Goal: Task Accomplishment & Management: Complete application form

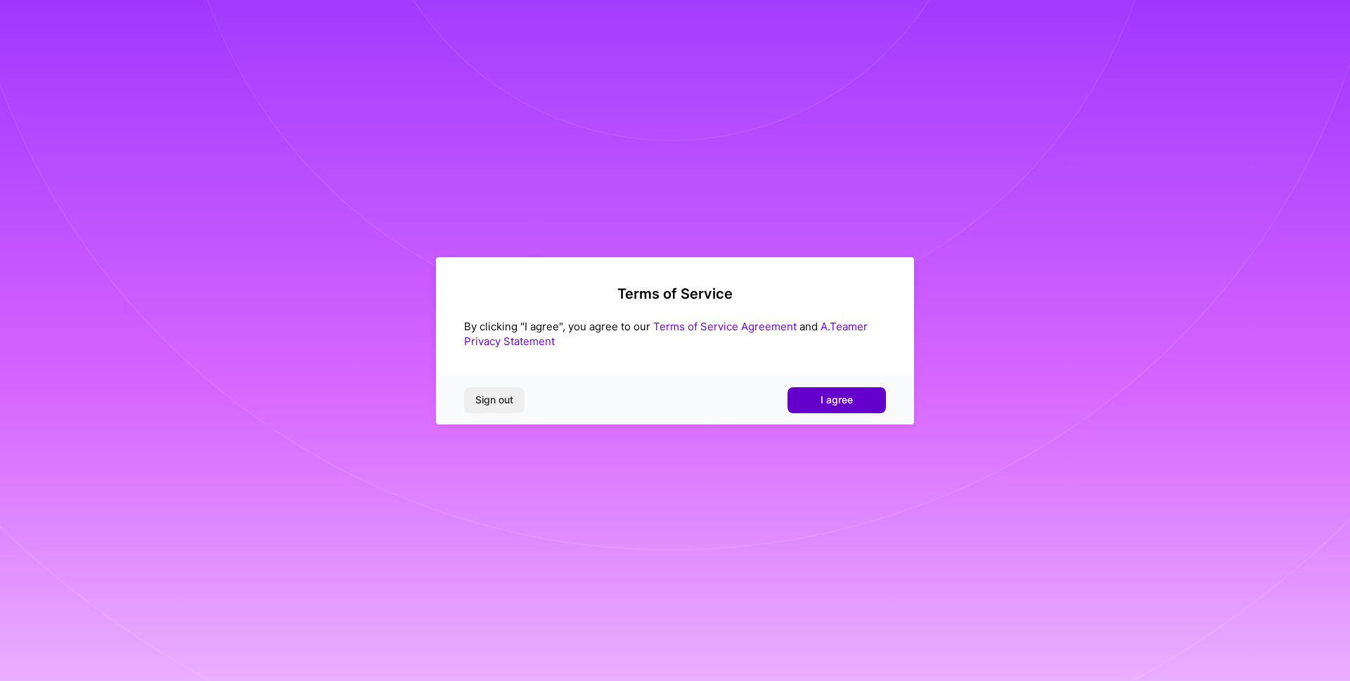
click at [843, 400] on span "I agree" at bounding box center [837, 400] width 32 height 14
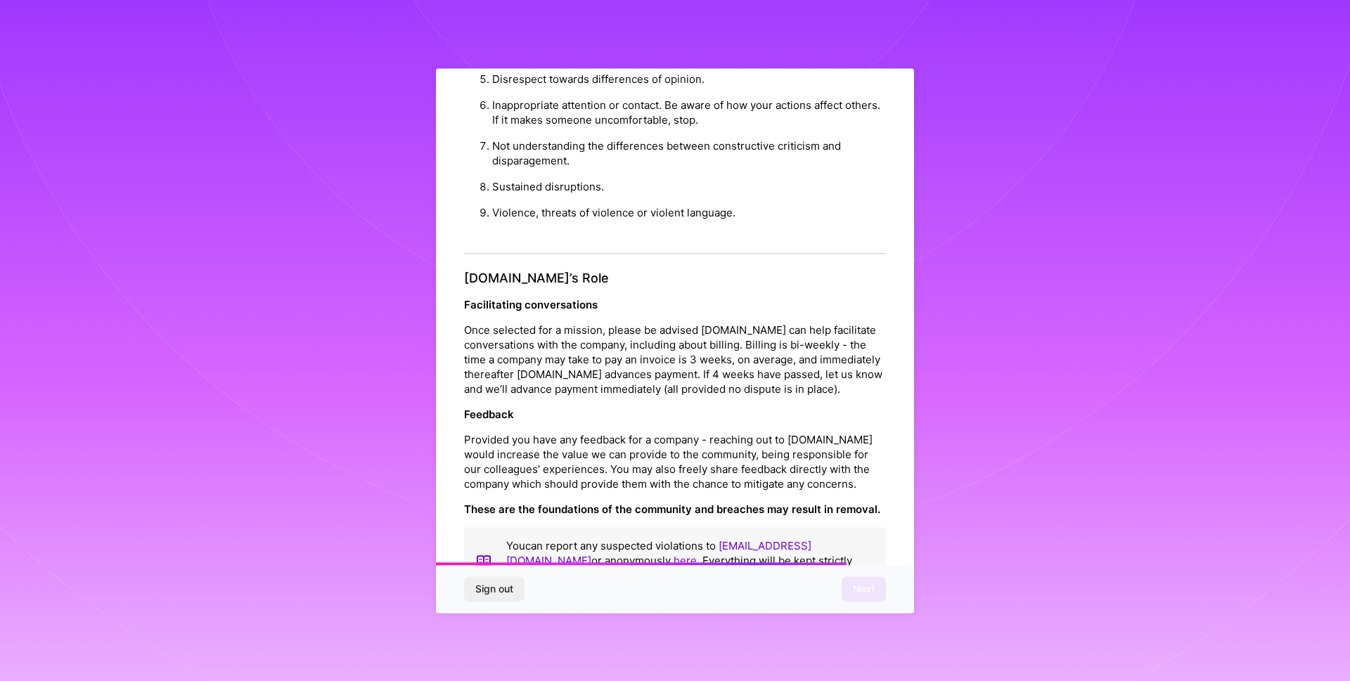
scroll to position [1483, 0]
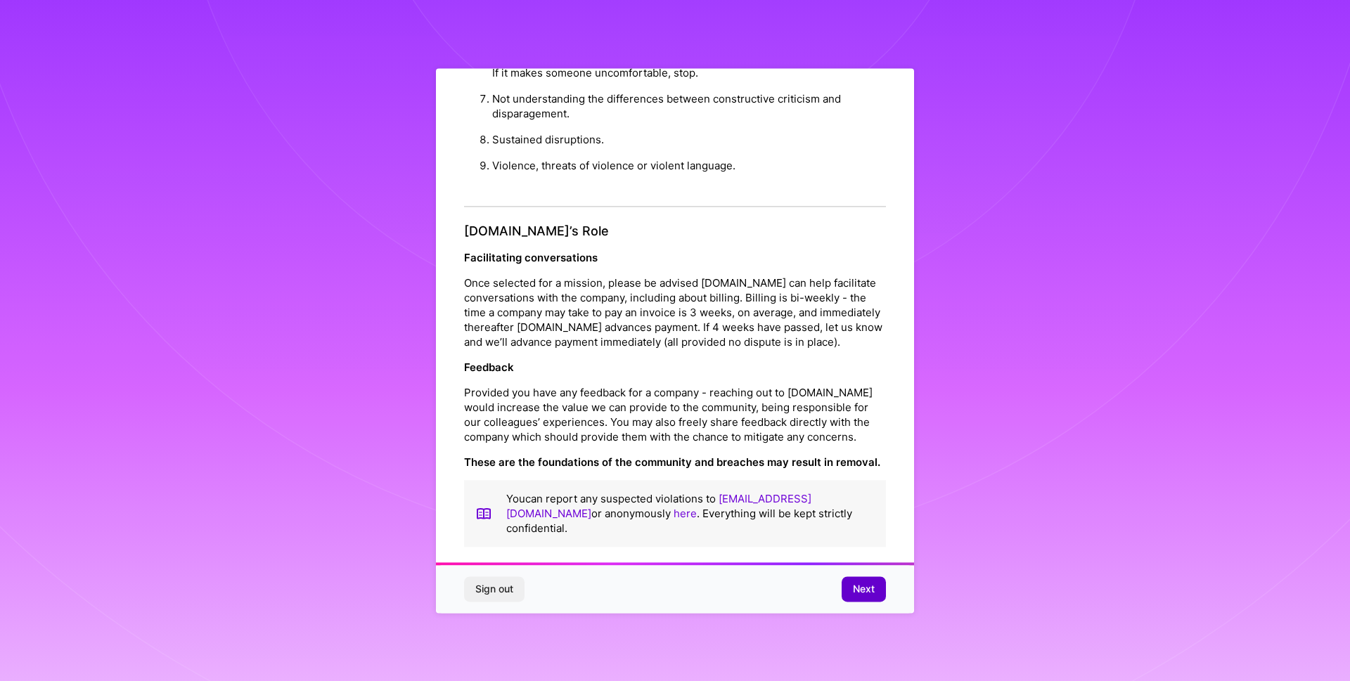
click at [853, 588] on span "Next" at bounding box center [864, 589] width 22 height 14
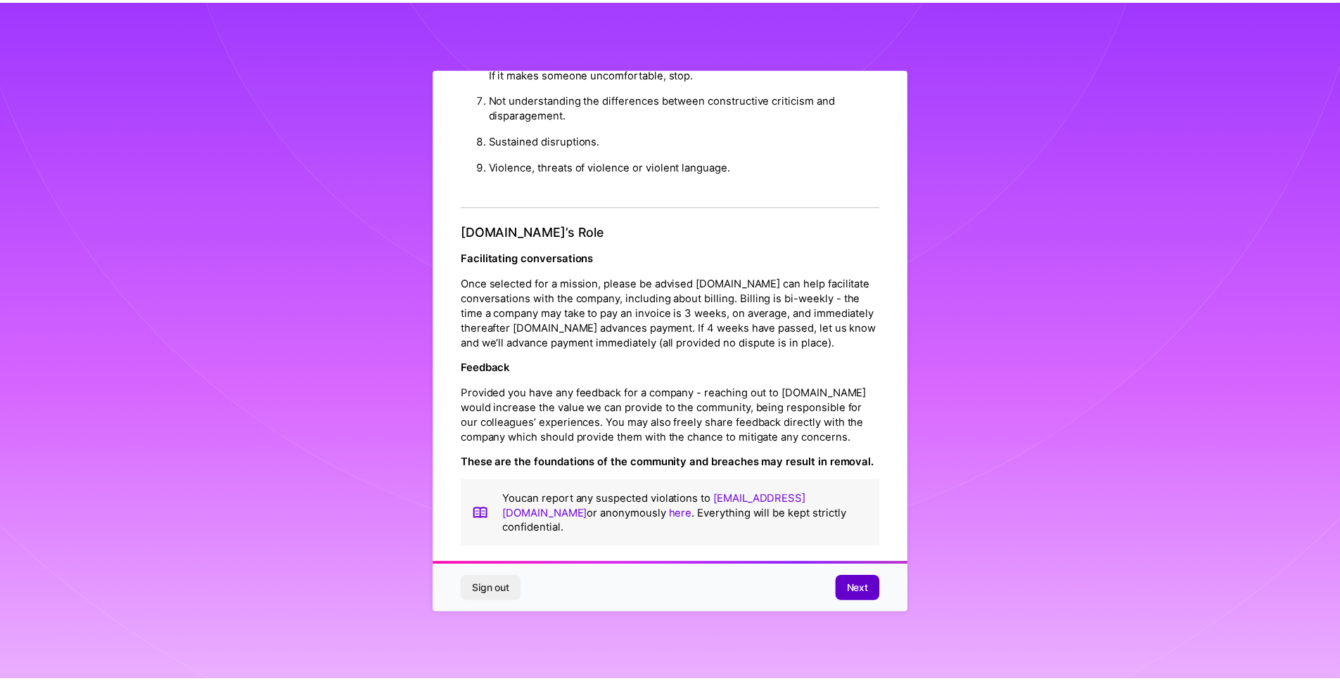
scroll to position [0, 0]
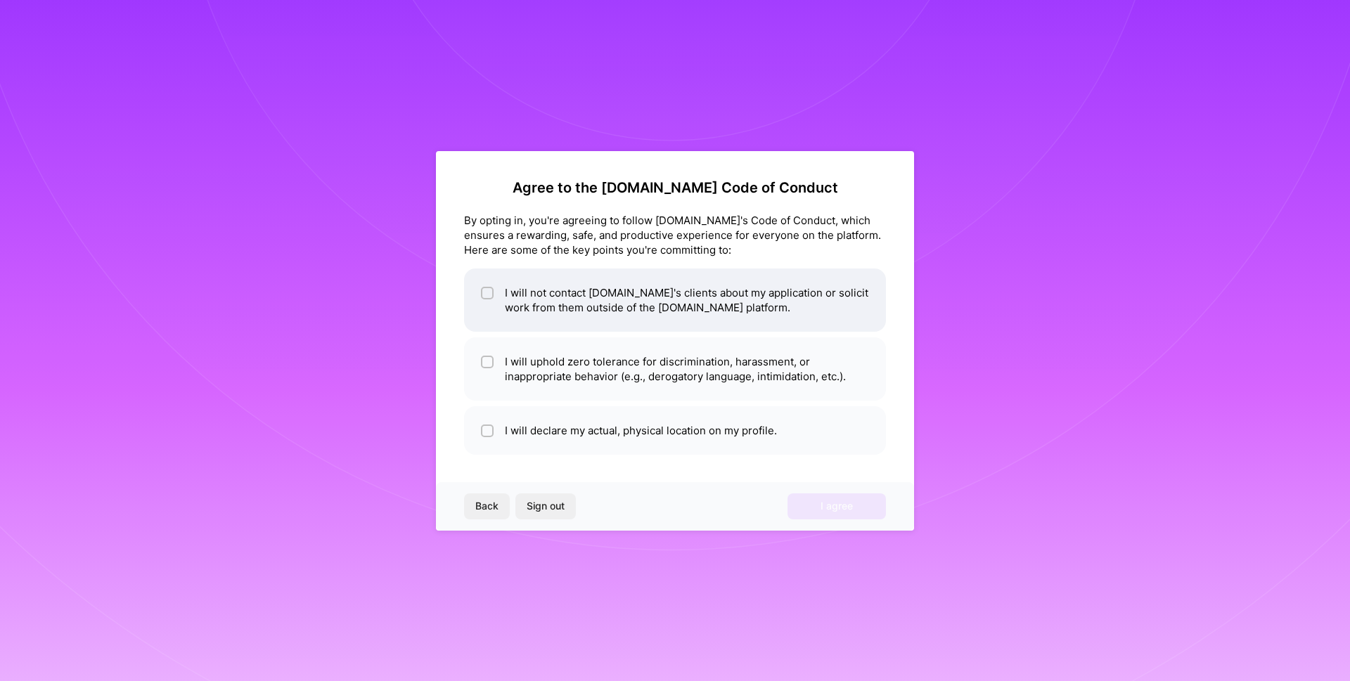
click at [531, 308] on li "I will not contact [DOMAIN_NAME]'s clients about my application or solicit work…" at bounding box center [675, 300] width 422 height 63
checkbox input "true"
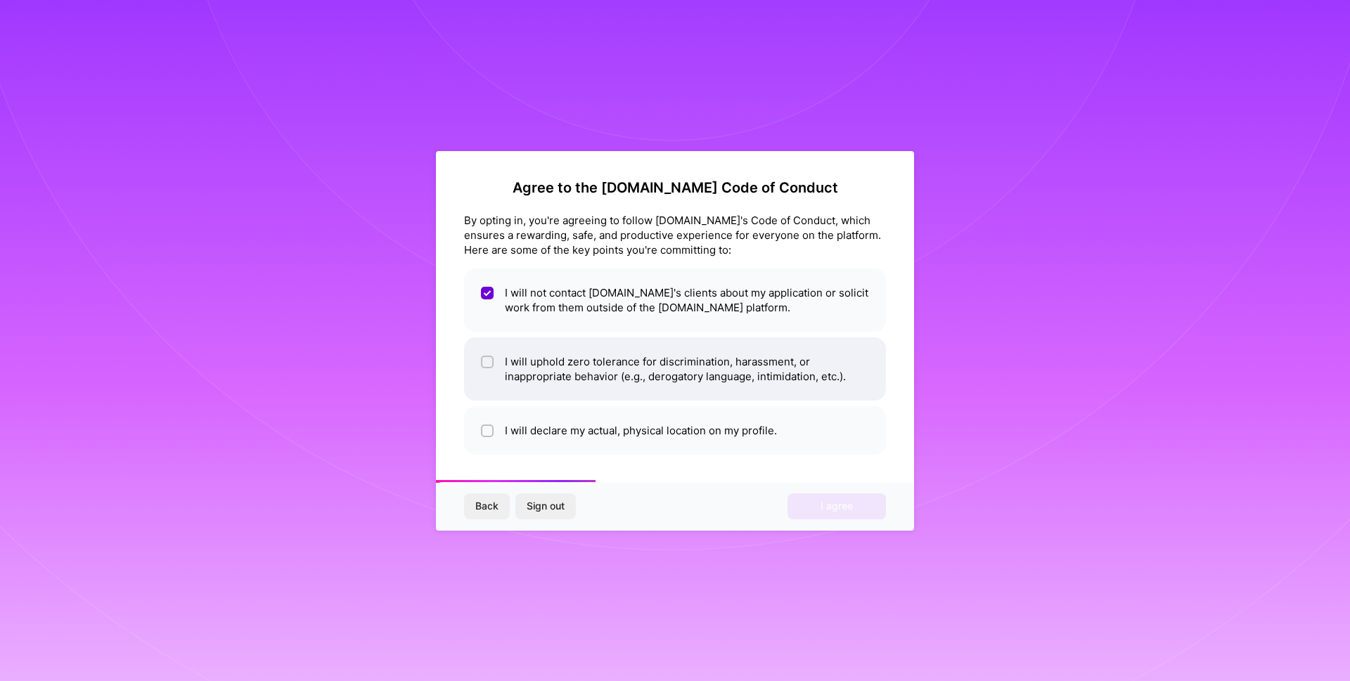
click at [513, 372] on li "I will uphold zero tolerance for discrimination, harassment, or inappropriate b…" at bounding box center [675, 369] width 422 height 63
checkbox input "true"
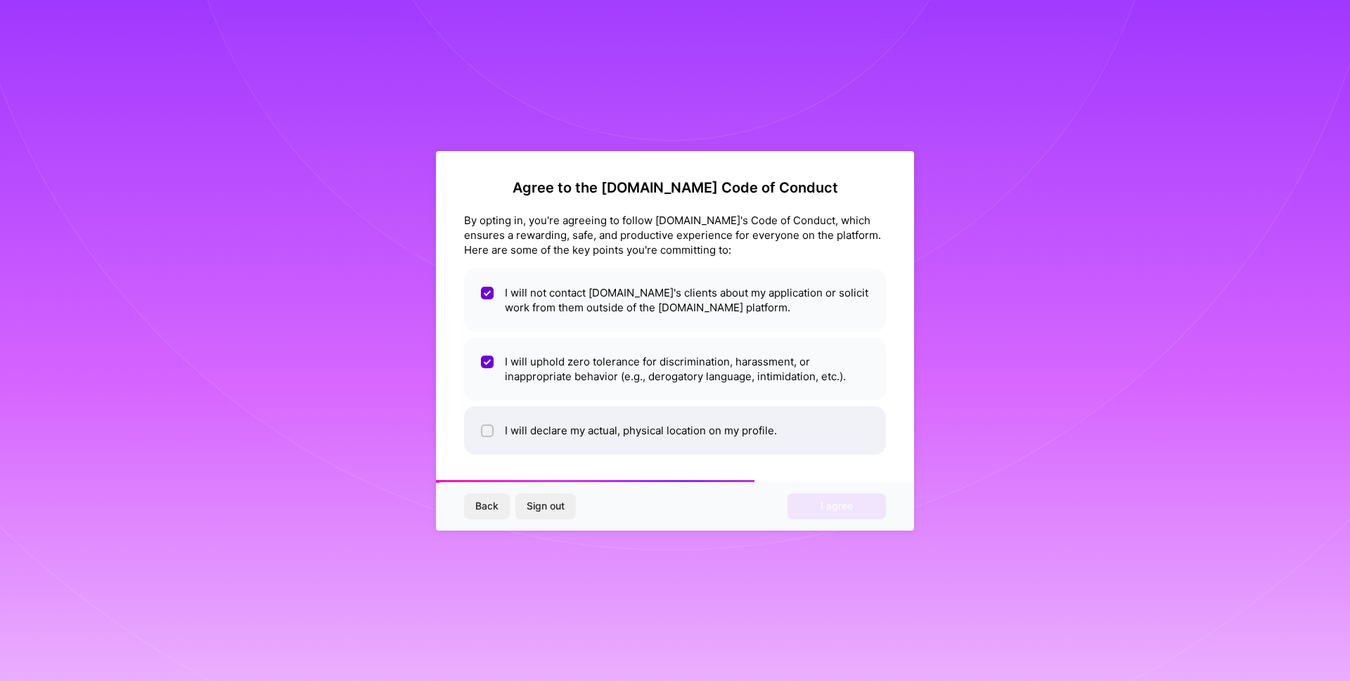
click at [492, 430] on input "checkbox" at bounding box center [489, 432] width 10 height 10
checkbox input "true"
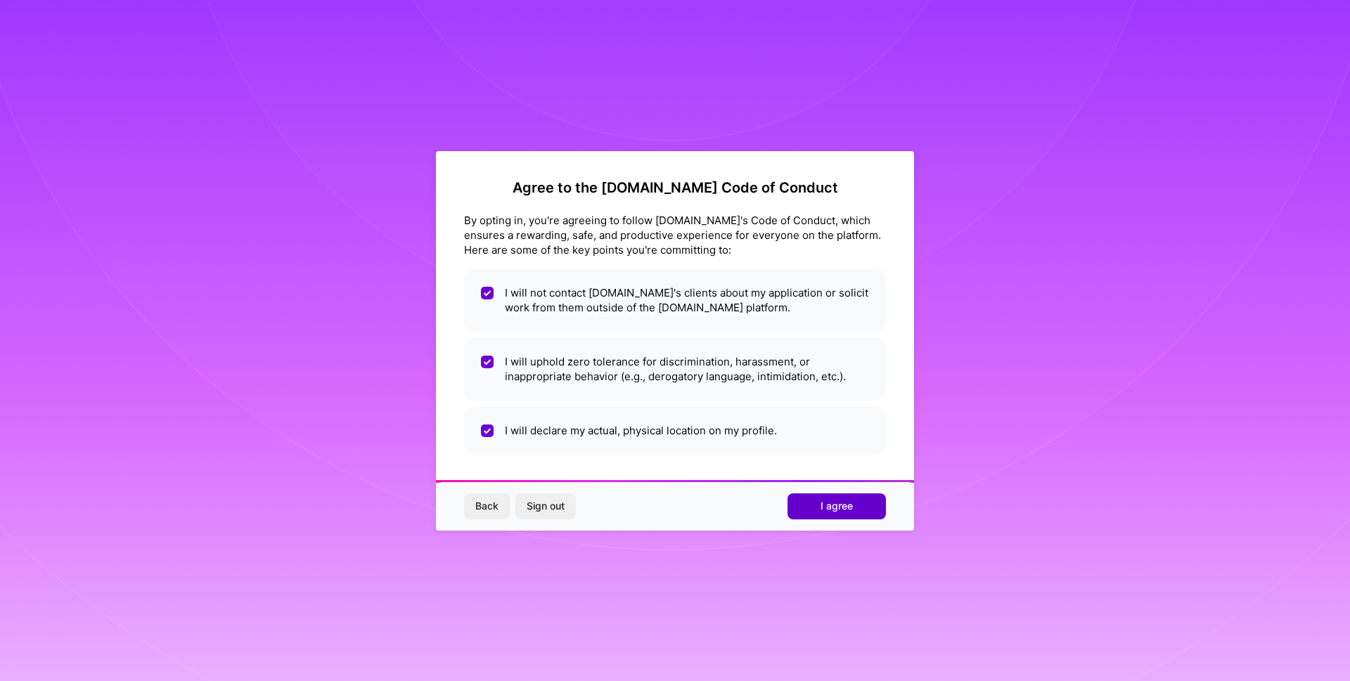
click at [836, 504] on span "I agree" at bounding box center [837, 506] width 32 height 14
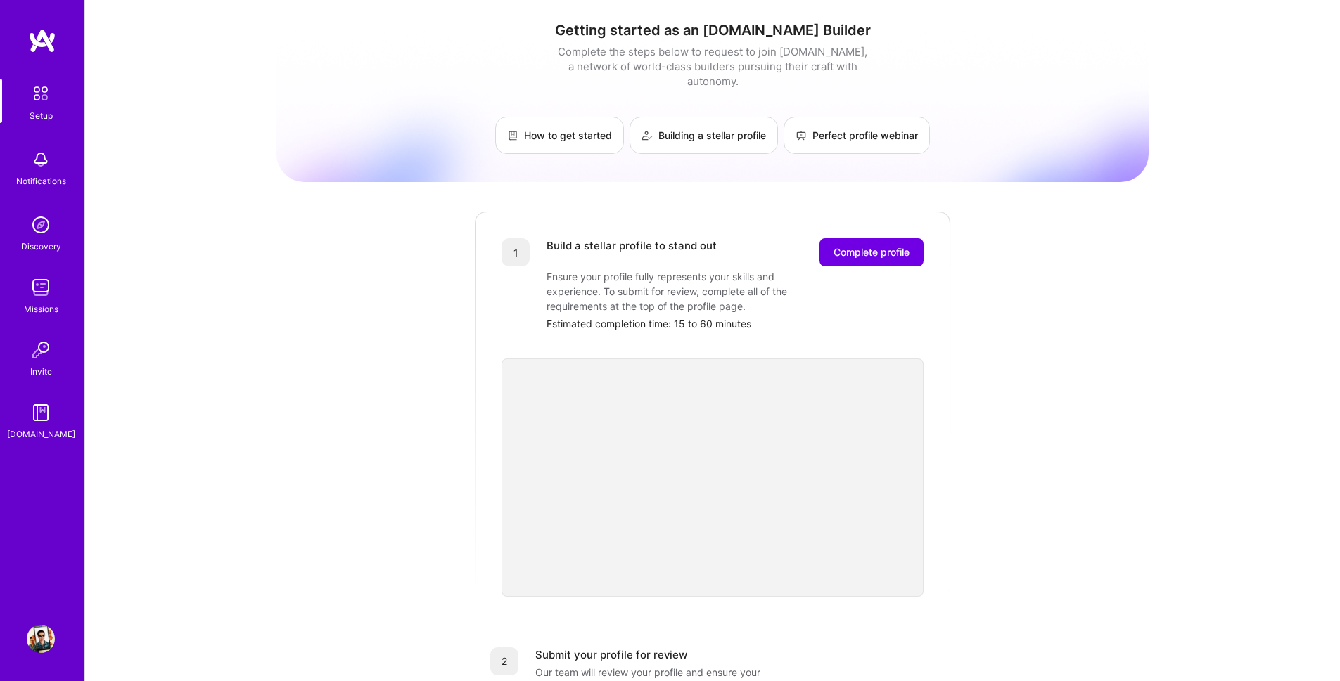
click at [33, 634] on img at bounding box center [41, 639] width 28 height 28
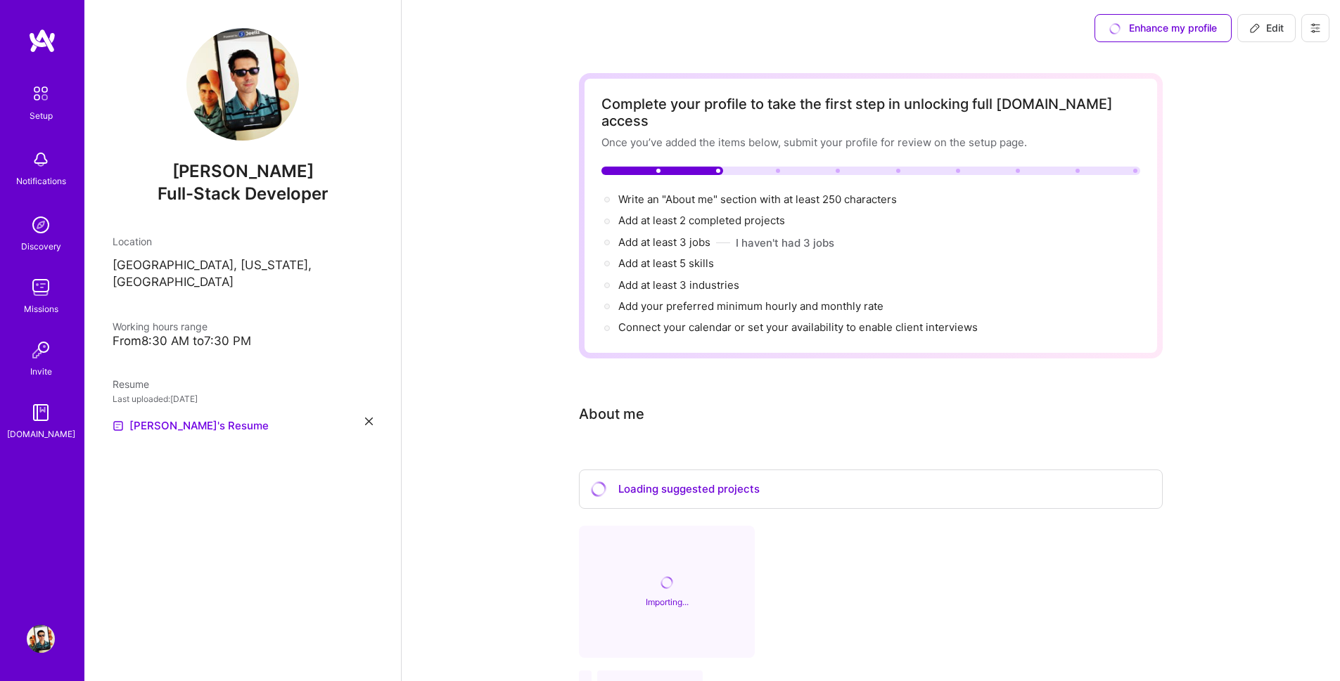
click at [251, 196] on span "Full-Stack Developer" at bounding box center [243, 194] width 171 height 20
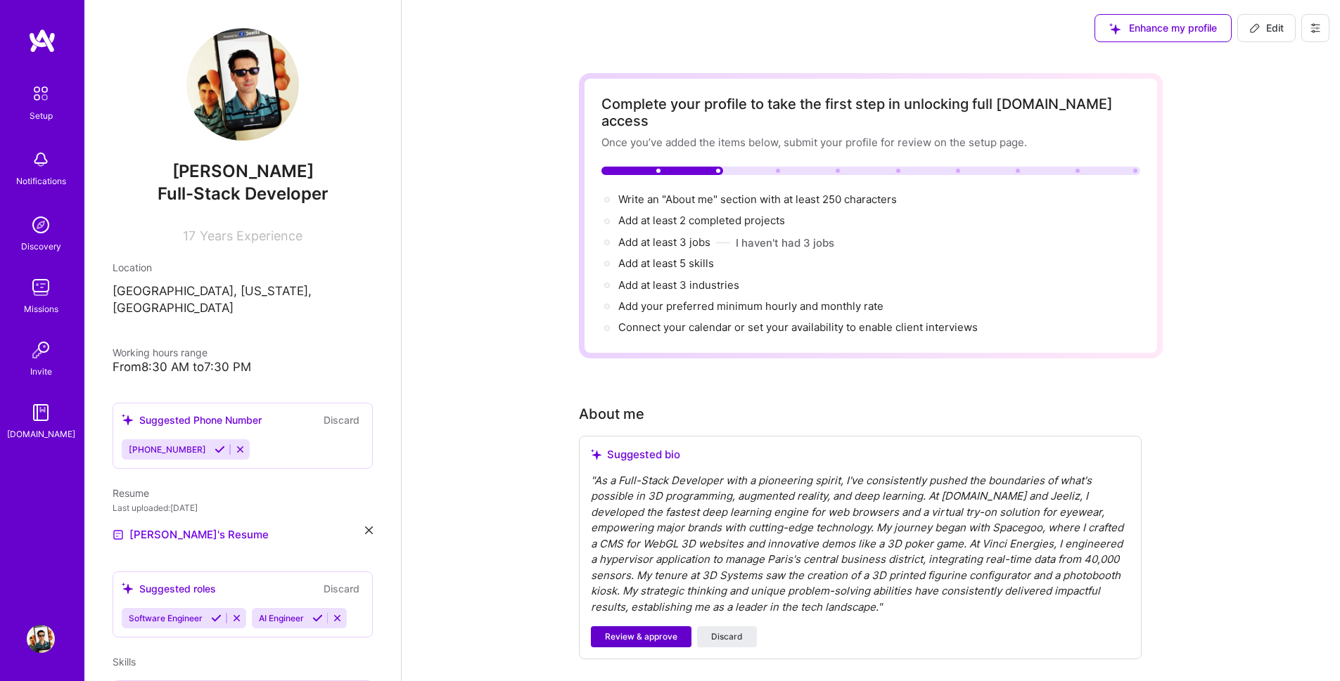
click at [631, 631] on span "Review & approve" at bounding box center [641, 637] width 72 height 13
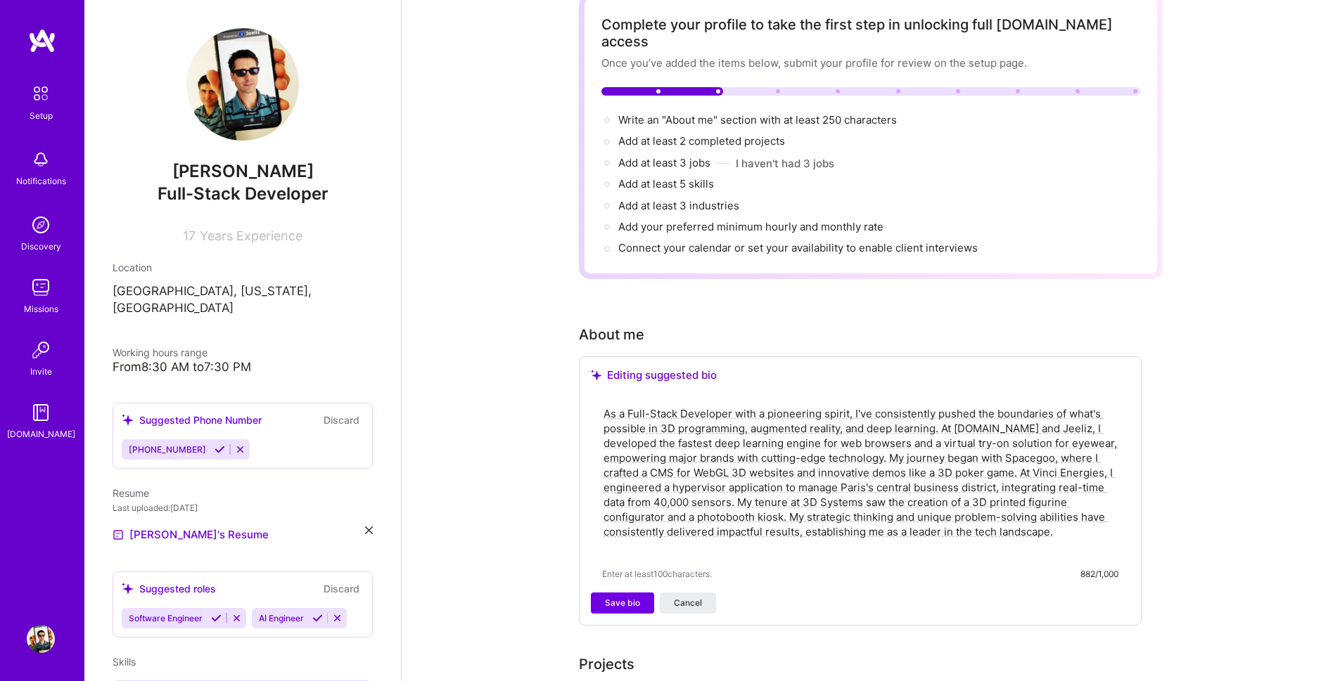
scroll to position [169, 0]
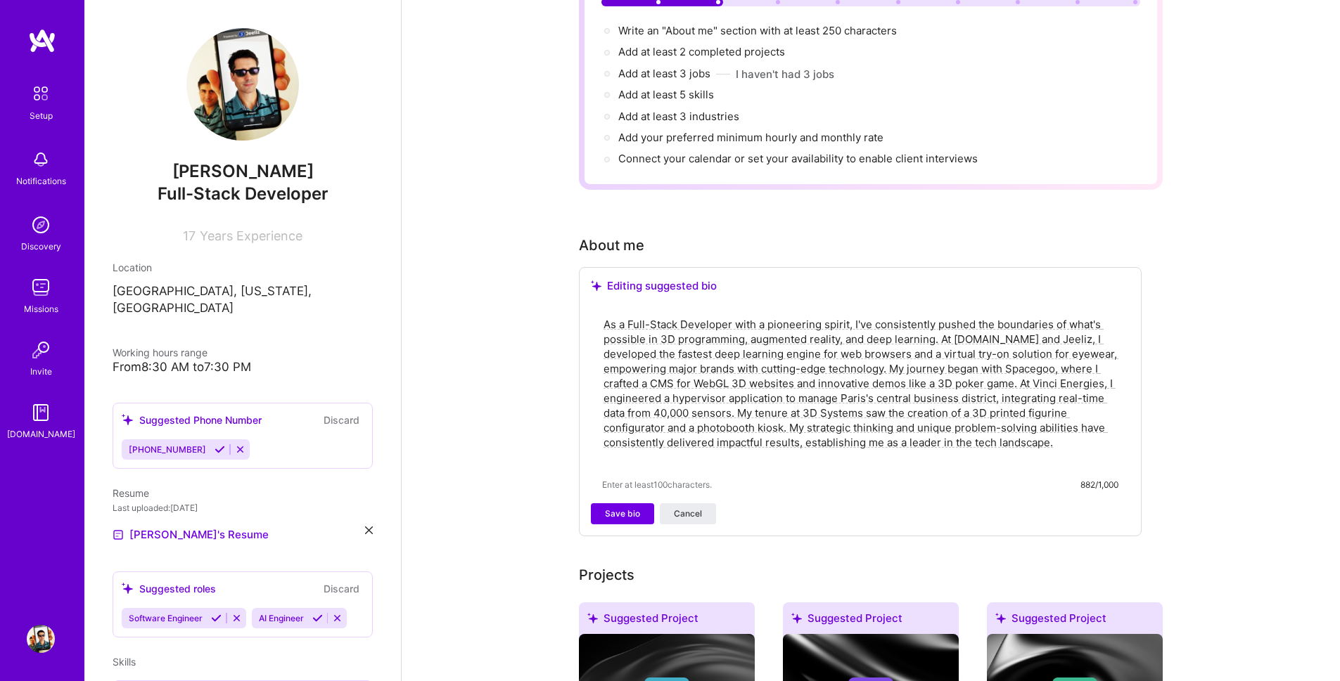
drag, startPoint x: 1076, startPoint y: 430, endPoint x: 316, endPoint y: 127, distance: 817.8
click at [316, 127] on div "[PERSON_NAME] Full-Stack Developer 17 Years Experience Location [GEOGRAPHIC_DAT…" at bounding box center [711, 654] width 1255 height 1646
paste textarea "I started programming at age [DEMOGRAPHIC_DATA] and never stopped. After gettin…"
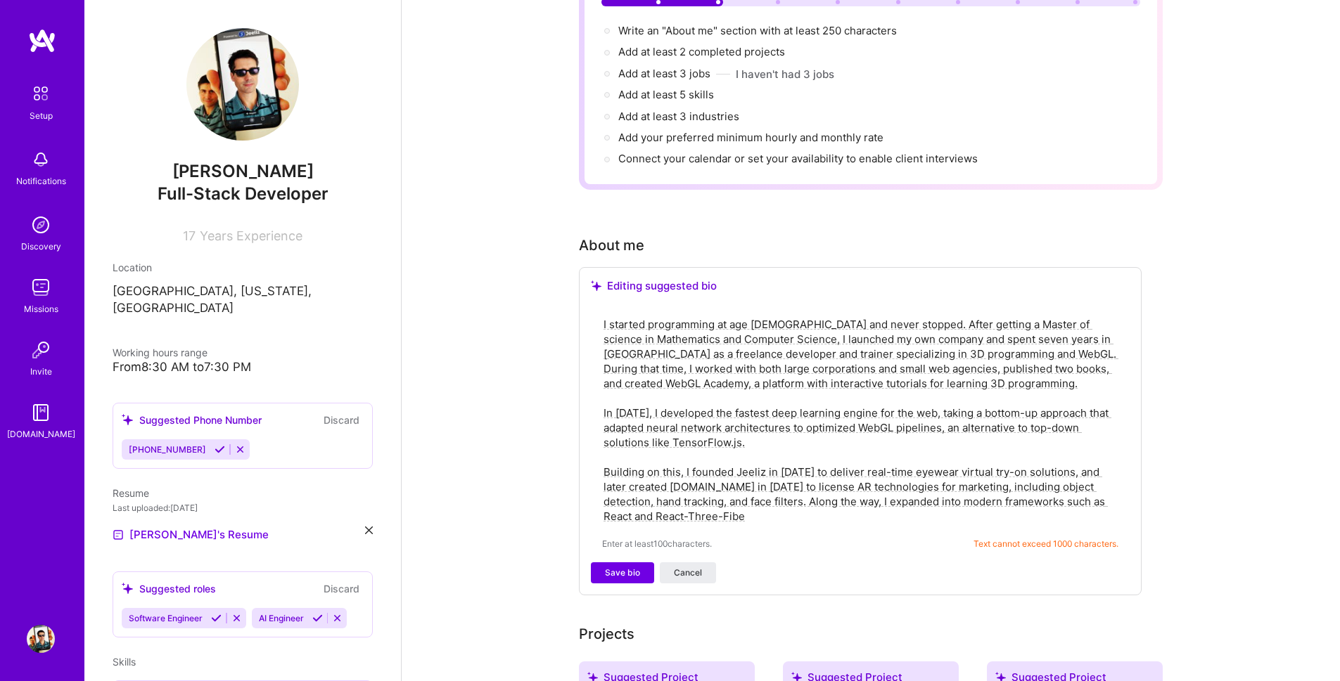
drag, startPoint x: 1087, startPoint y: 485, endPoint x: 1065, endPoint y: 501, distance: 26.2
click at [1065, 501] on textarea "I started programming at age [DEMOGRAPHIC_DATA] and never stopped. After gettin…" at bounding box center [860, 421] width 516 height 210
click at [942, 497] on textarea "I started programming at age [DEMOGRAPHIC_DATA] and never stopped. After gettin…" at bounding box center [860, 421] width 516 height 210
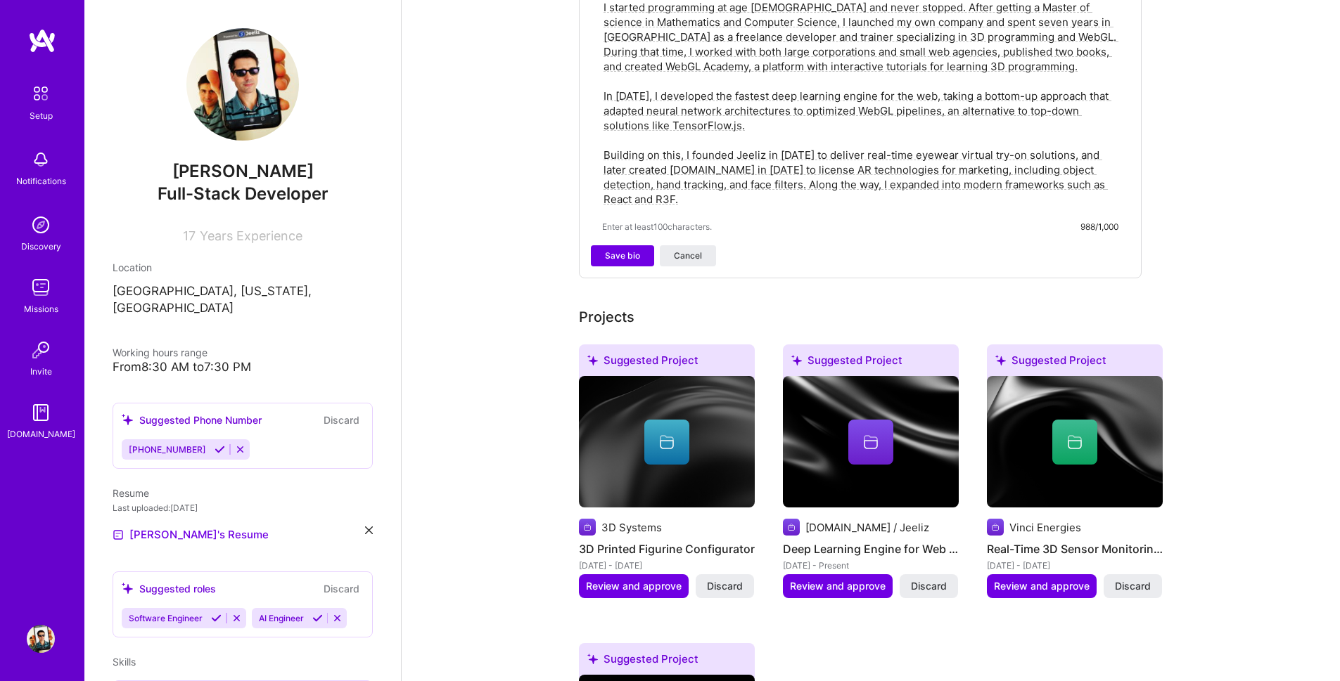
scroll to position [506, 0]
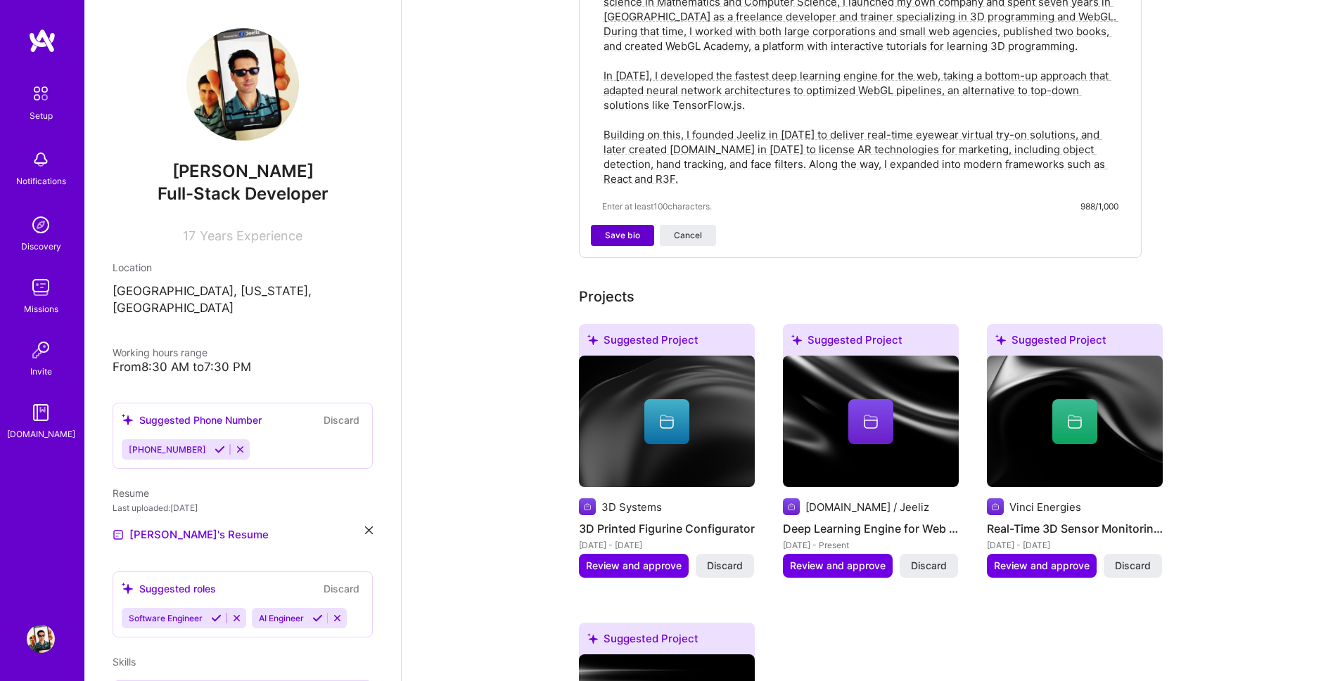
type textarea "I started programming at age [DEMOGRAPHIC_DATA] and never stopped. After gettin…"
click at [633, 229] on span "Save bio" at bounding box center [622, 235] width 35 height 13
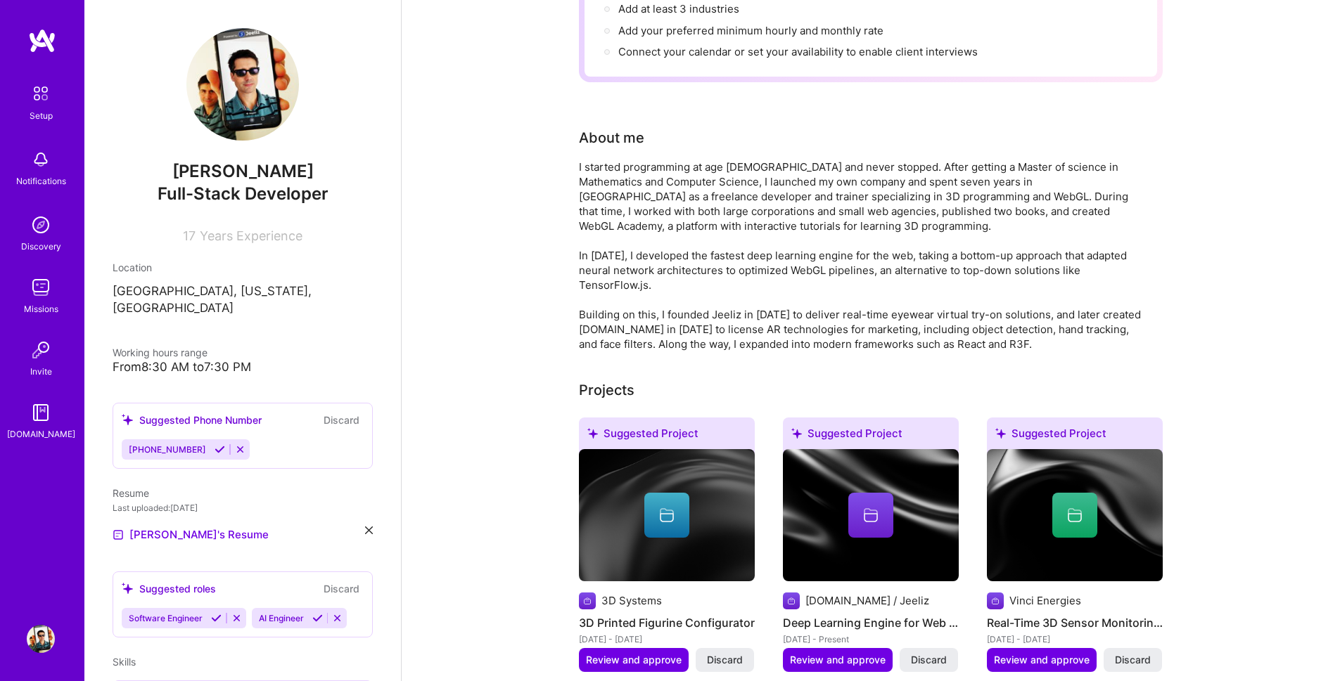
scroll to position [422, 0]
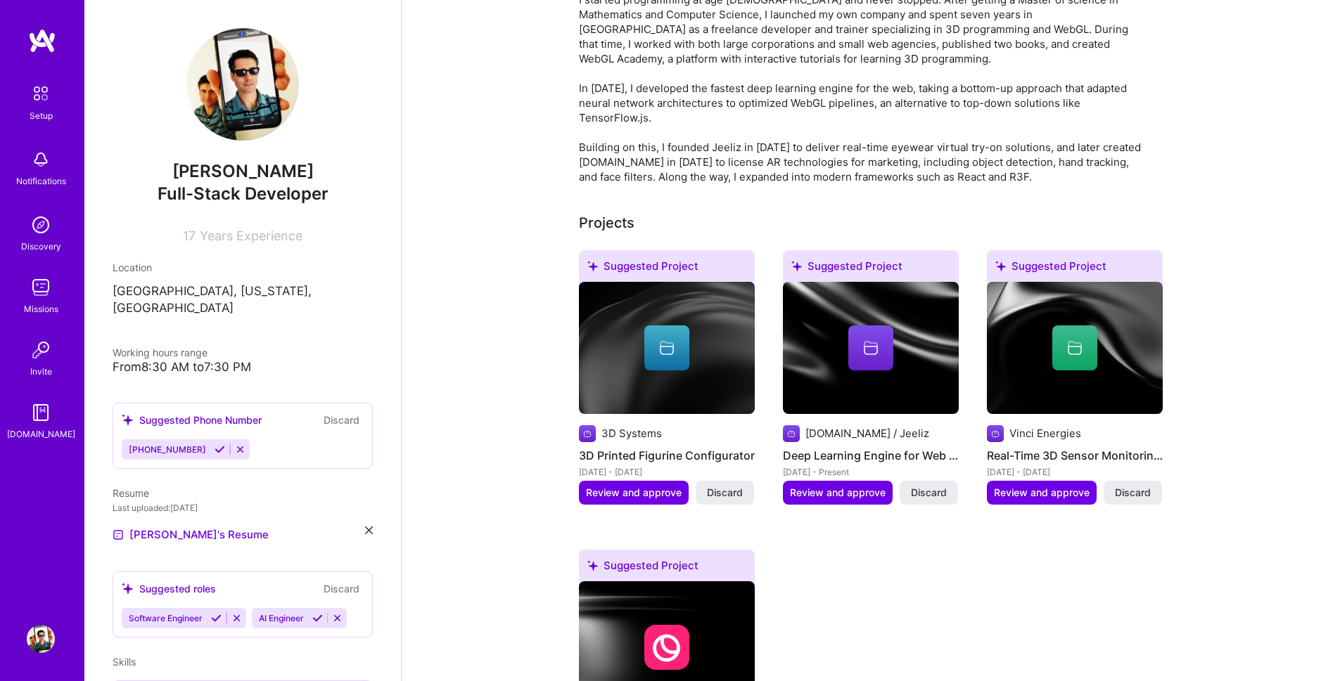
click at [899, 326] on div at bounding box center [871, 348] width 176 height 45
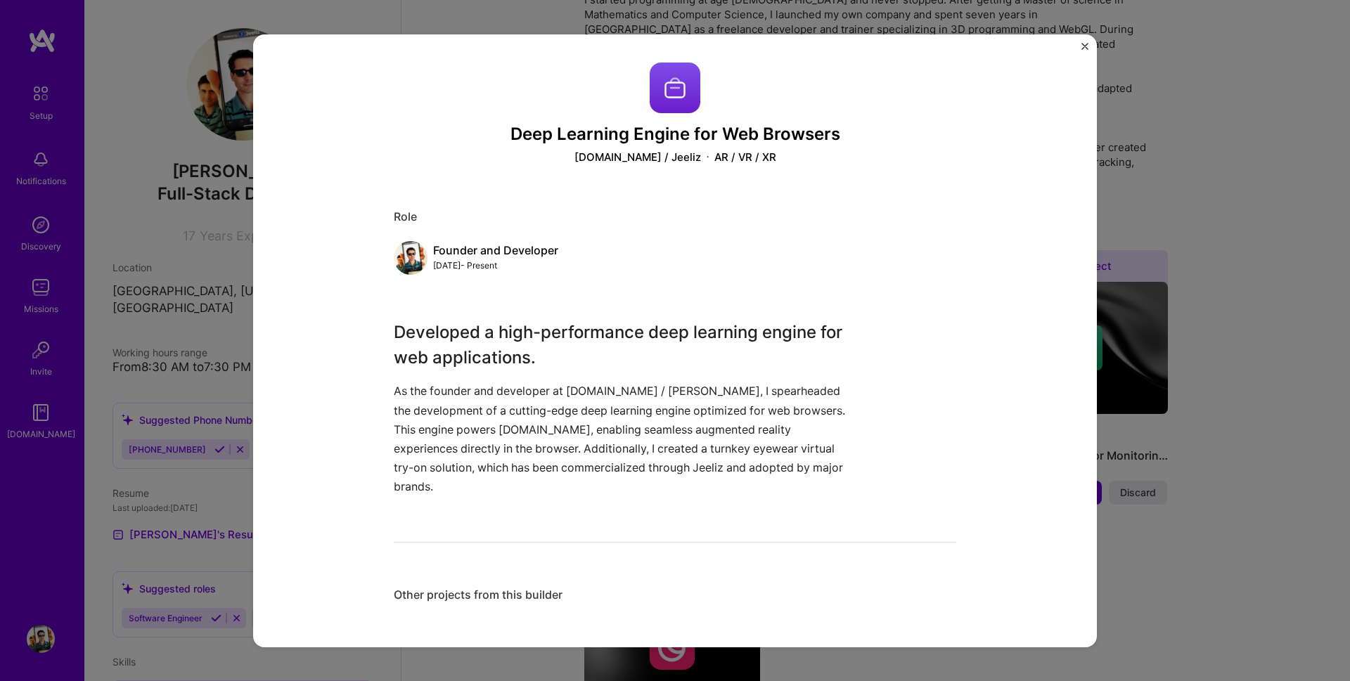
click at [1349, 612] on div "Deep Learning Engine for Web Browsers [DOMAIN_NAME] / Jeeliz AR / VR / XR Role …" at bounding box center [675, 340] width 1350 height 681
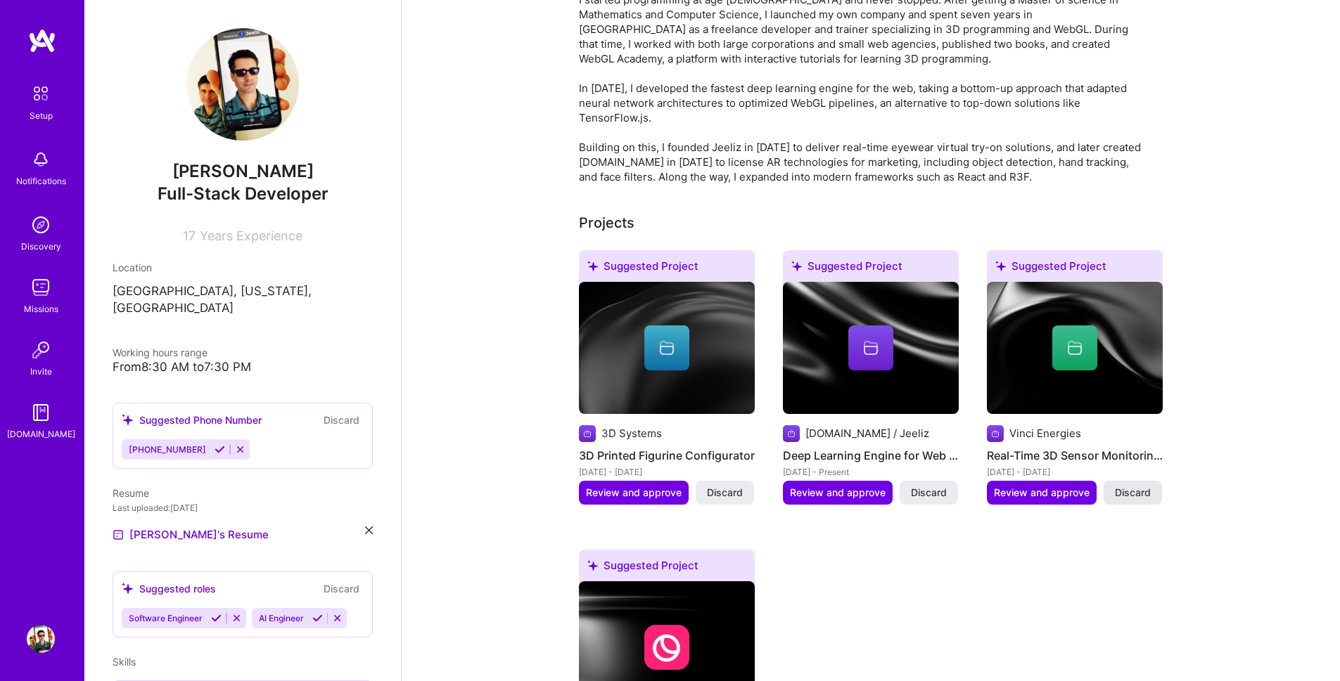
click at [1133, 486] on span "Discard" at bounding box center [1133, 493] width 36 height 14
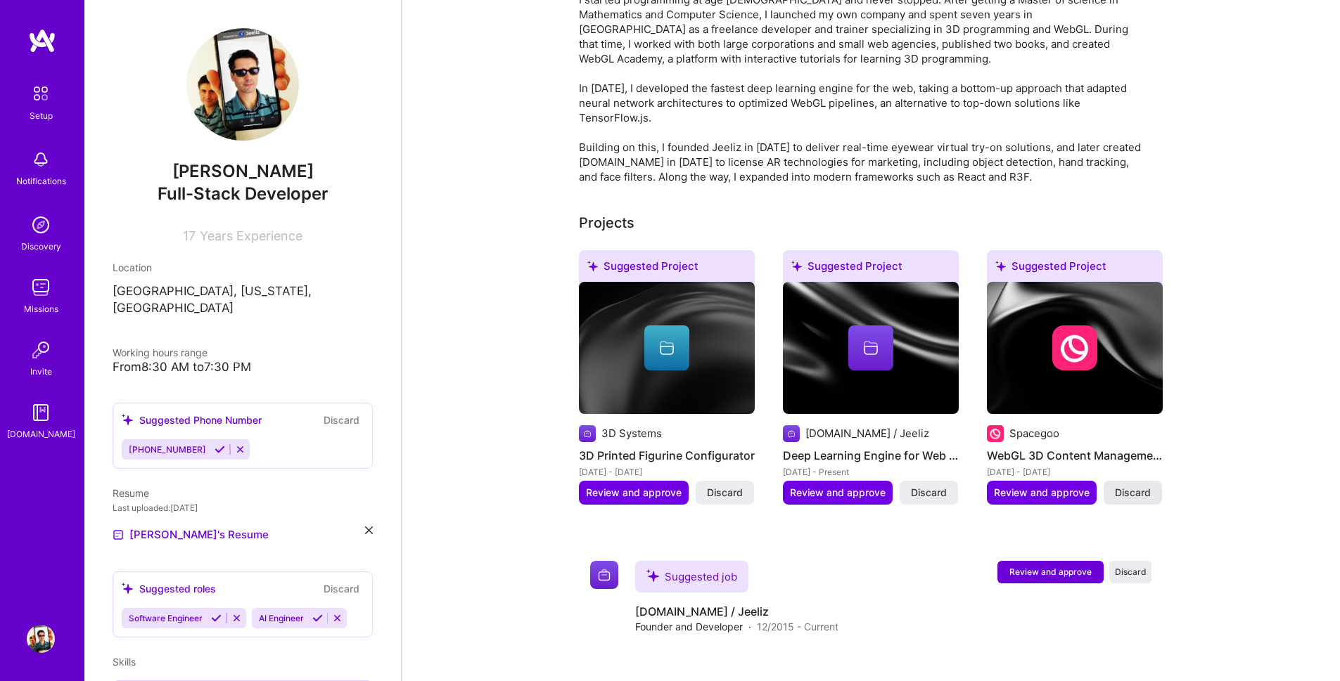
click at [1141, 486] on span "Discard" at bounding box center [1133, 493] width 36 height 14
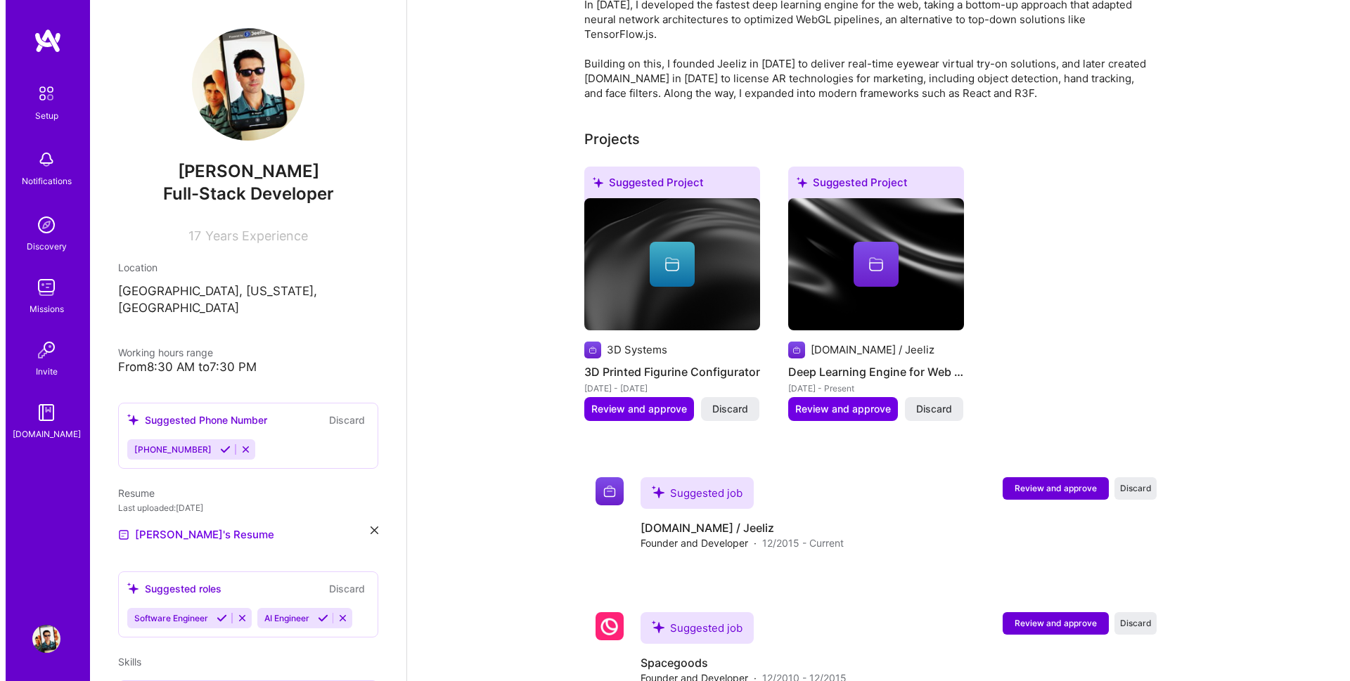
scroll to position [547, 0]
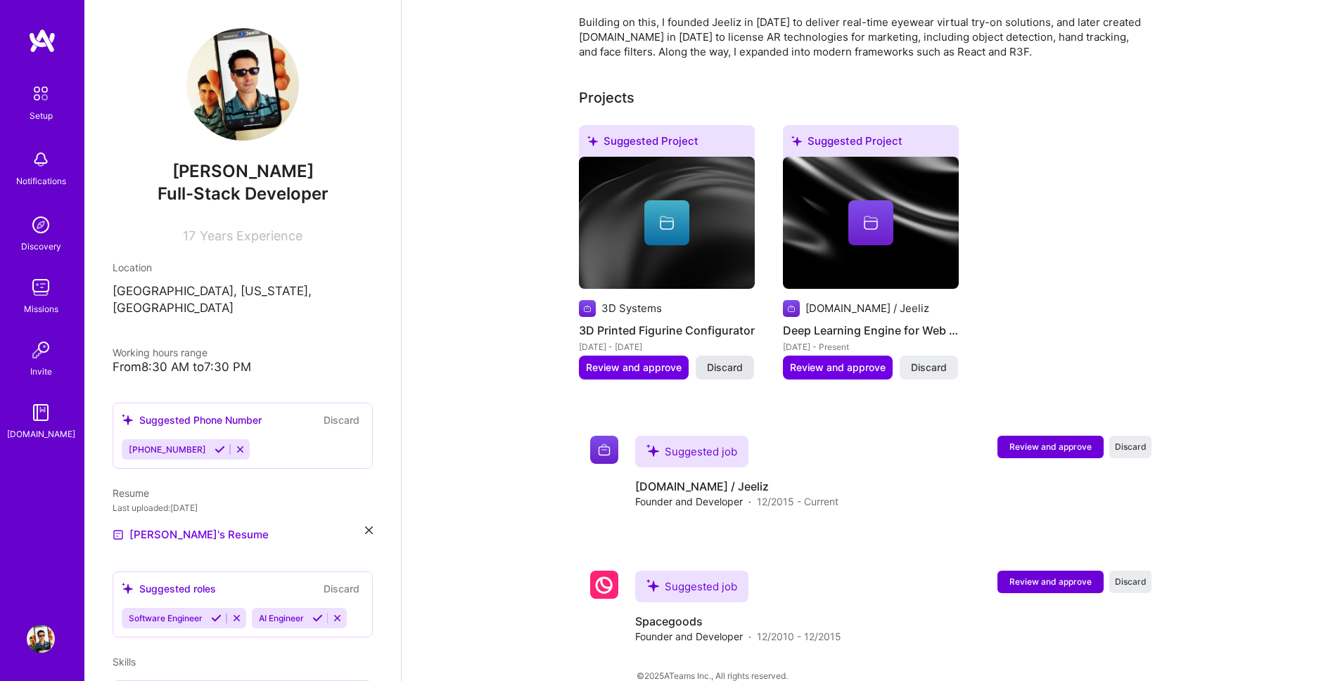
click at [727, 361] on span "Discard" at bounding box center [725, 368] width 36 height 14
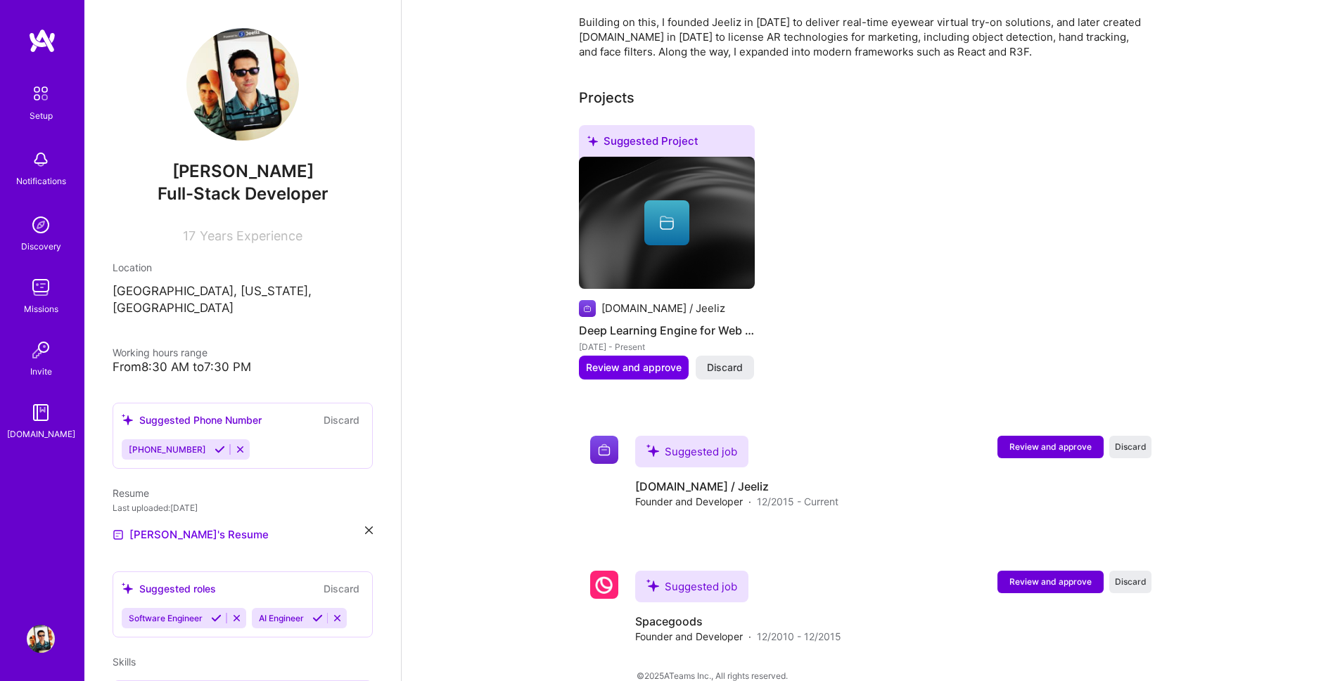
click at [670, 200] on div at bounding box center [666, 222] width 45 height 45
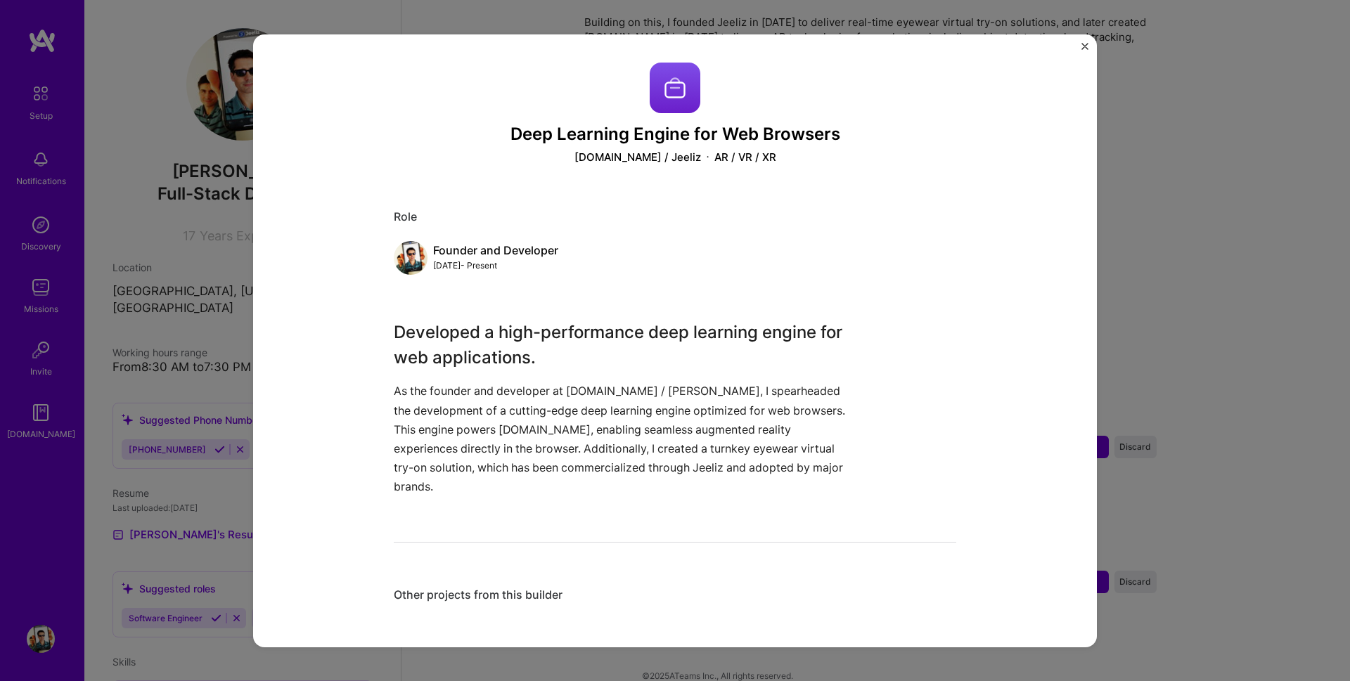
click at [1144, 266] on div "Deep Learning Engine for Web Browsers [DOMAIN_NAME] / Jeeliz AR / VR / XR Role …" at bounding box center [675, 340] width 1350 height 681
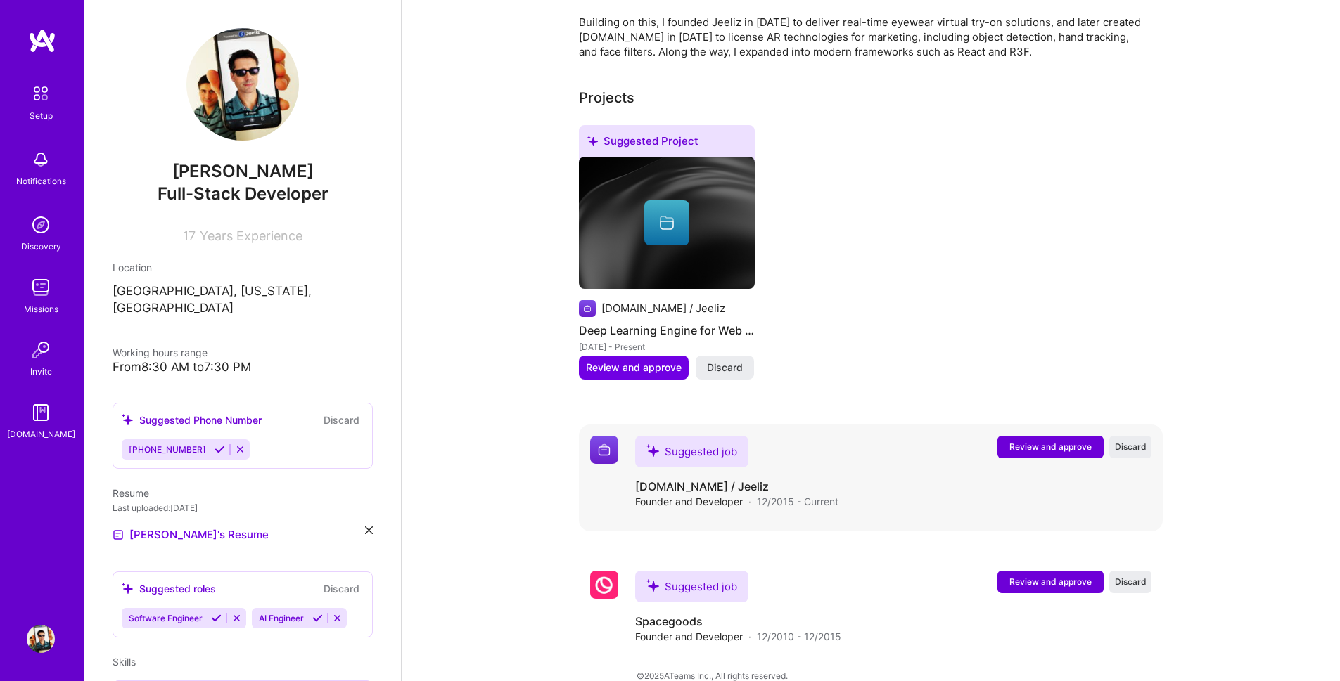
click at [1039, 441] on span "Review and approve" at bounding box center [1050, 447] width 82 height 12
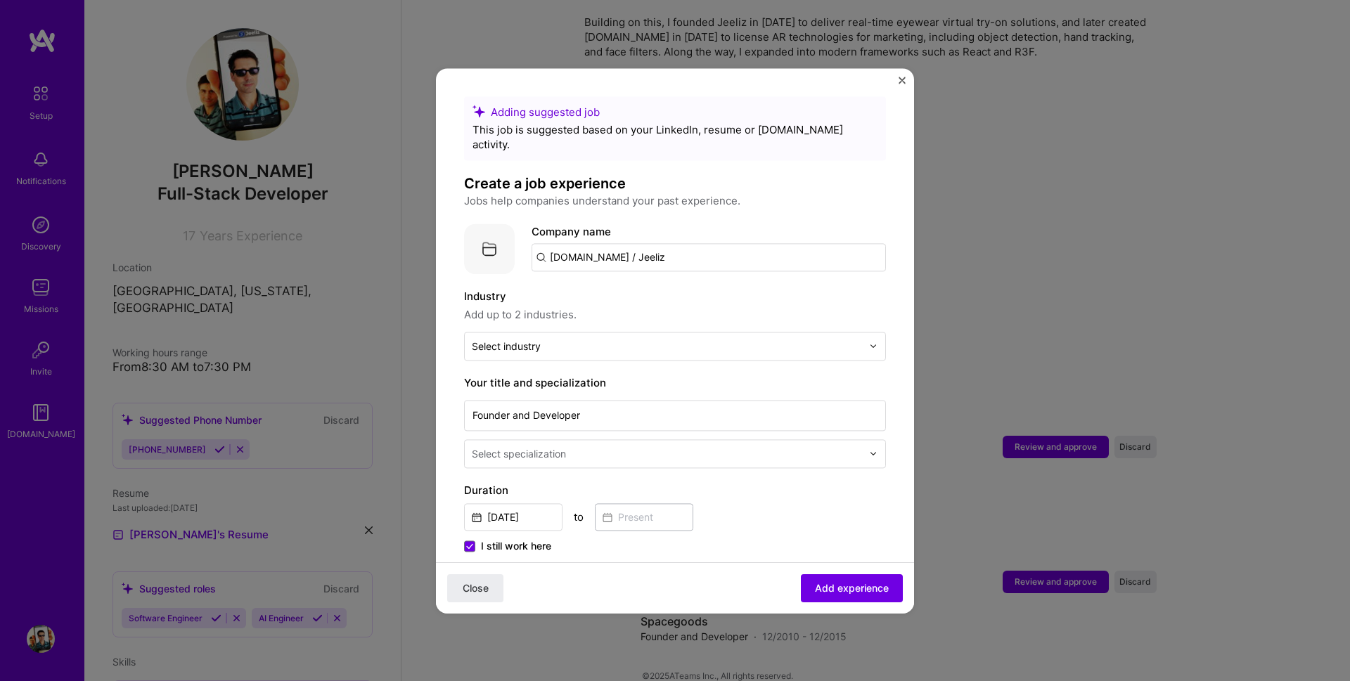
drag, startPoint x: 671, startPoint y: 247, endPoint x: 665, endPoint y: 254, distance: 9.0
click at [671, 247] on input "[DOMAIN_NAME] / Jeeliz" at bounding box center [709, 257] width 354 height 28
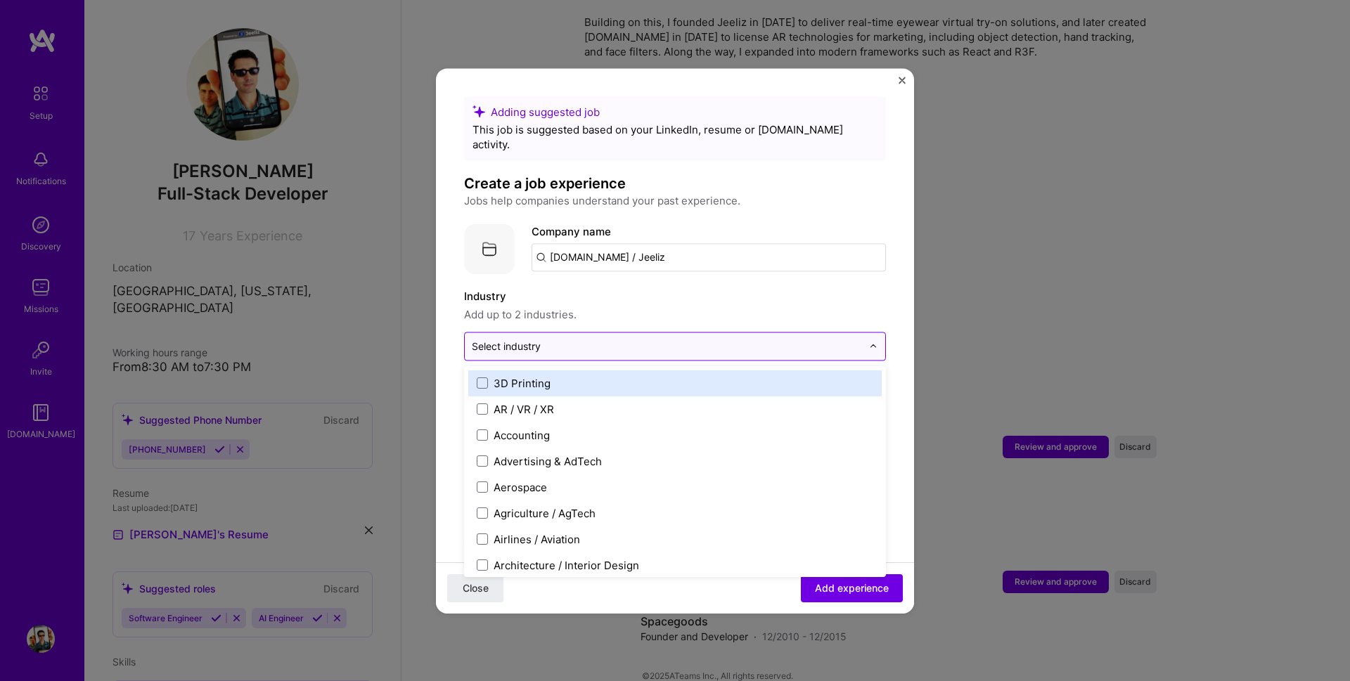
click at [603, 339] on input "text" at bounding box center [667, 346] width 390 height 15
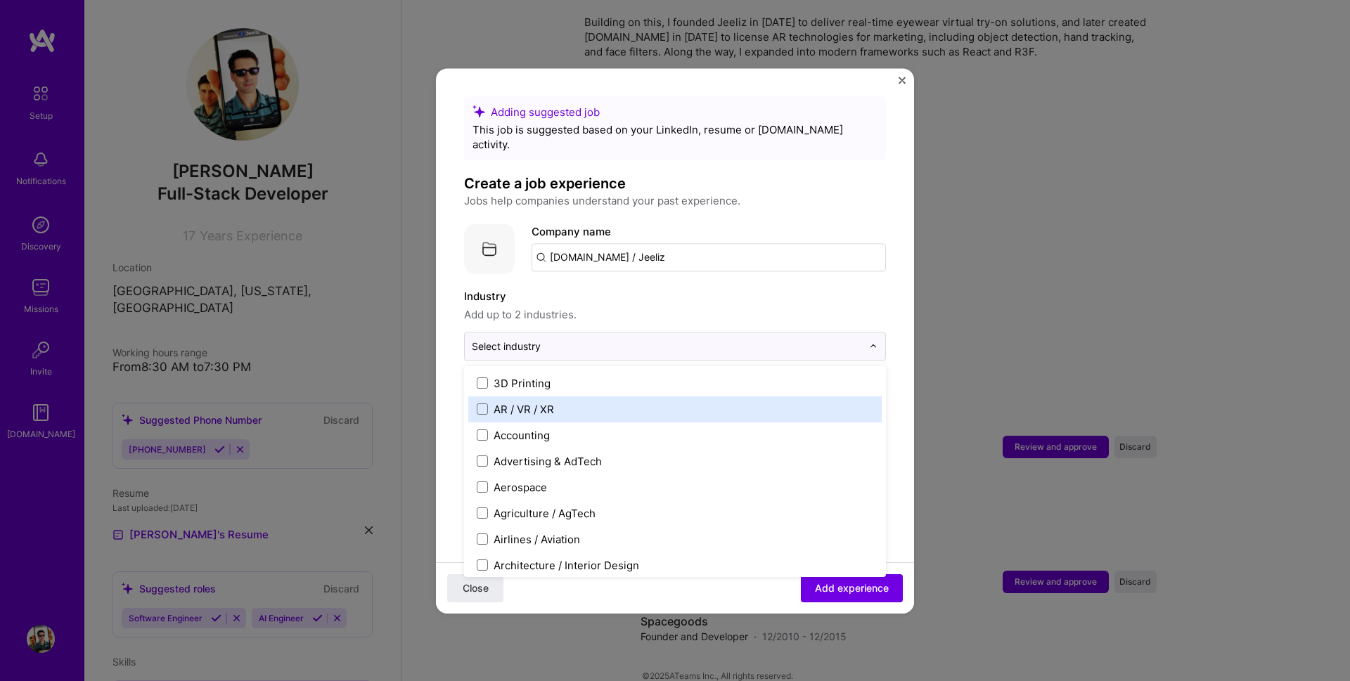
click at [480, 402] on label "AR / VR / XR" at bounding box center [675, 409] width 397 height 15
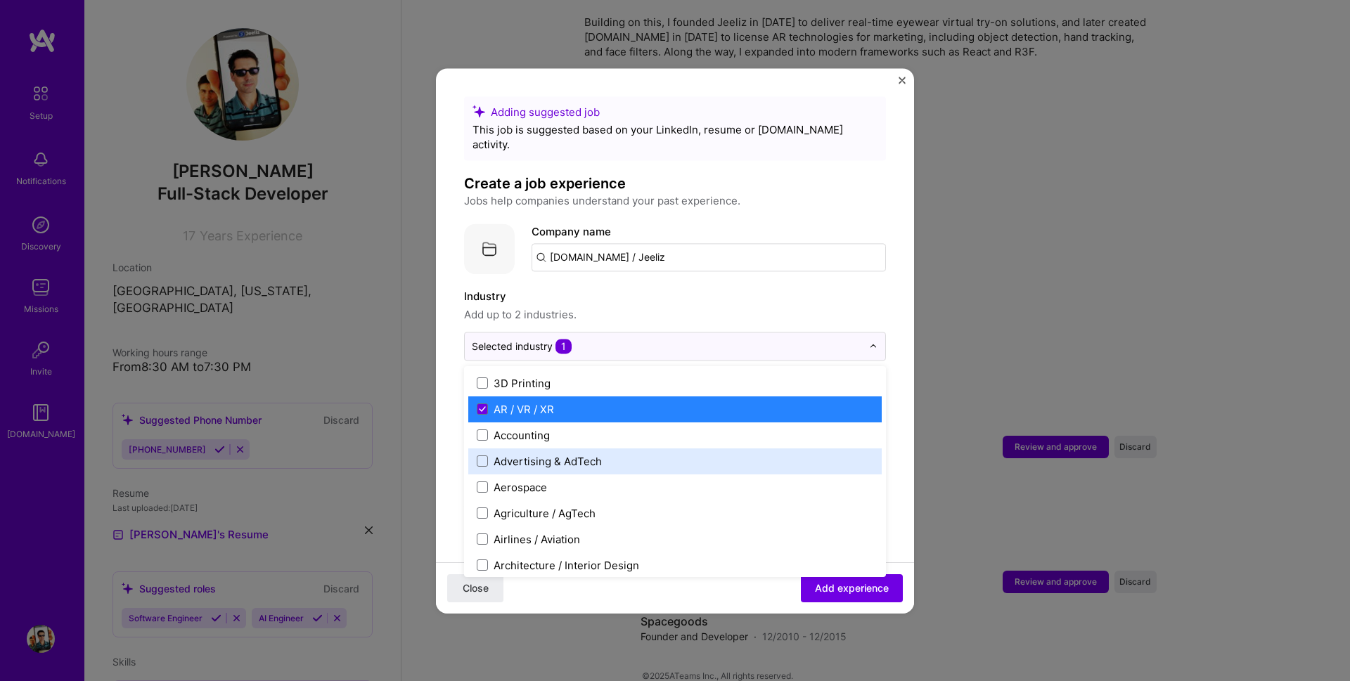
scroll to position [169, 0]
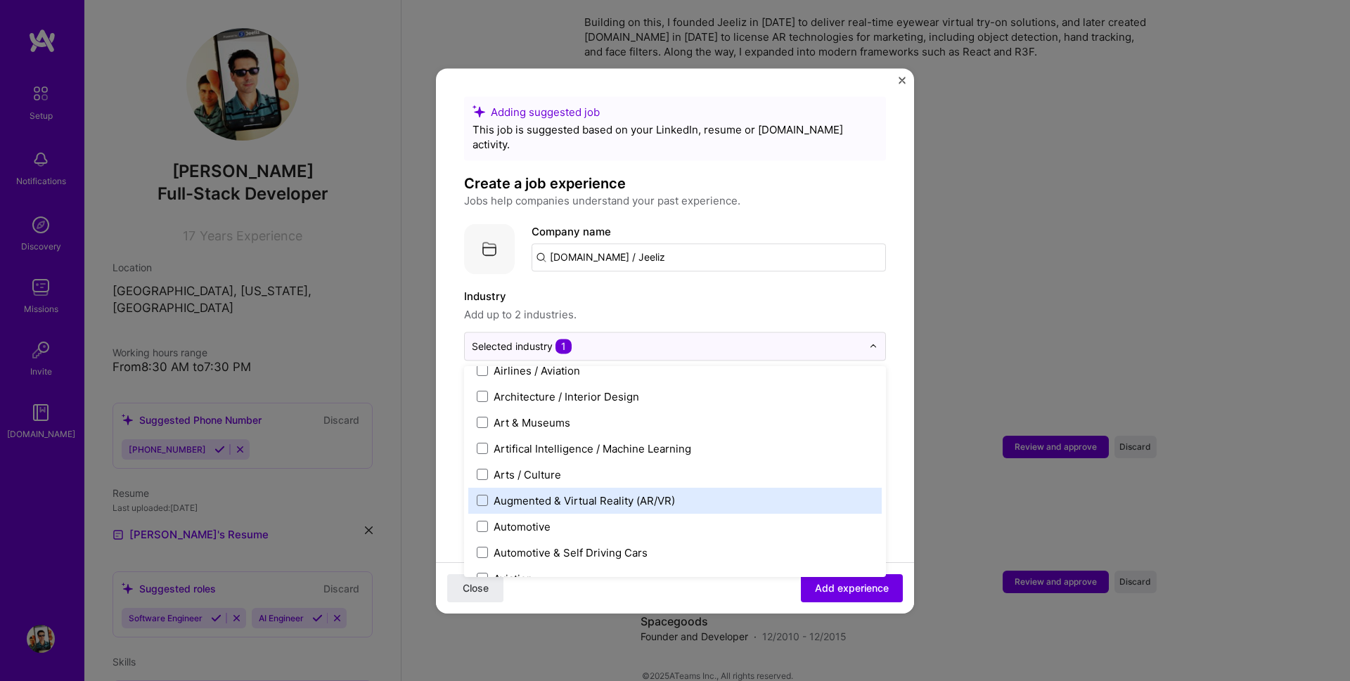
click at [474, 488] on div "Augmented & Virtual Reality (AR/VR)" at bounding box center [675, 501] width 414 height 26
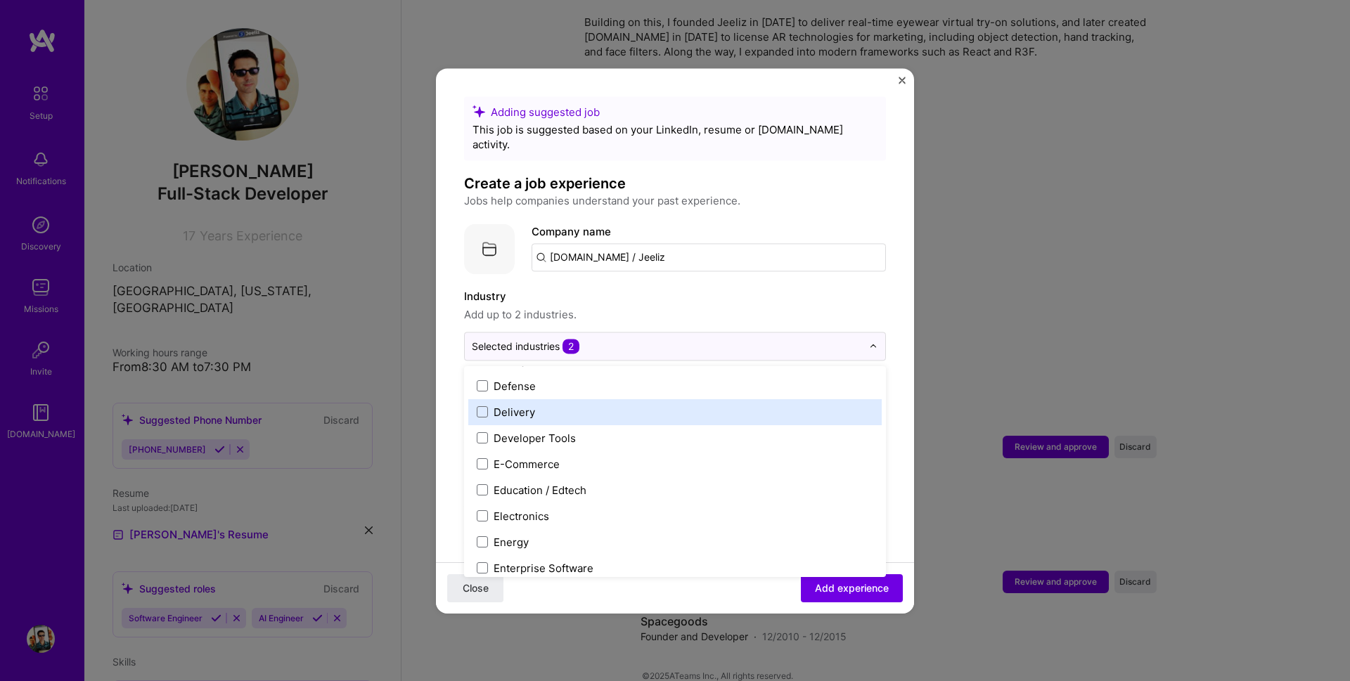
scroll to position [1181, 0]
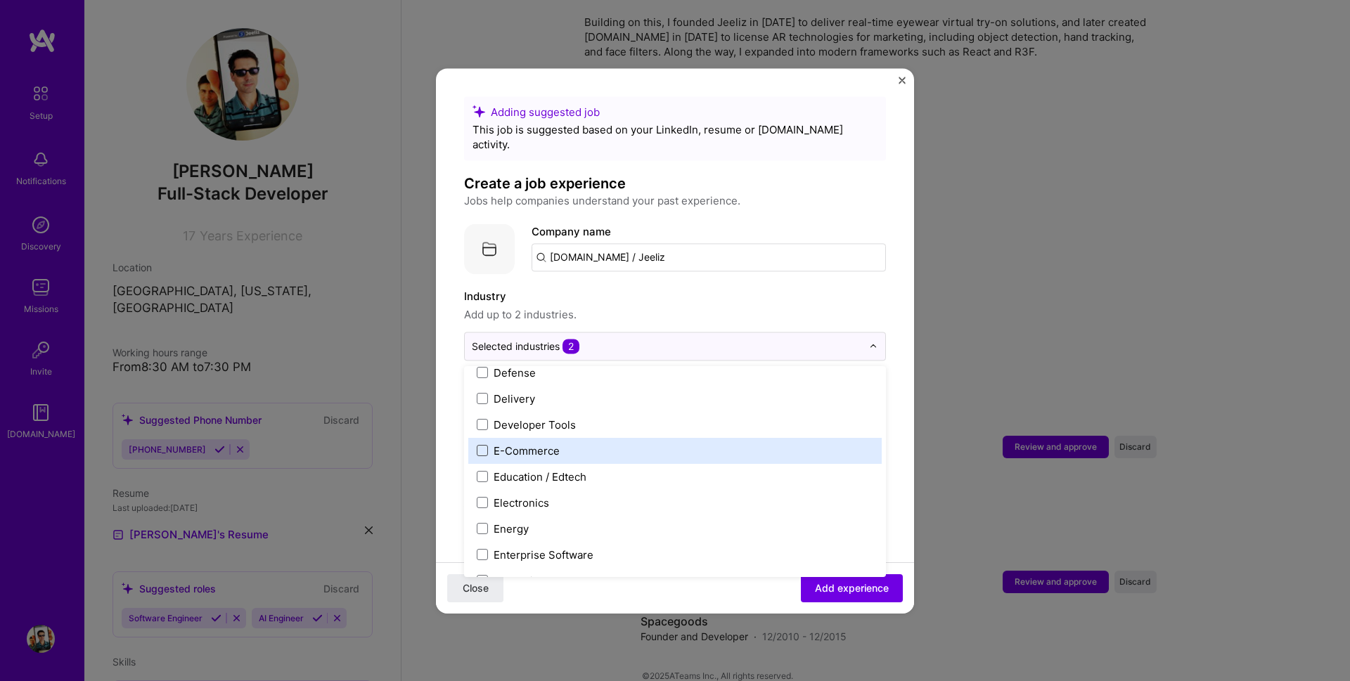
click at [483, 445] on span at bounding box center [482, 450] width 11 height 11
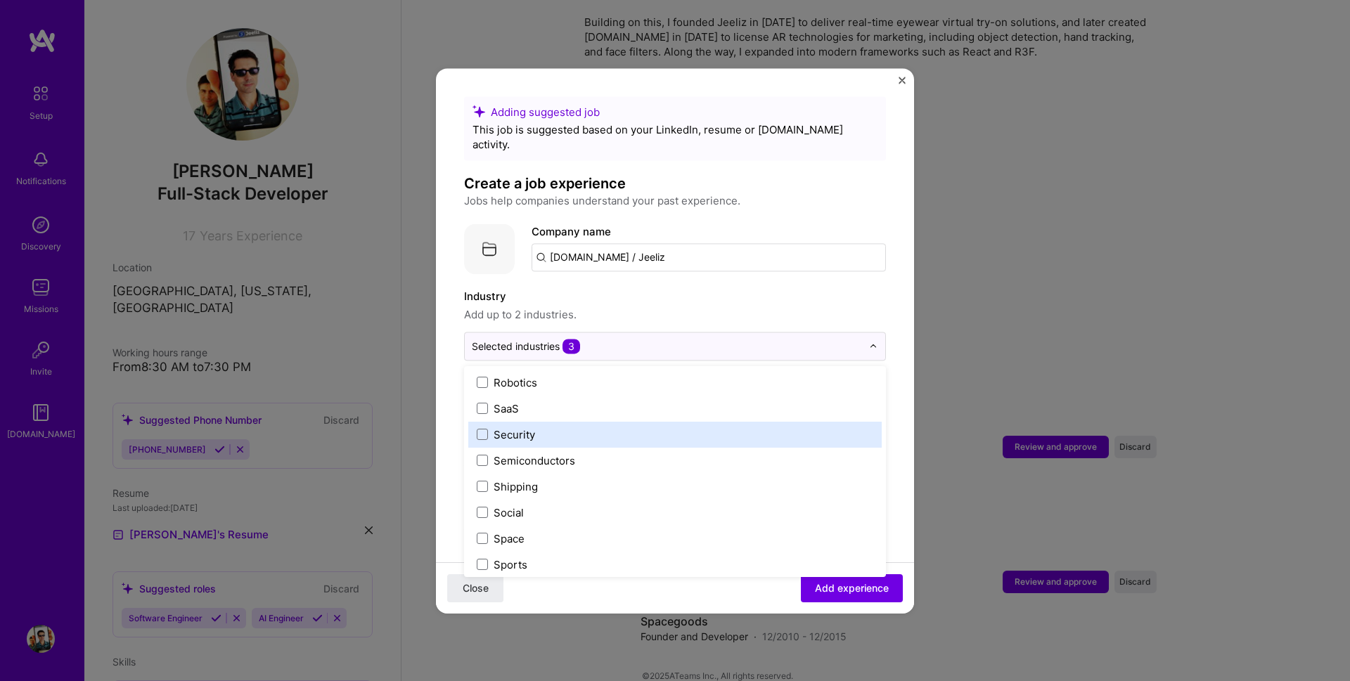
scroll to position [2920, 0]
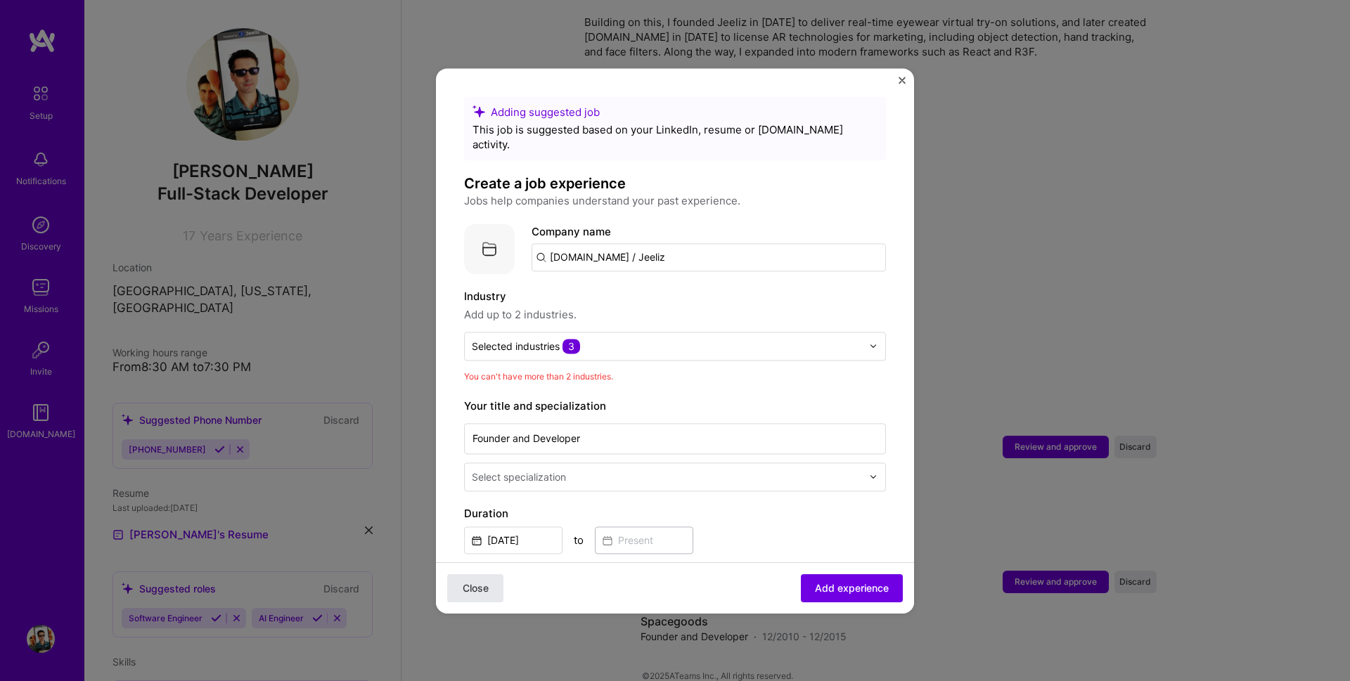
click at [481, 594] on span "Close" at bounding box center [476, 588] width 26 height 14
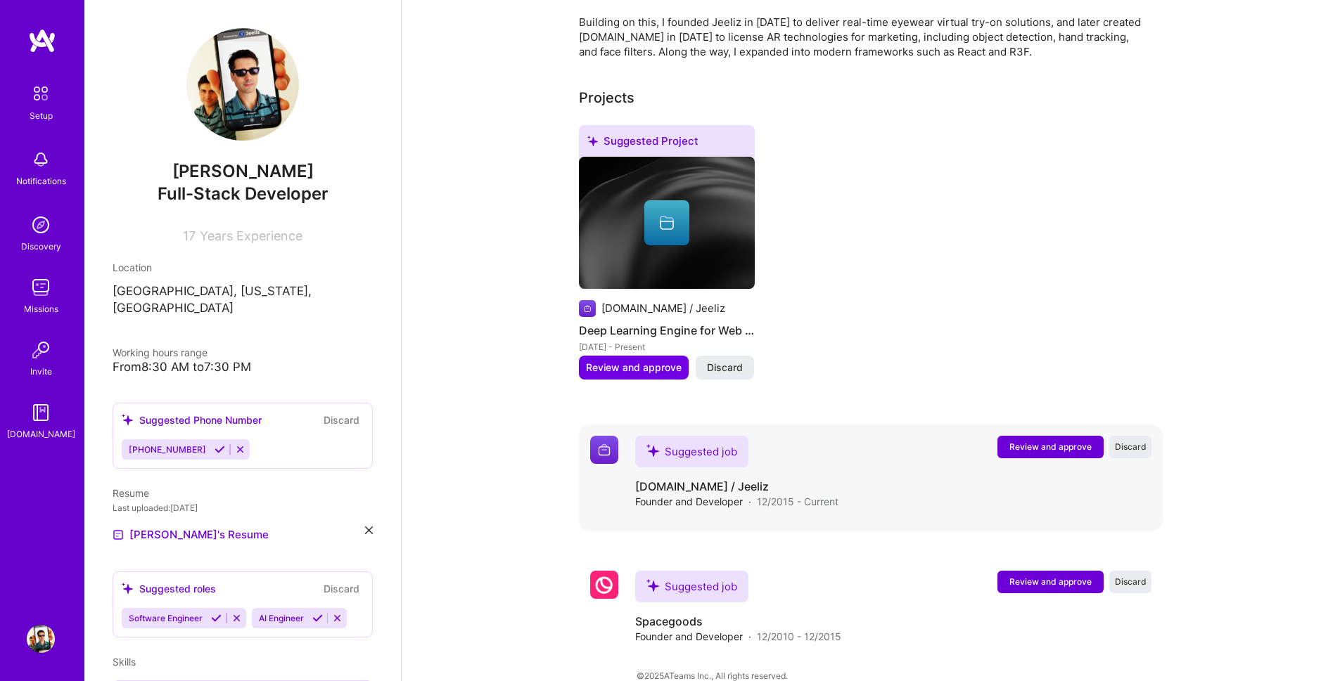
click at [1042, 441] on span "Review and approve" at bounding box center [1050, 447] width 82 height 12
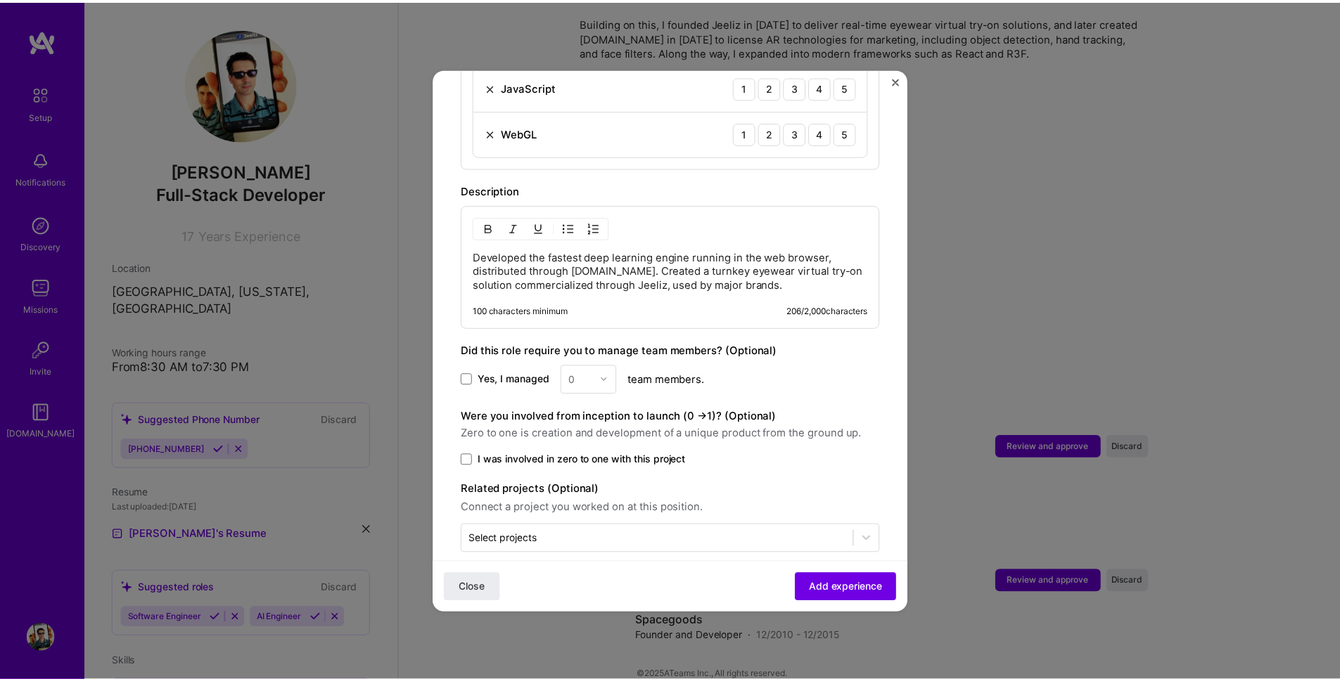
scroll to position [648, 0]
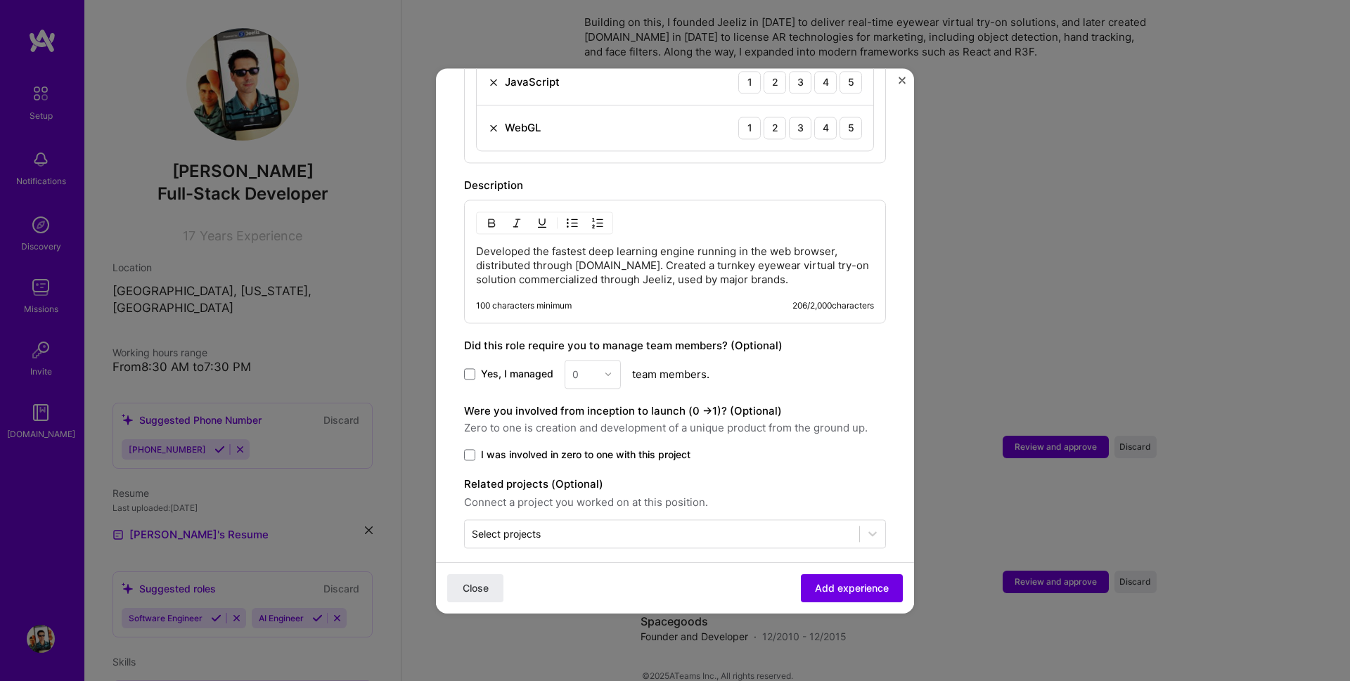
click at [902, 83] on img "Close" at bounding box center [902, 80] width 7 height 7
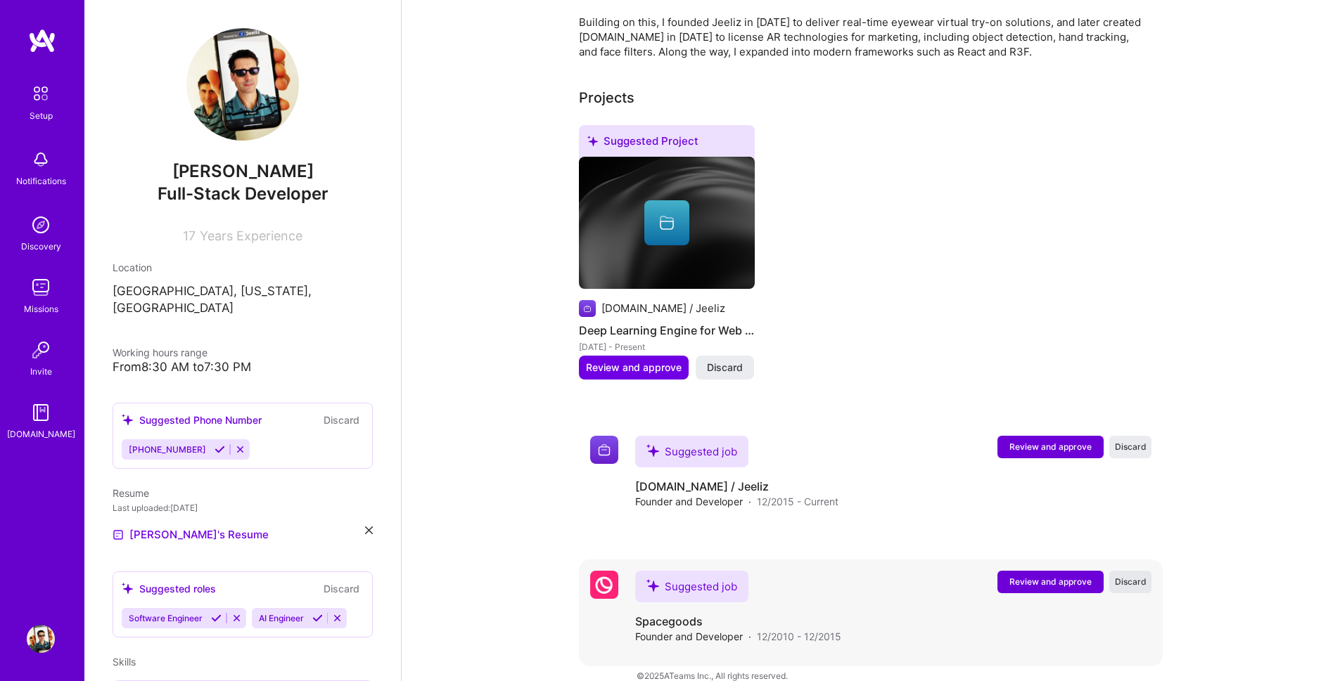
click at [1132, 576] on span "Discard" at bounding box center [1131, 582] width 32 height 12
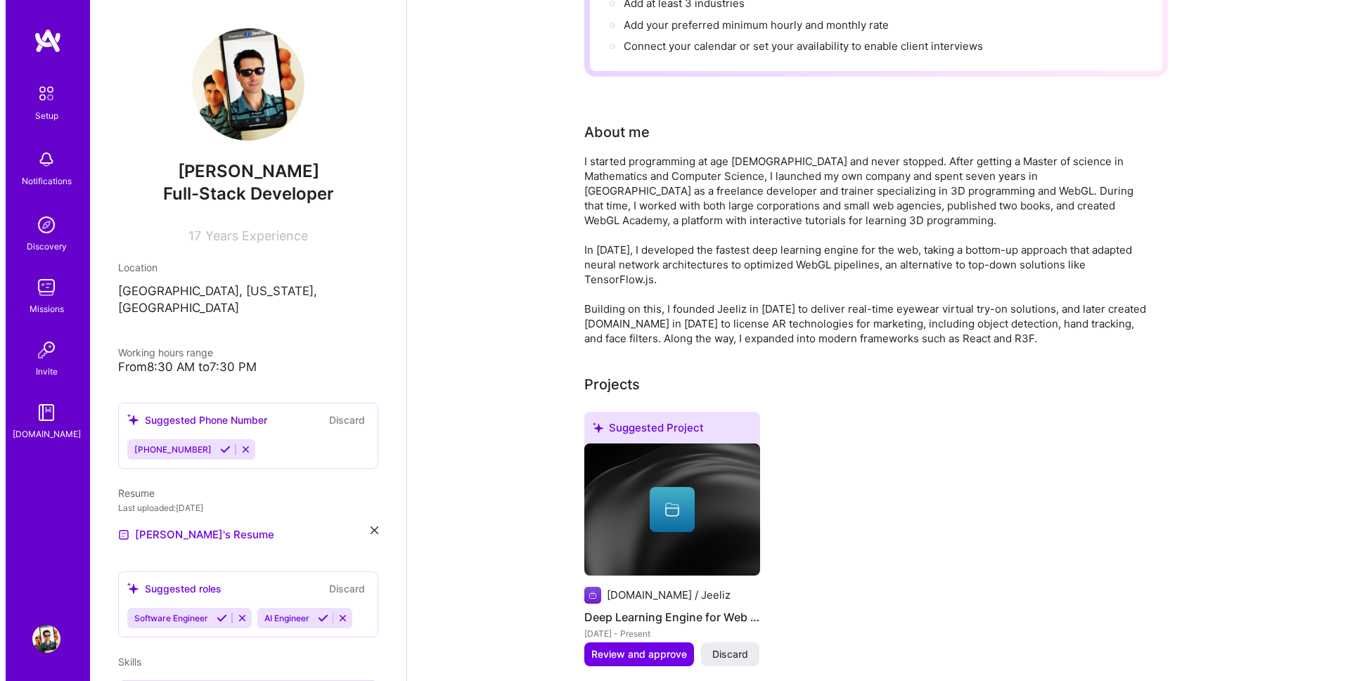
scroll to position [412, 0]
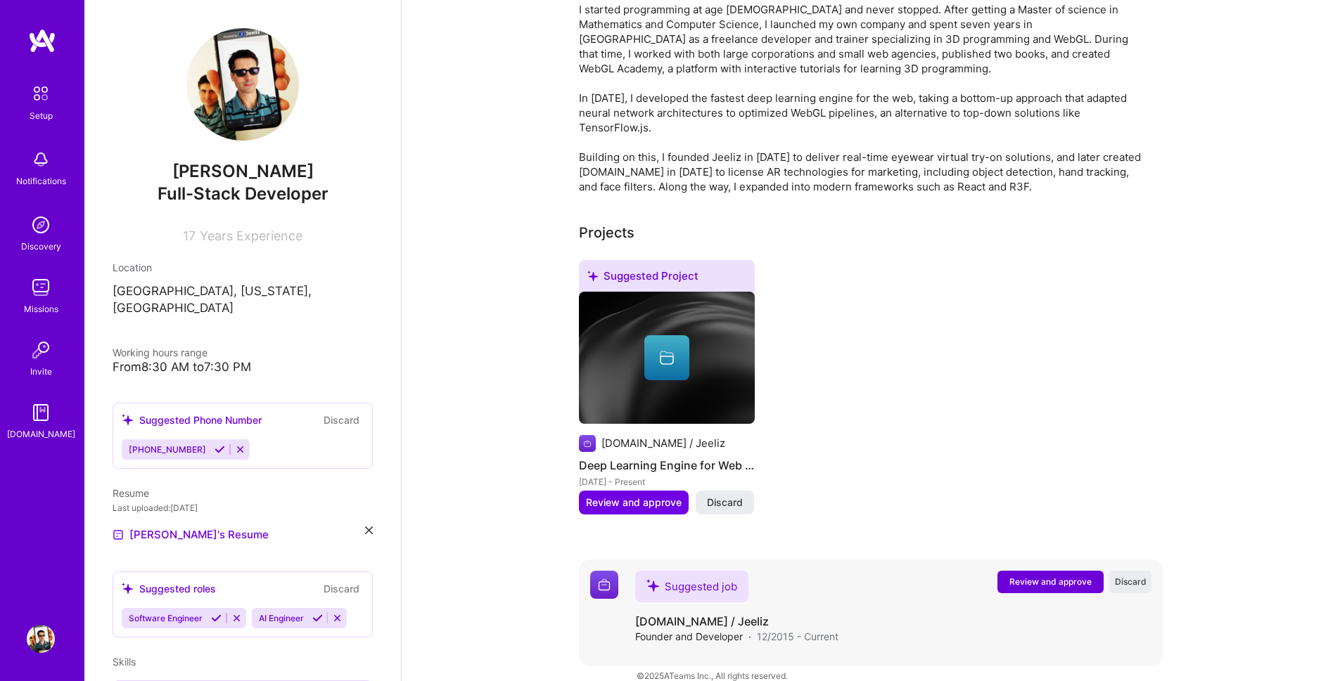
click at [1016, 576] on span "Review and approve" at bounding box center [1050, 582] width 82 height 12
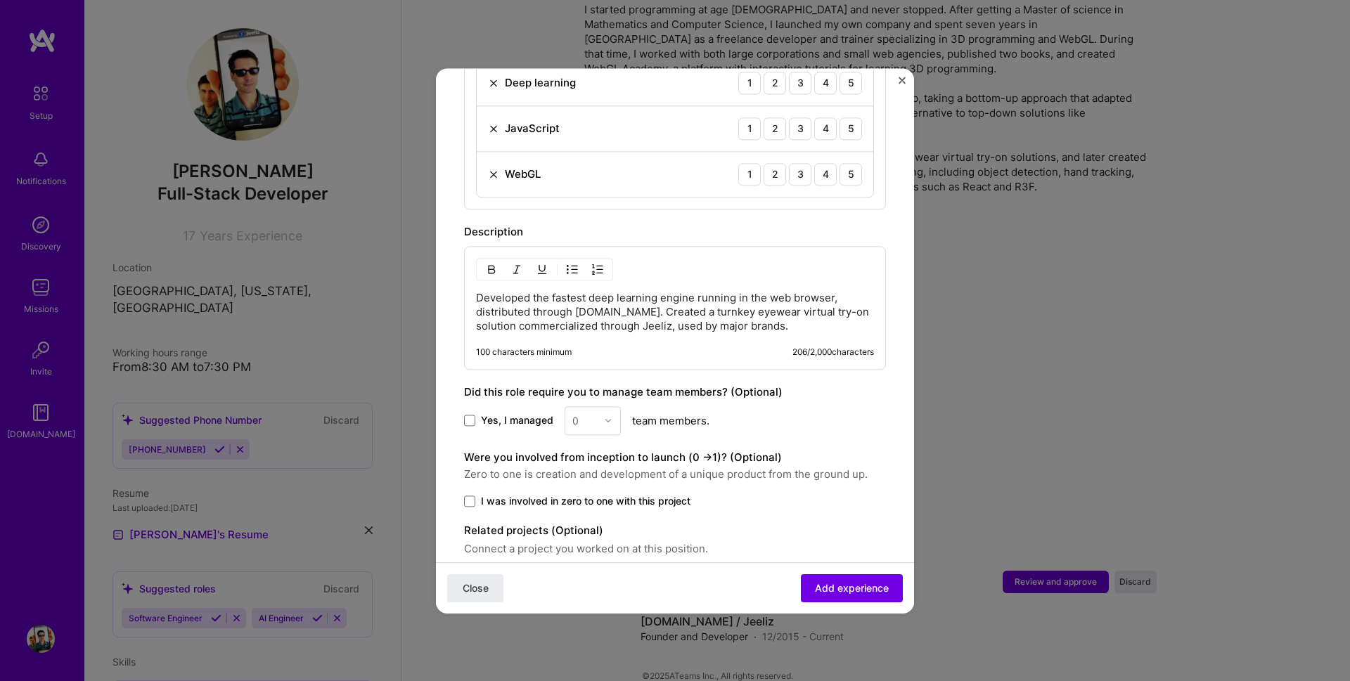
scroll to position [648, 0]
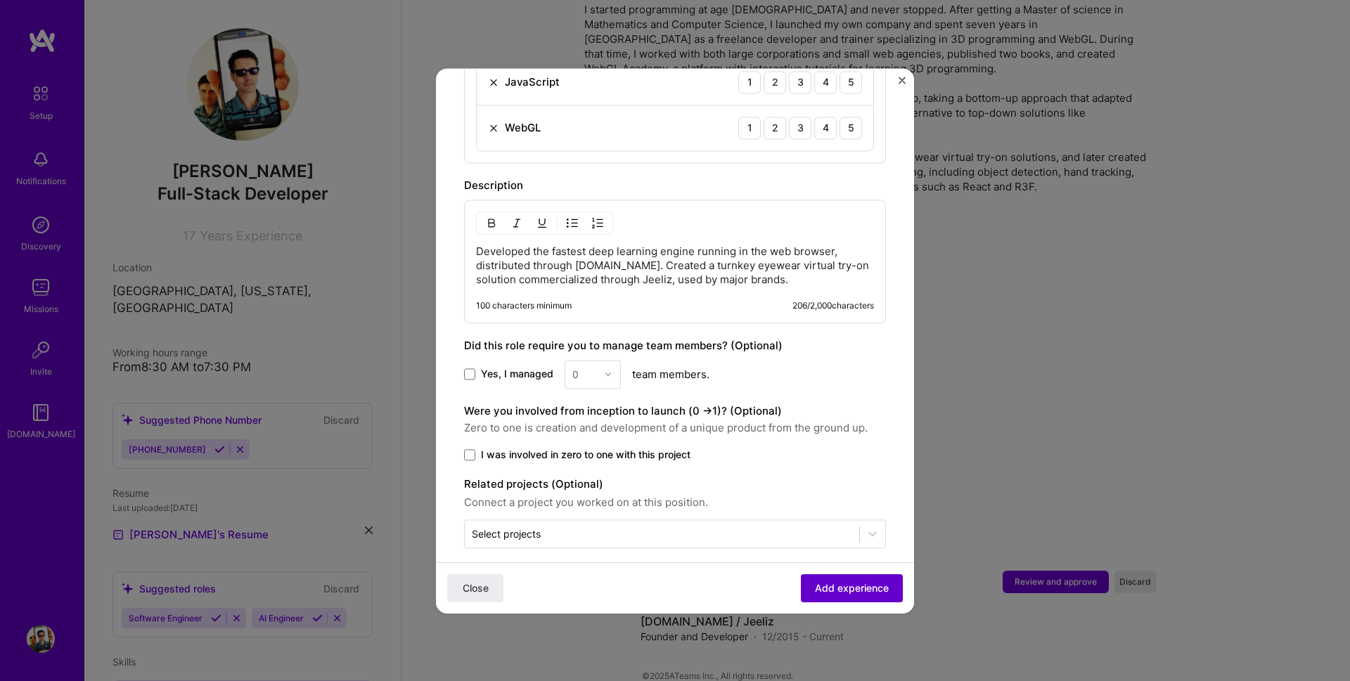
click at [845, 587] on span "Add experience" at bounding box center [852, 588] width 74 height 14
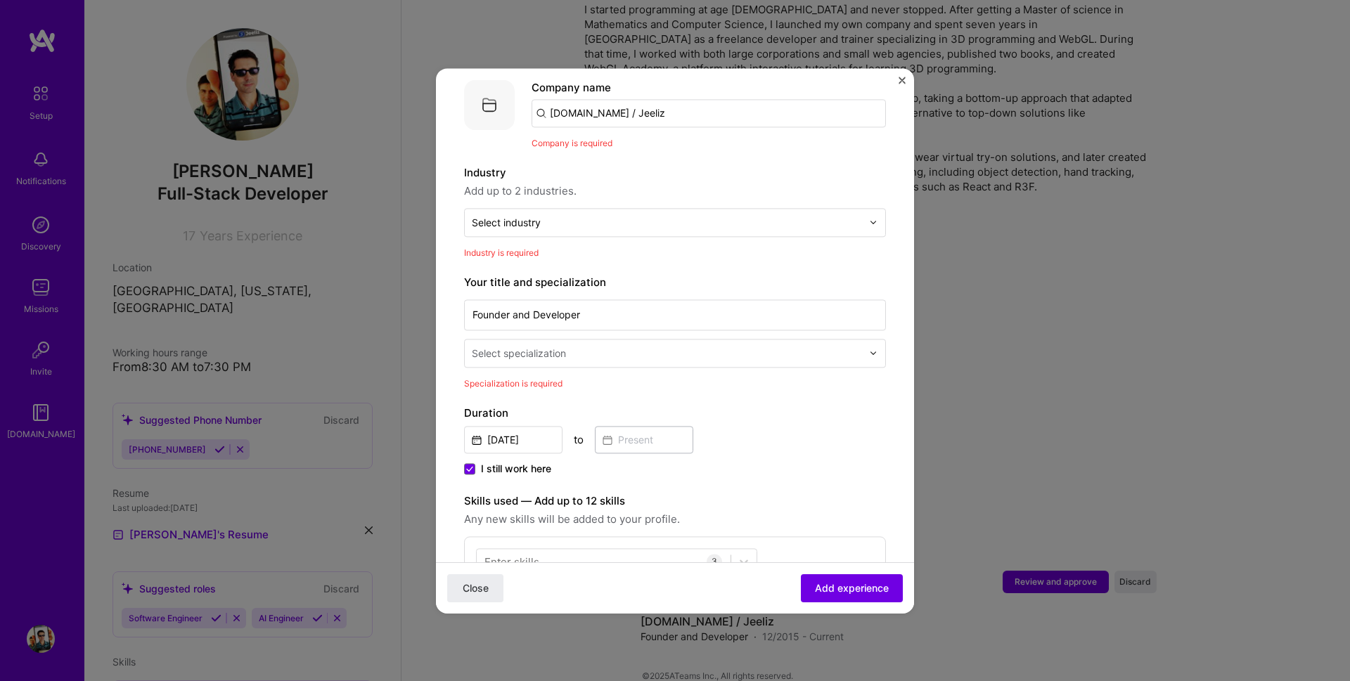
scroll to position [141, 0]
click at [647, 222] on div "Select industry 0" at bounding box center [667, 225] width 404 height 27
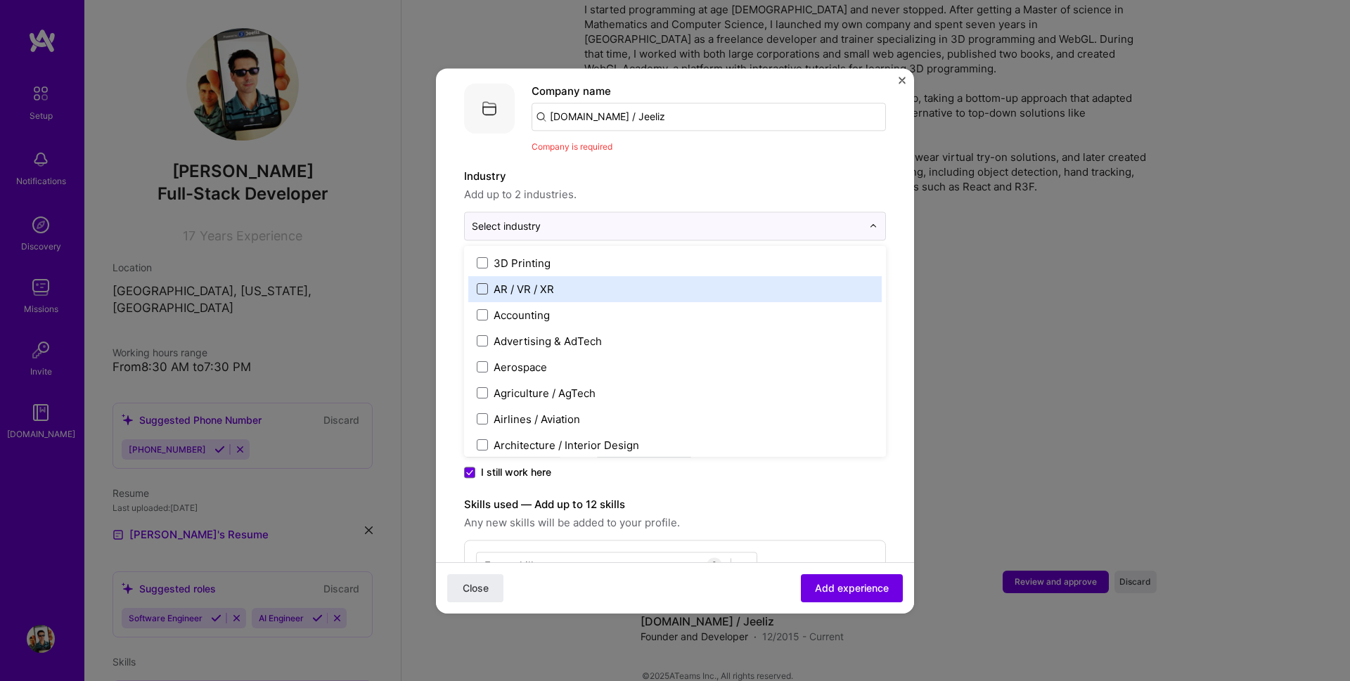
click at [480, 283] on span at bounding box center [482, 288] width 11 height 11
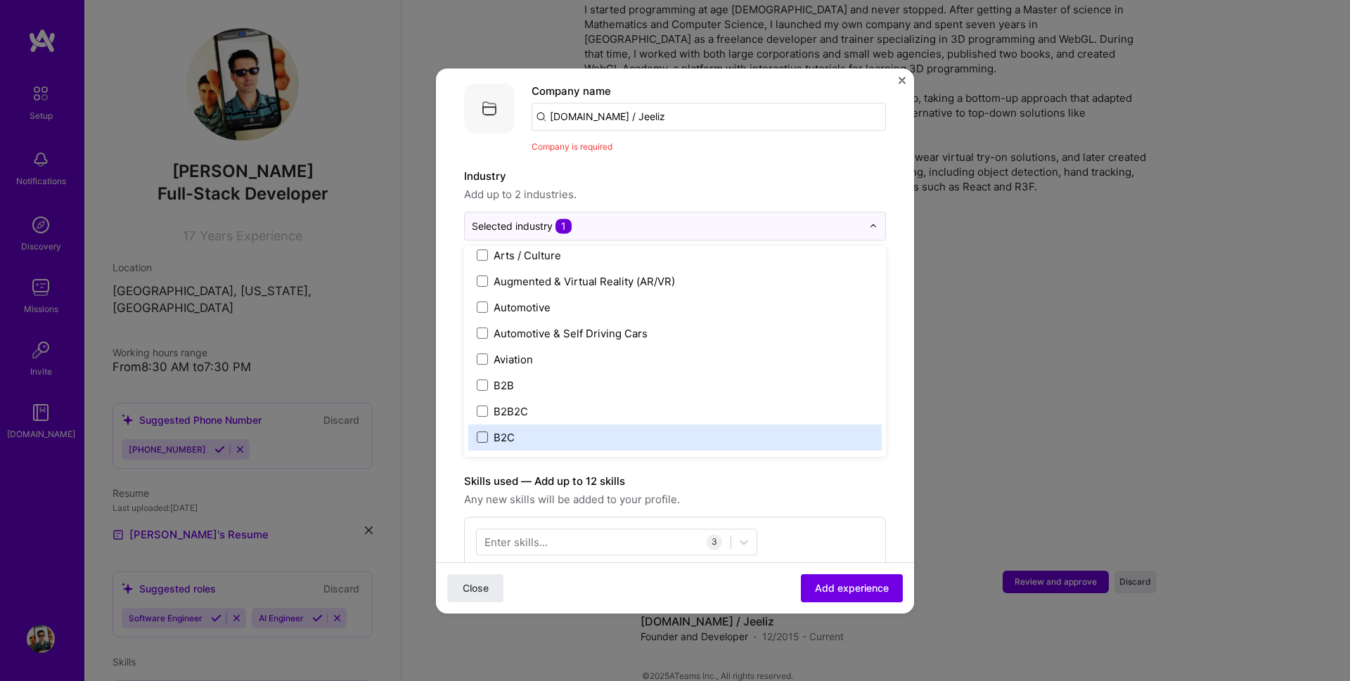
scroll to position [253, 0]
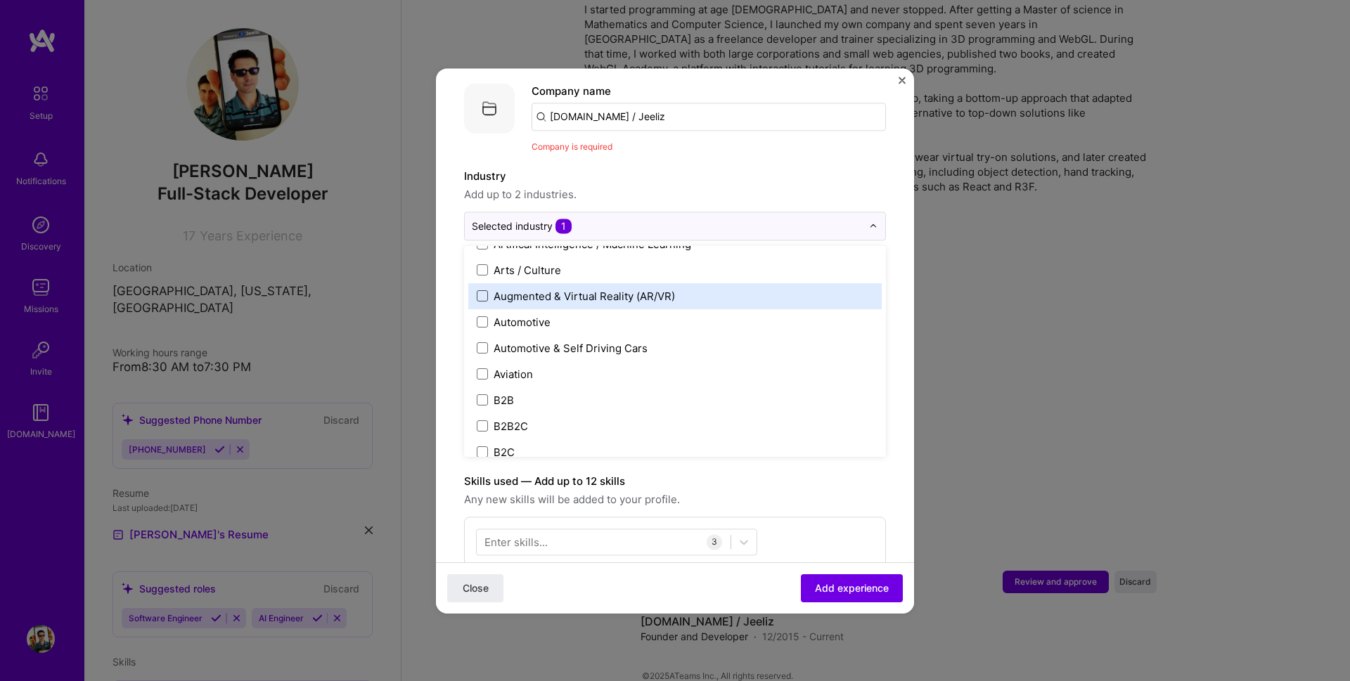
click at [478, 290] on span at bounding box center [482, 295] width 11 height 11
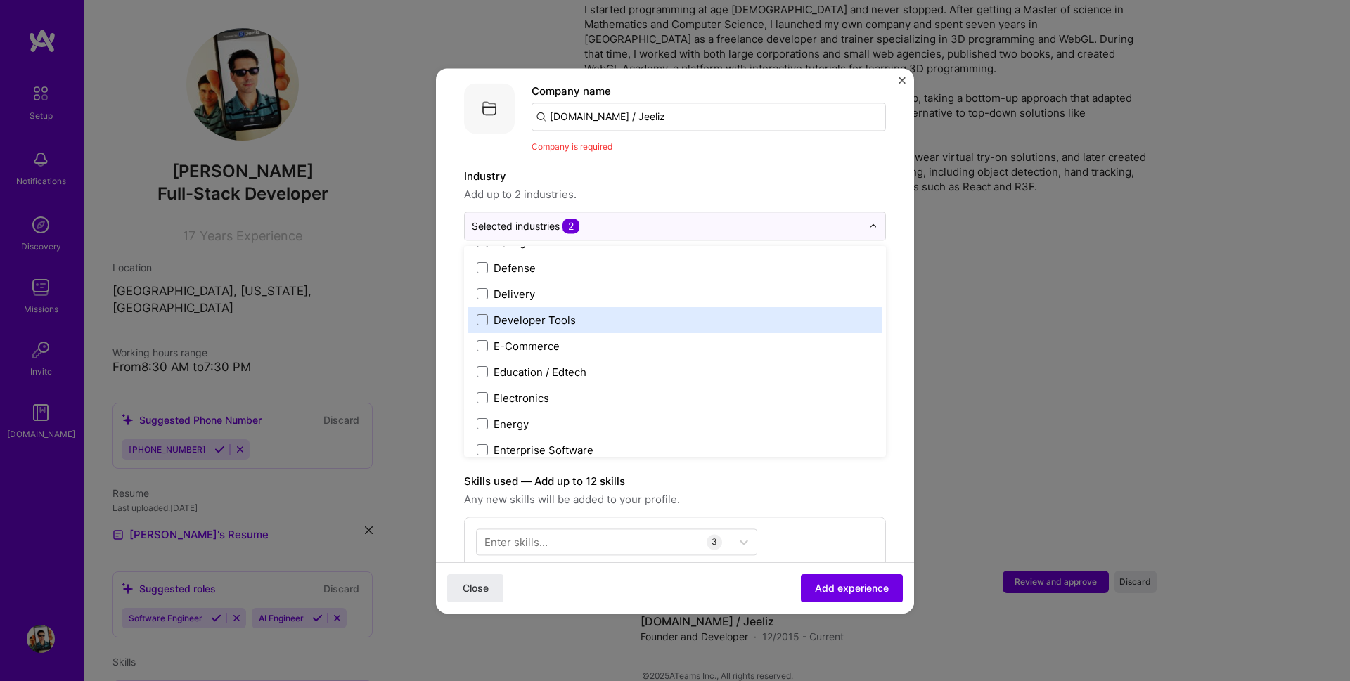
scroll to position [1181, 0]
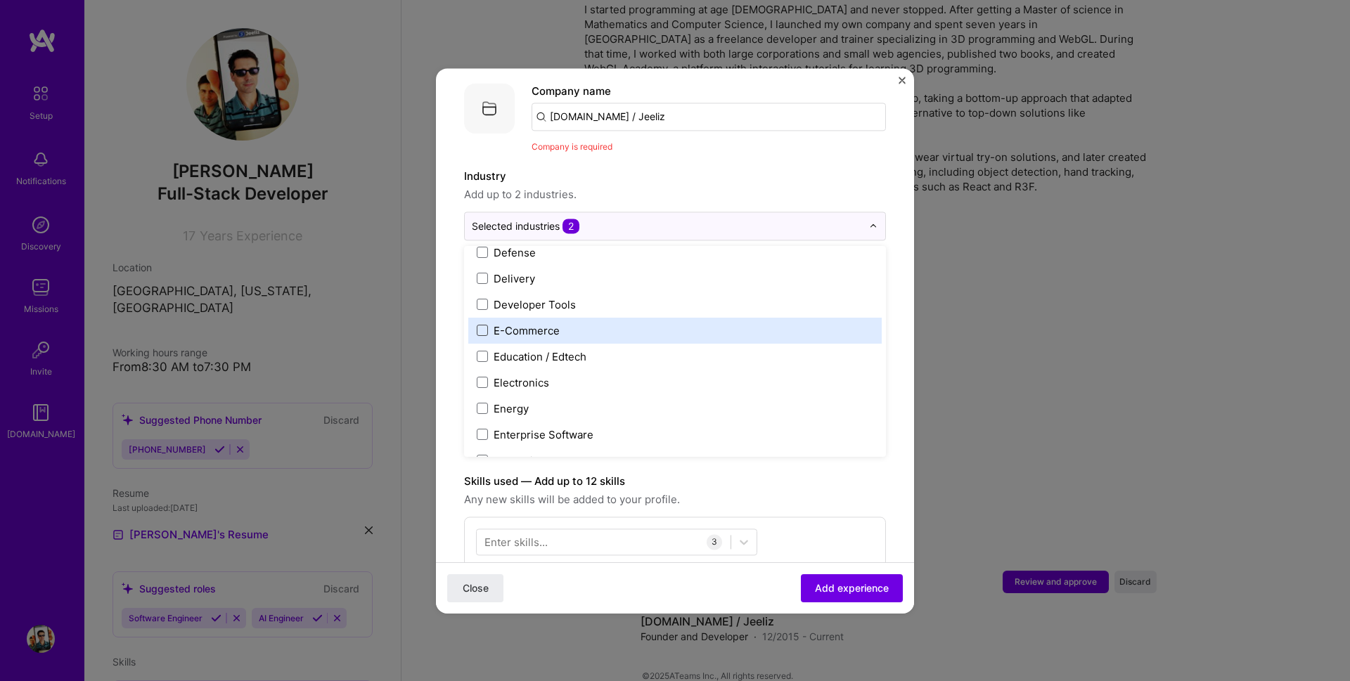
click at [478, 325] on span at bounding box center [482, 330] width 11 height 11
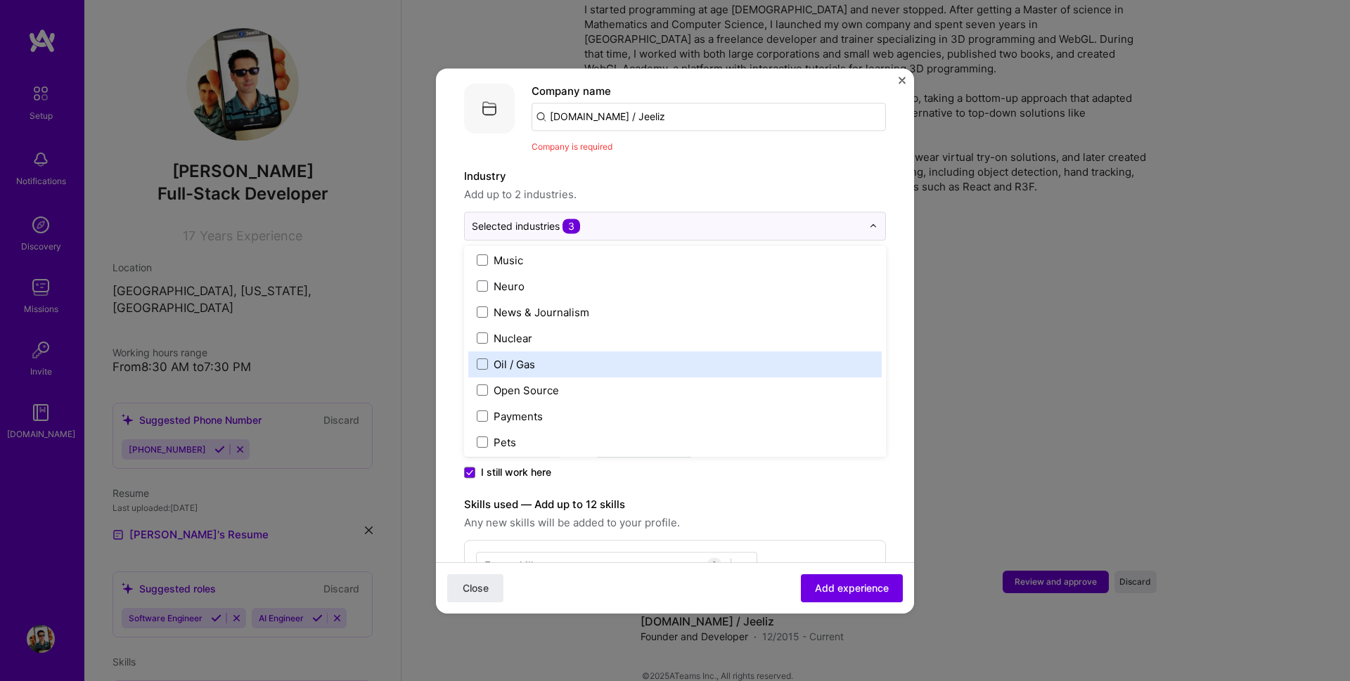
scroll to position [2279, 0]
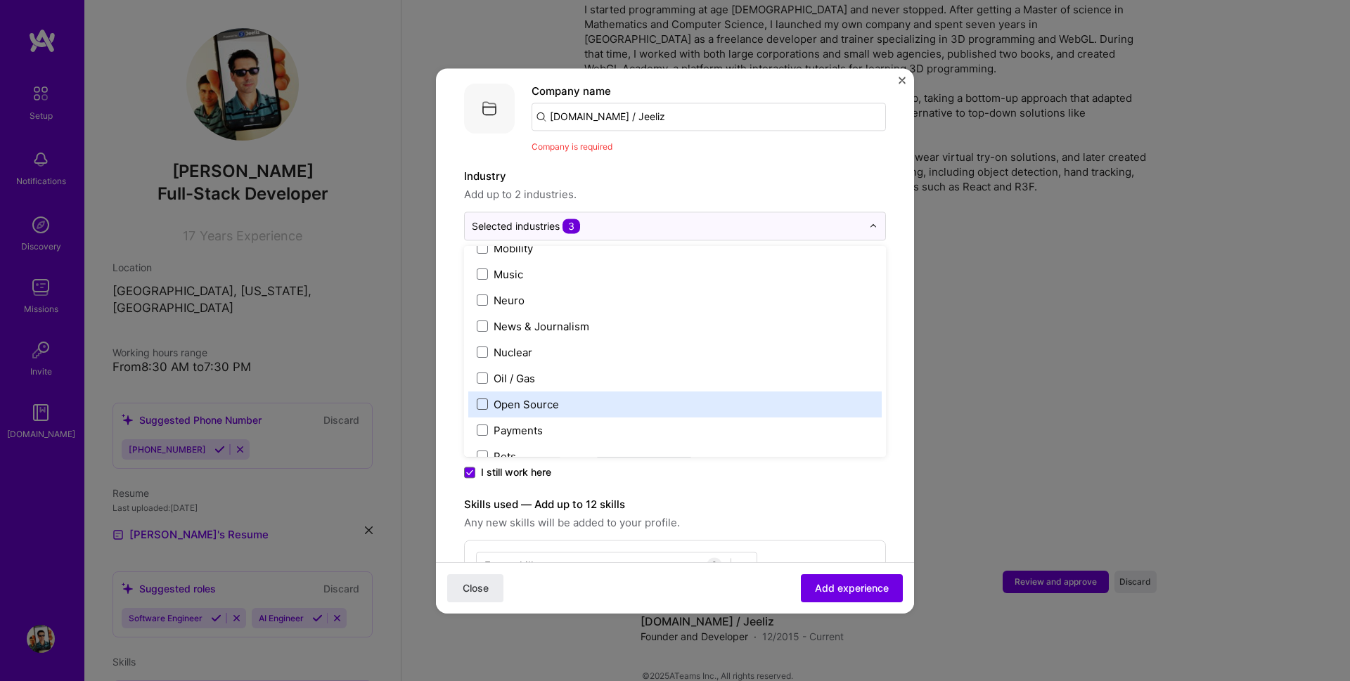
click at [478, 399] on span at bounding box center [482, 404] width 11 height 11
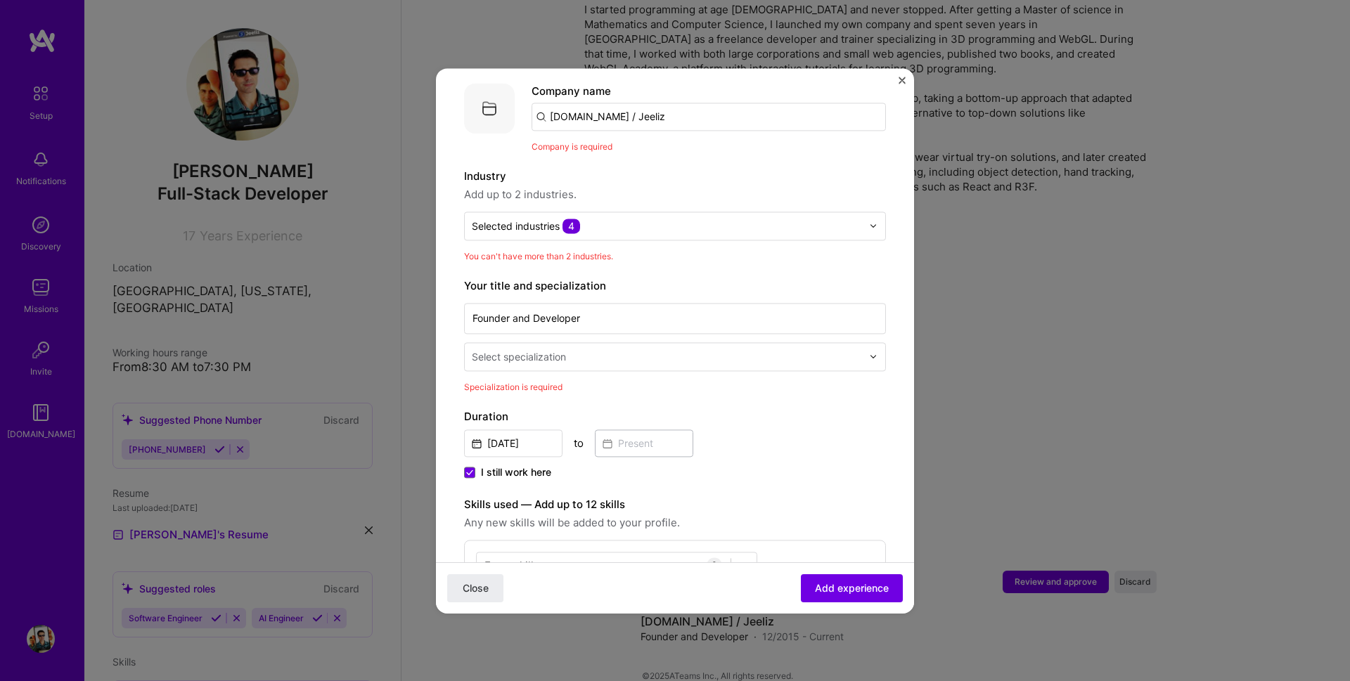
click at [892, 295] on form "Adding suggested job This job is suggested based on your LinkedIn, resume or [D…" at bounding box center [675, 579] width 478 height 1246
click at [610, 219] on input "text" at bounding box center [667, 226] width 390 height 15
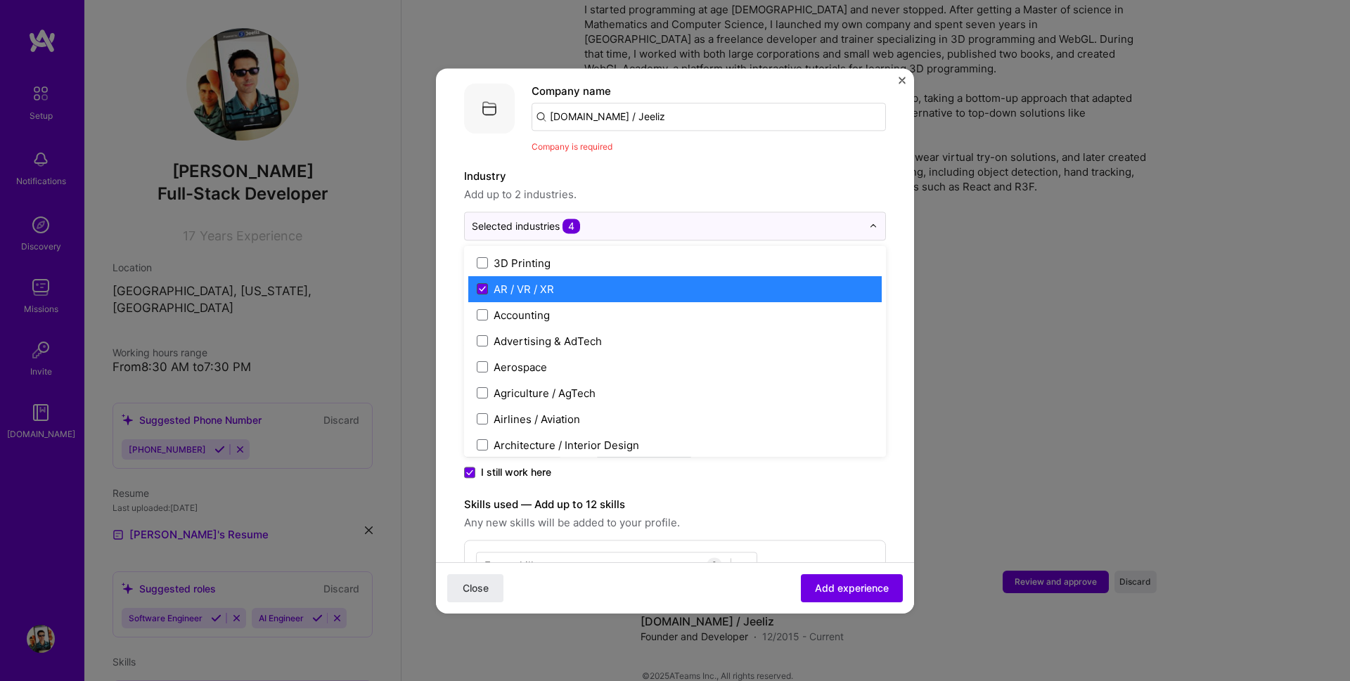
click at [479, 283] on span at bounding box center [482, 288] width 11 height 11
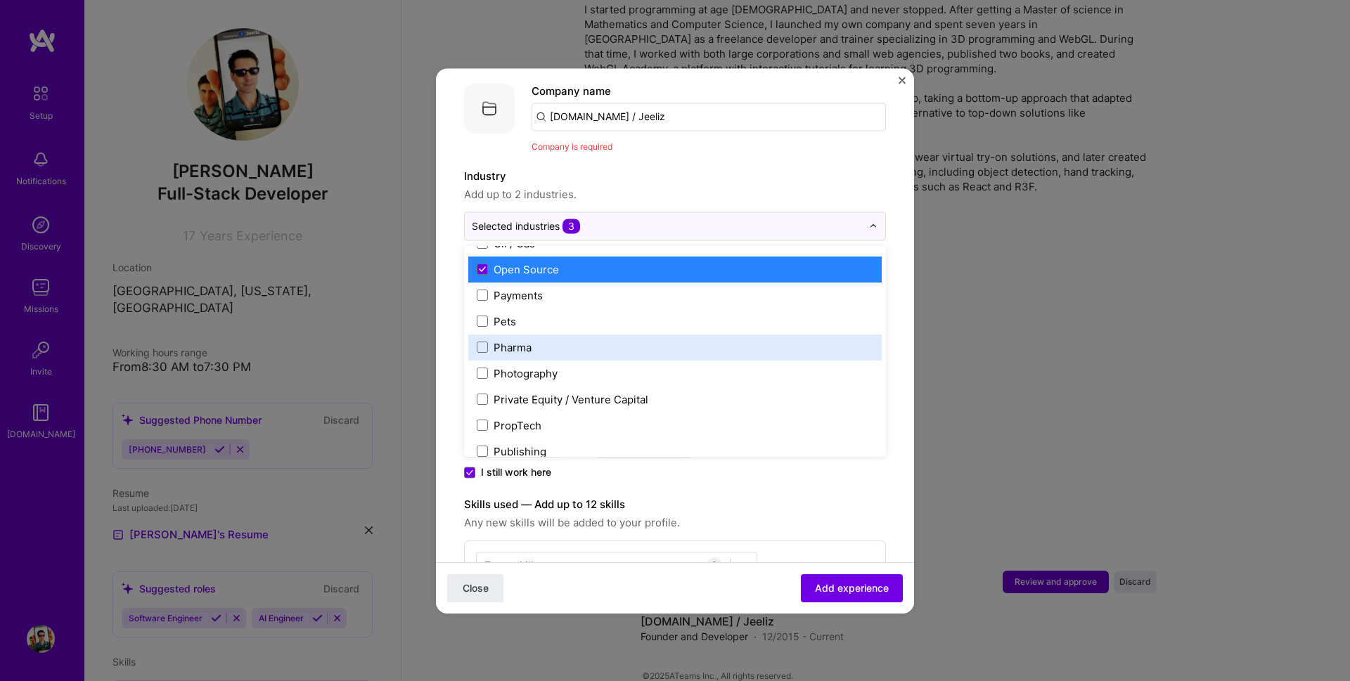
scroll to position [2329, 0]
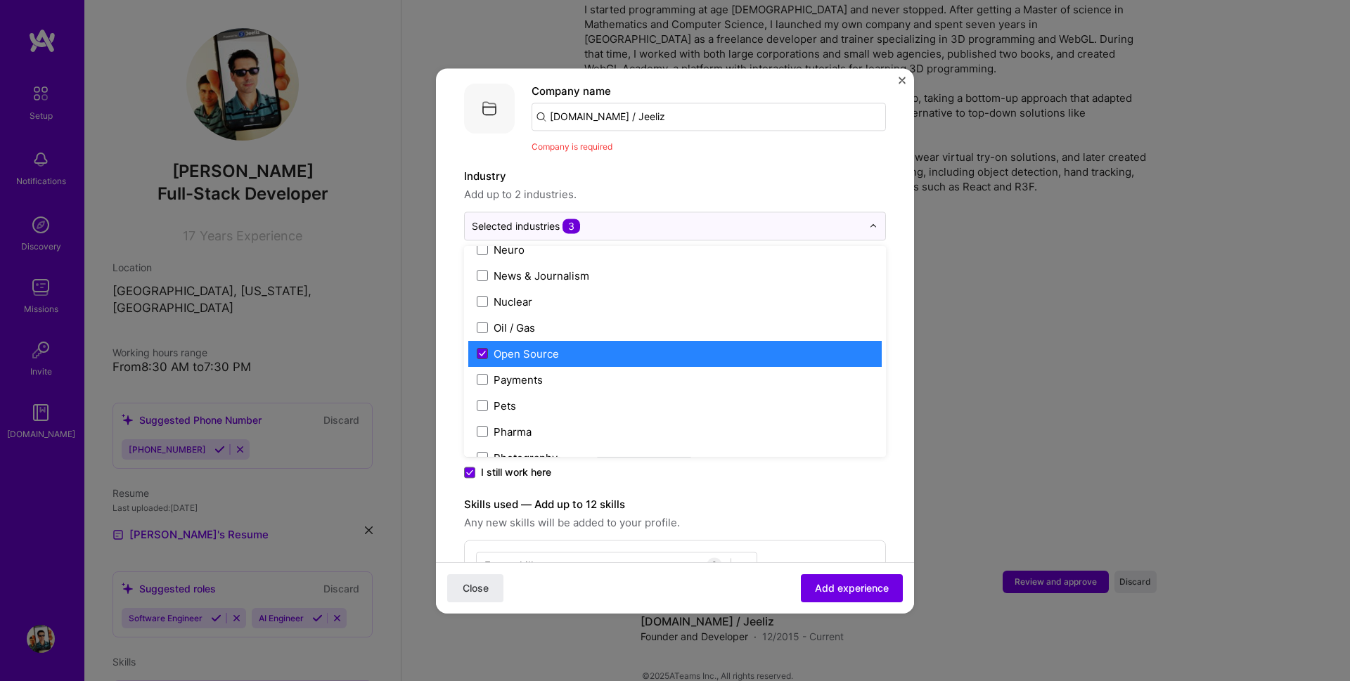
click at [482, 351] on icon at bounding box center [482, 354] width 7 height 6
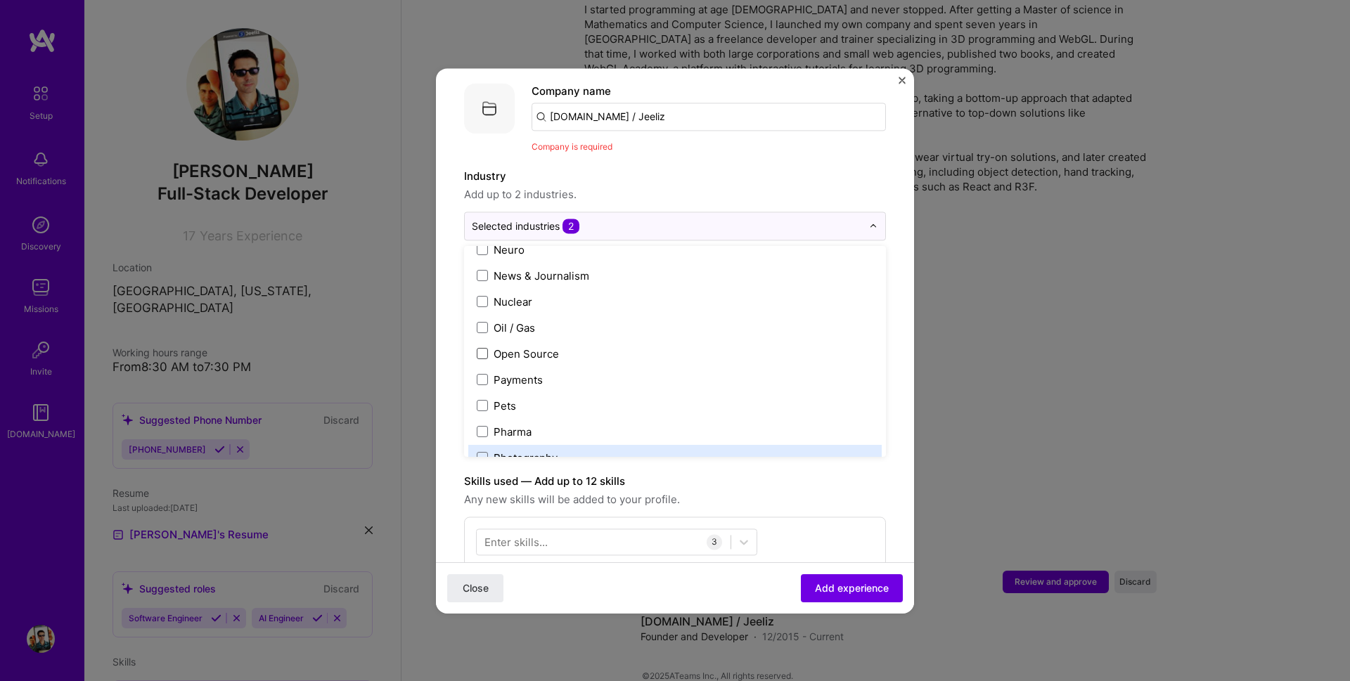
click at [892, 452] on form "Adding suggested job This job is suggested based on your LinkedIn, resume or [D…" at bounding box center [675, 567] width 478 height 1223
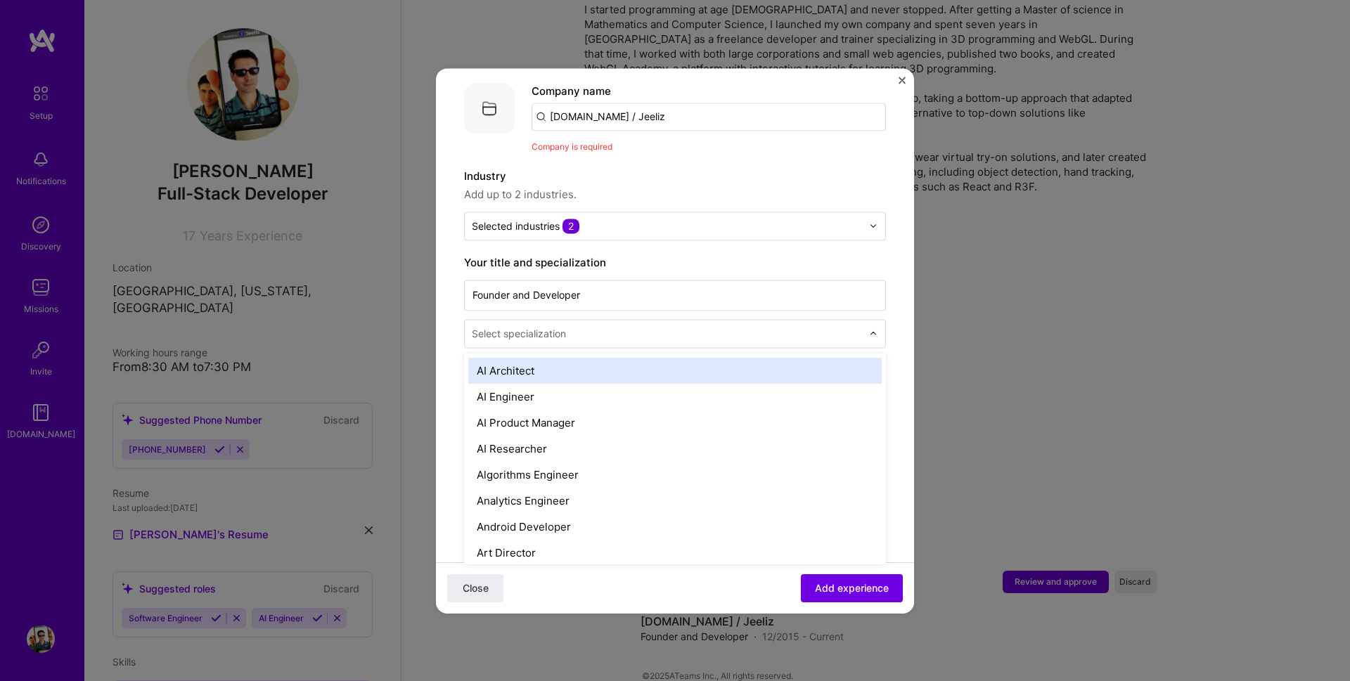
click at [598, 326] on input "text" at bounding box center [668, 333] width 393 height 15
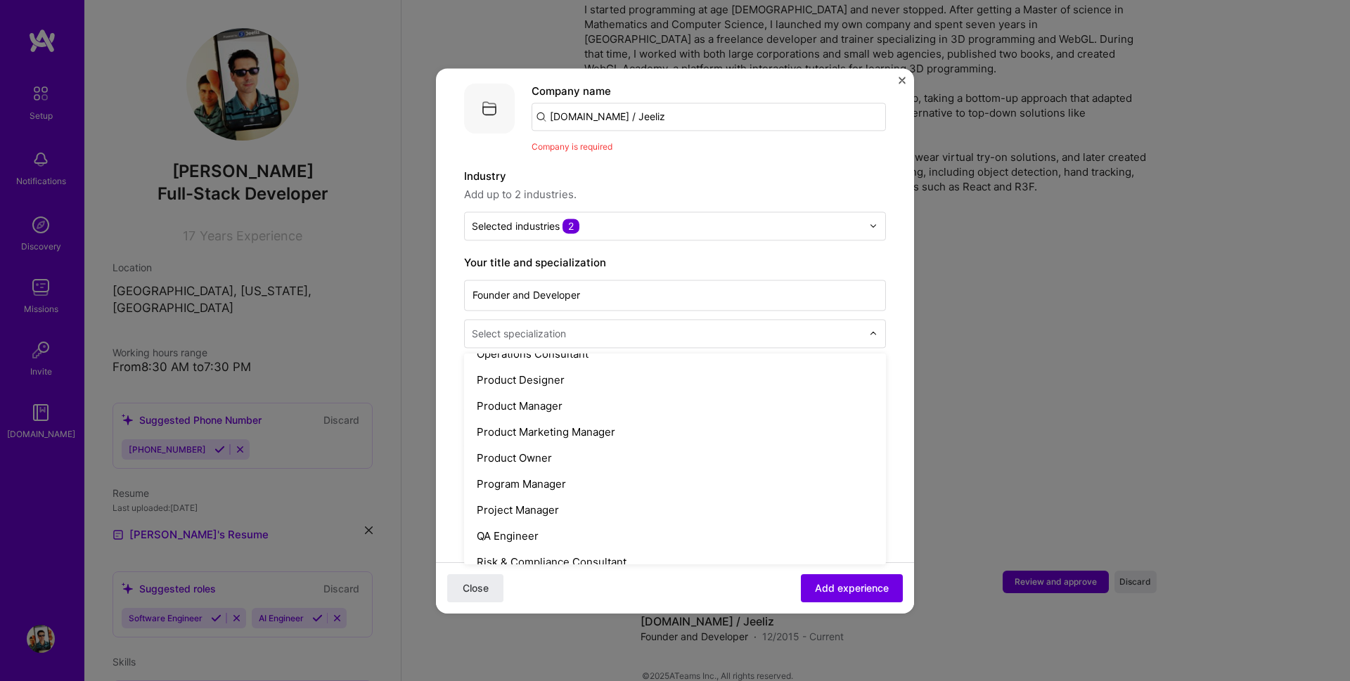
scroll to position [1435, 0]
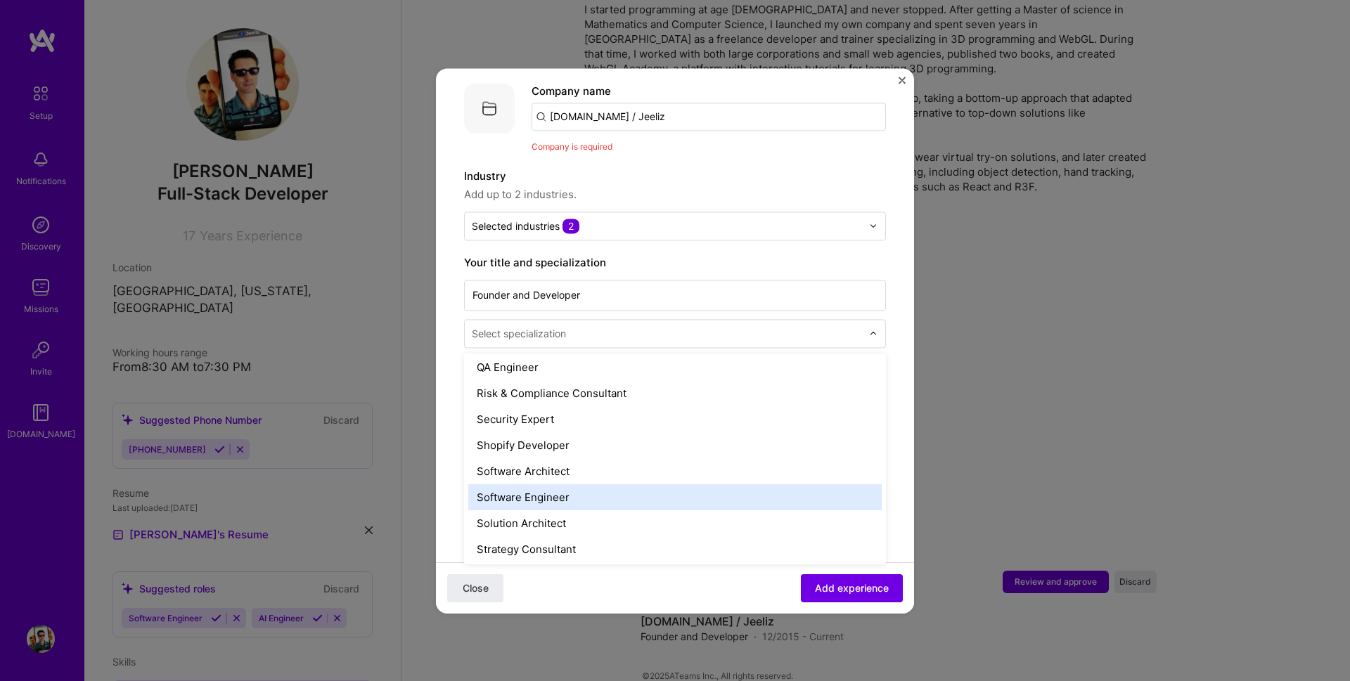
click at [565, 485] on div "Software Engineer" at bounding box center [675, 498] width 414 height 26
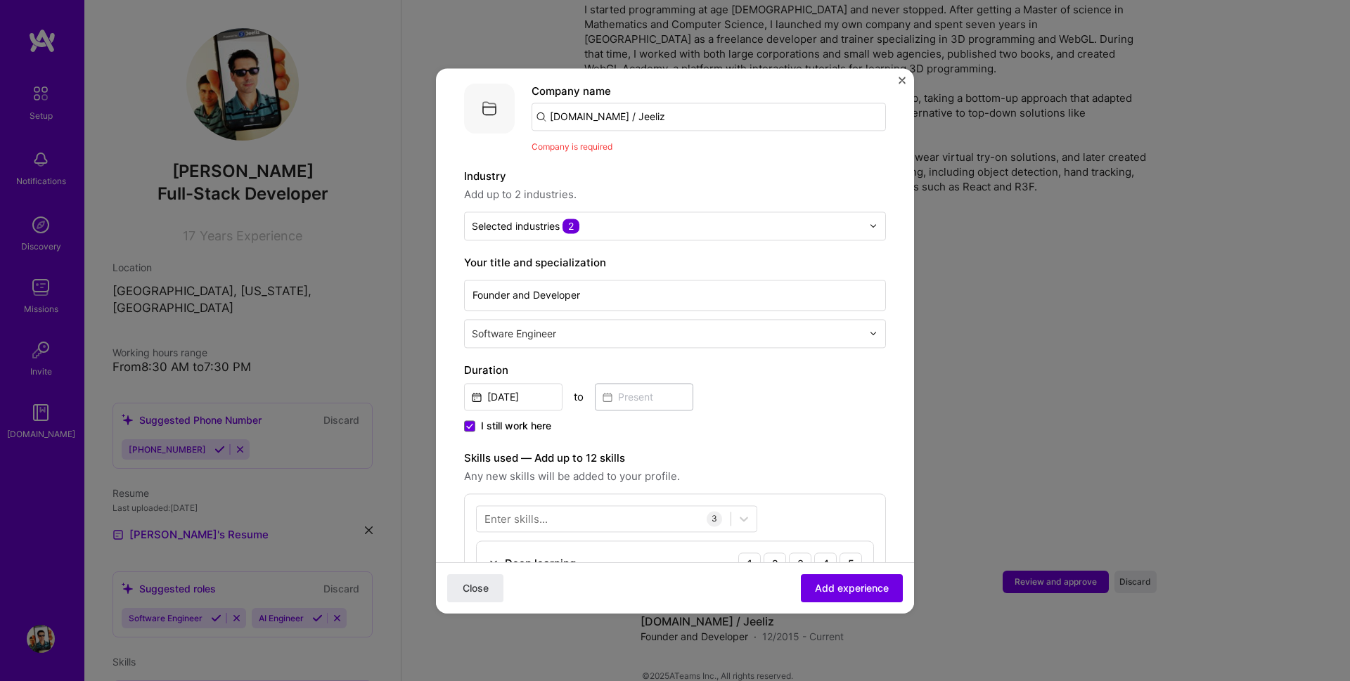
scroll to position [309, 0]
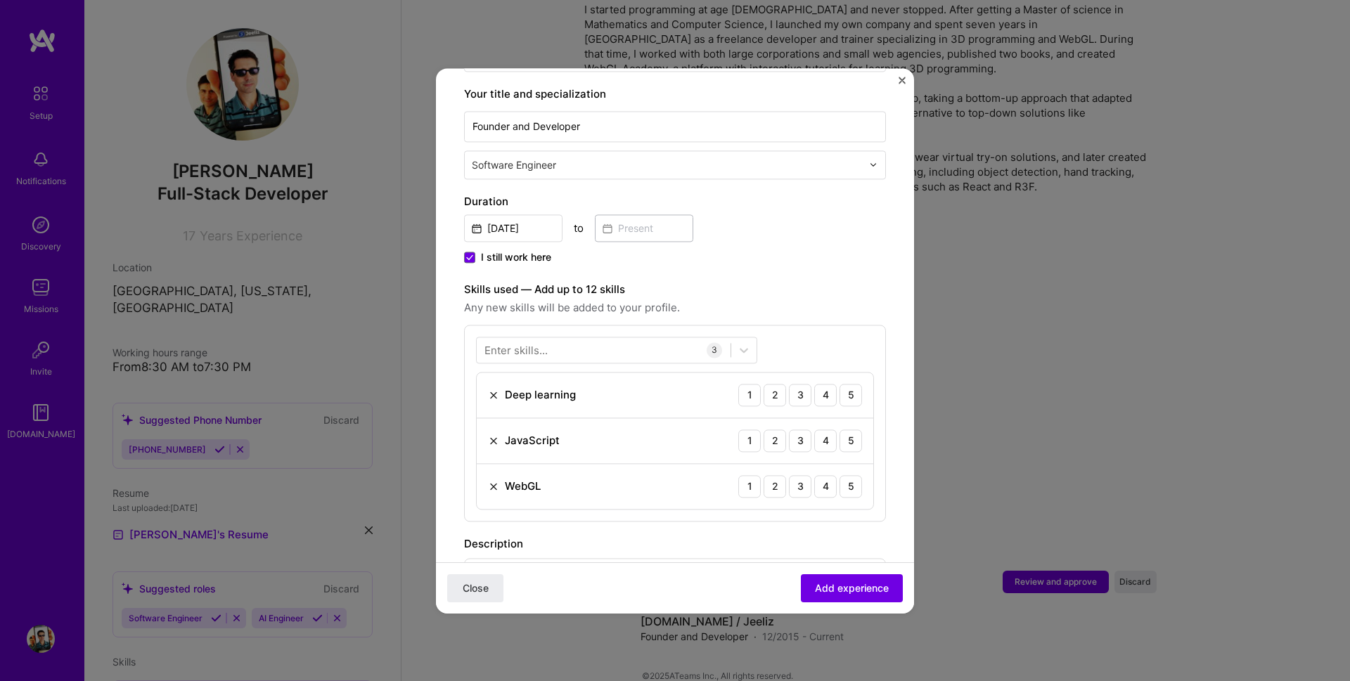
click at [542, 342] on div "Enter skills..." at bounding box center [516, 349] width 63 height 15
click at [545, 342] on div "Enter skills..." at bounding box center [516, 349] width 63 height 15
click at [563, 338] on div at bounding box center [604, 349] width 254 height 23
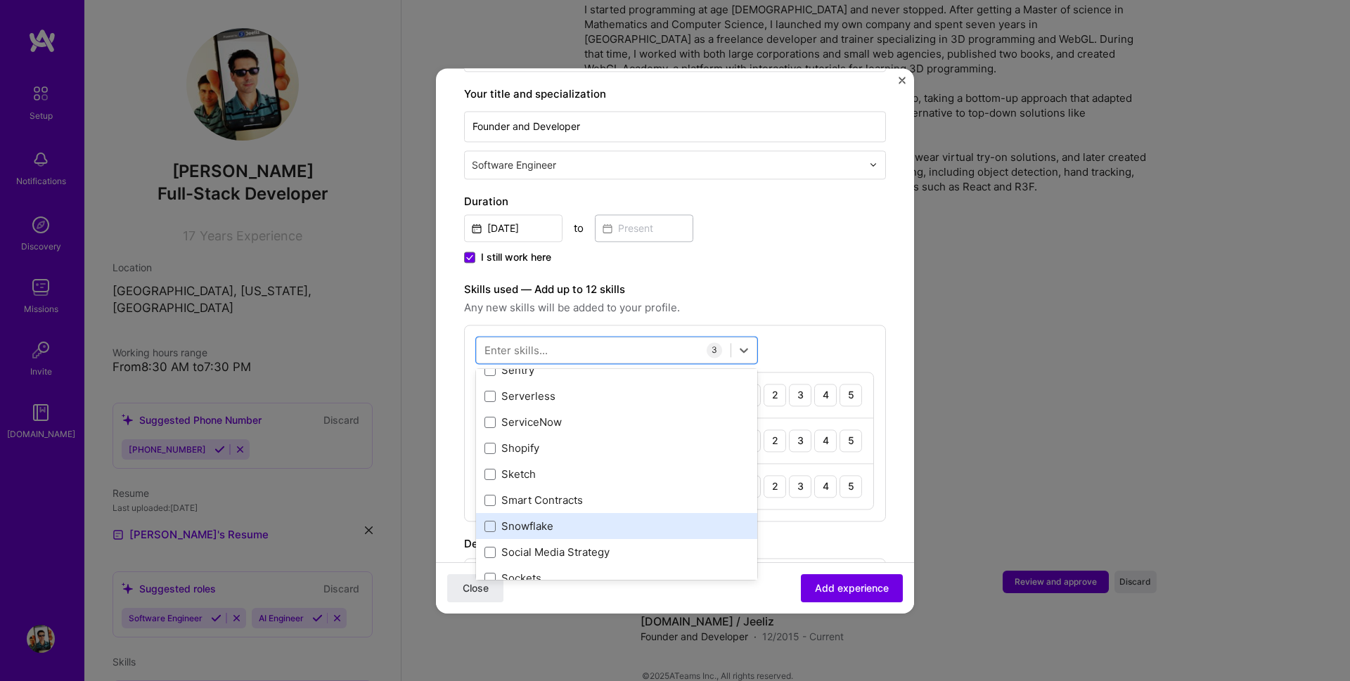
scroll to position [7802, 0]
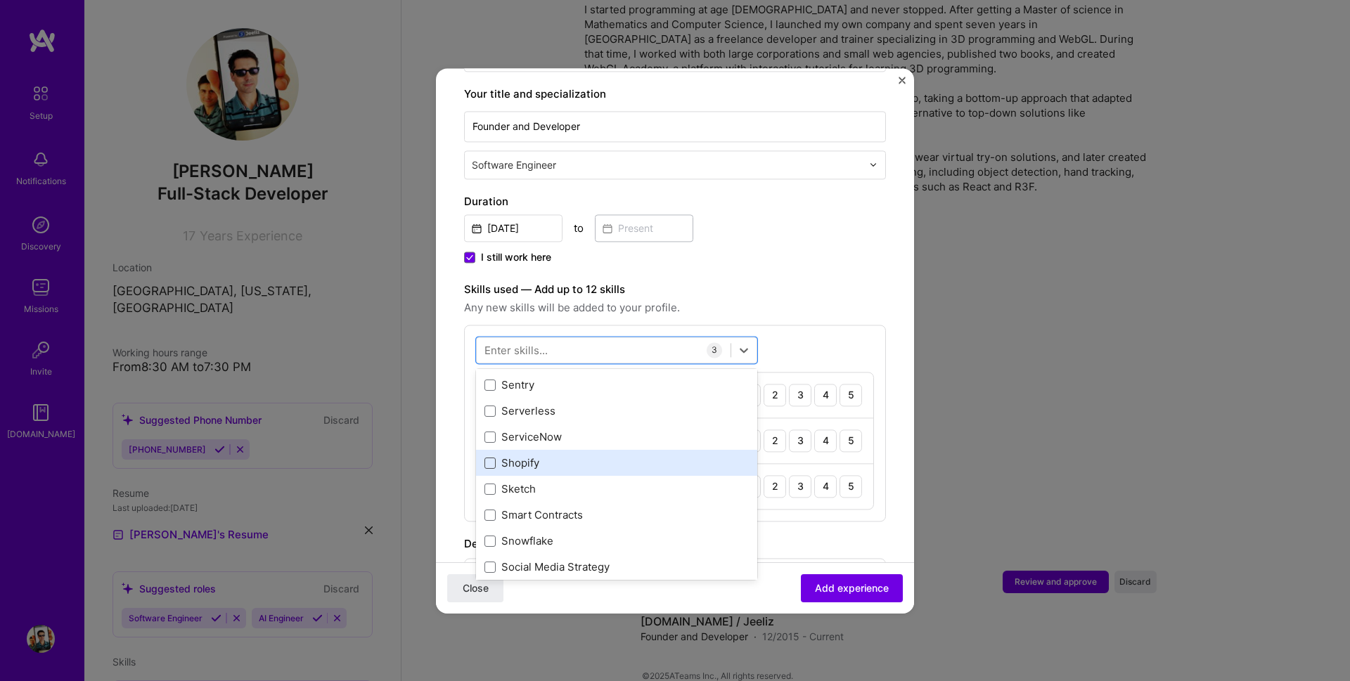
click at [485, 458] on span at bounding box center [490, 463] width 11 height 11
click at [0, 0] on input "checkbox" at bounding box center [0, 0] width 0 height 0
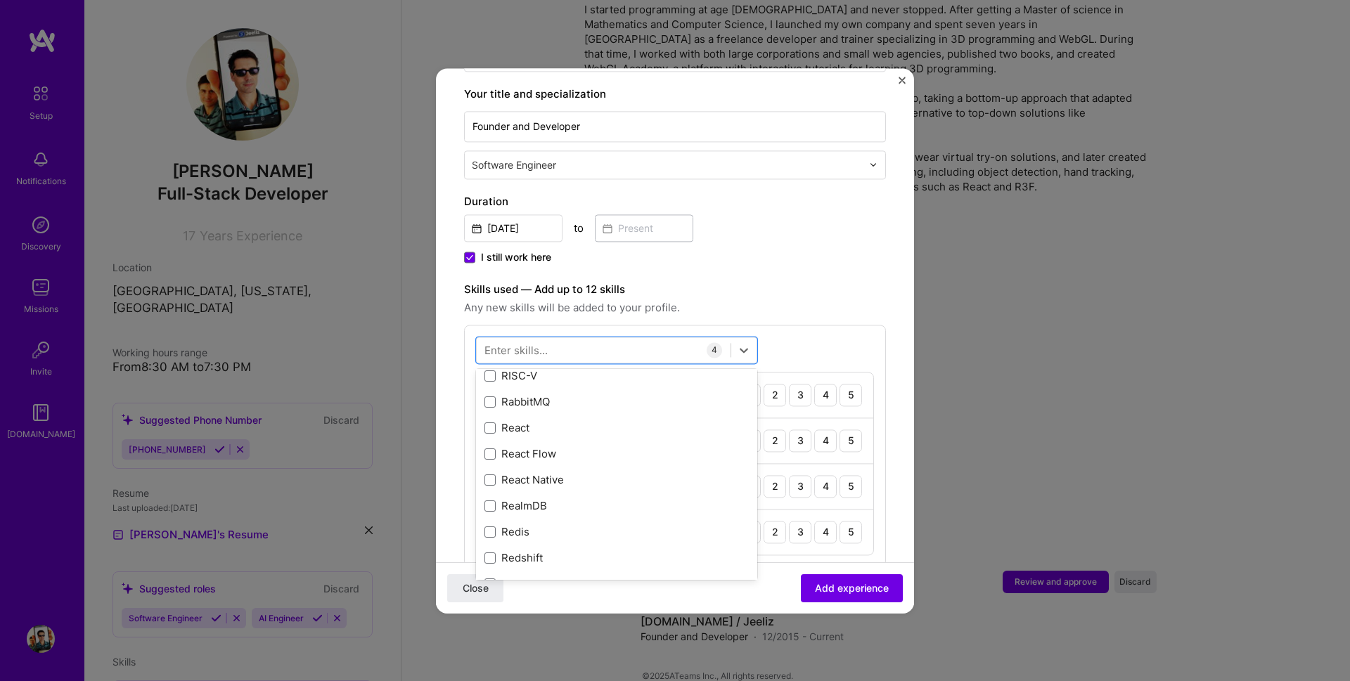
scroll to position [6874, 0]
click at [492, 449] on span at bounding box center [490, 454] width 11 height 11
click at [0, 0] on input "checkbox" at bounding box center [0, 0] width 0 height 0
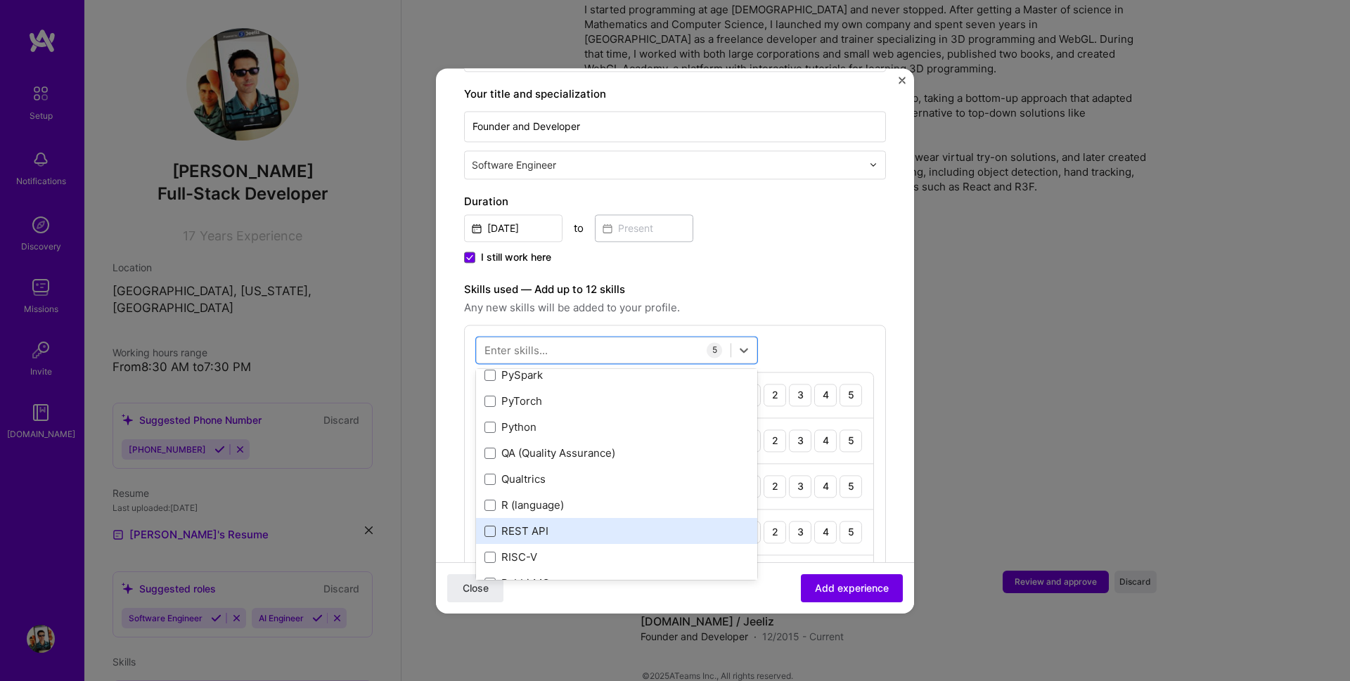
scroll to position [6705, 0]
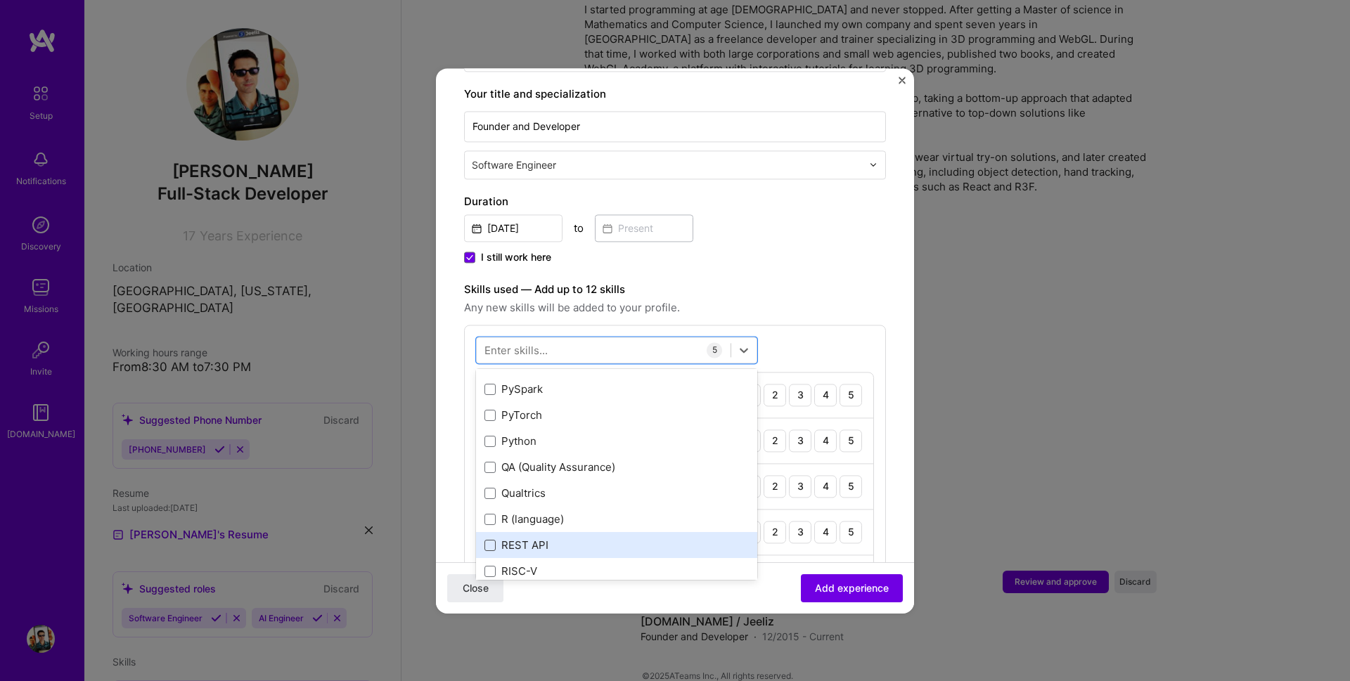
click at [489, 540] on span at bounding box center [490, 545] width 11 height 11
click at [0, 0] on input "checkbox" at bounding box center [0, 0] width 0 height 0
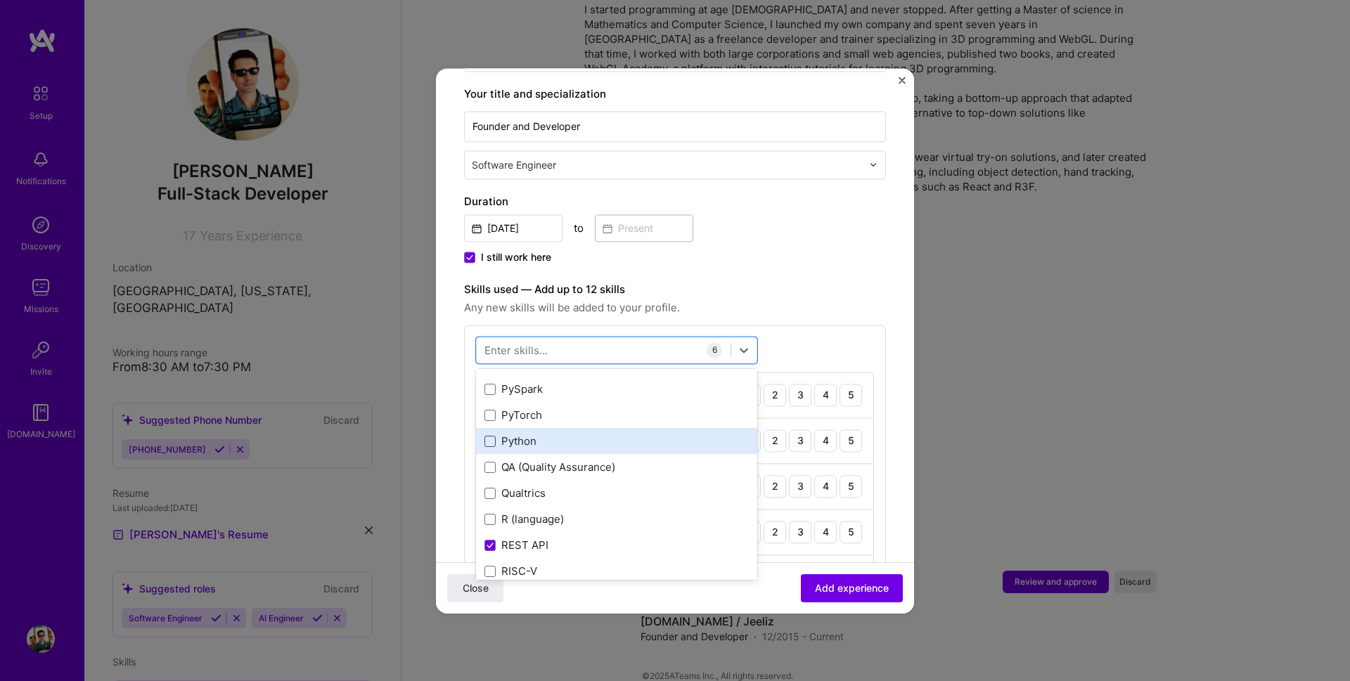
click at [487, 436] on span at bounding box center [490, 441] width 11 height 11
click at [0, 0] on input "checkbox" at bounding box center [0, 0] width 0 height 0
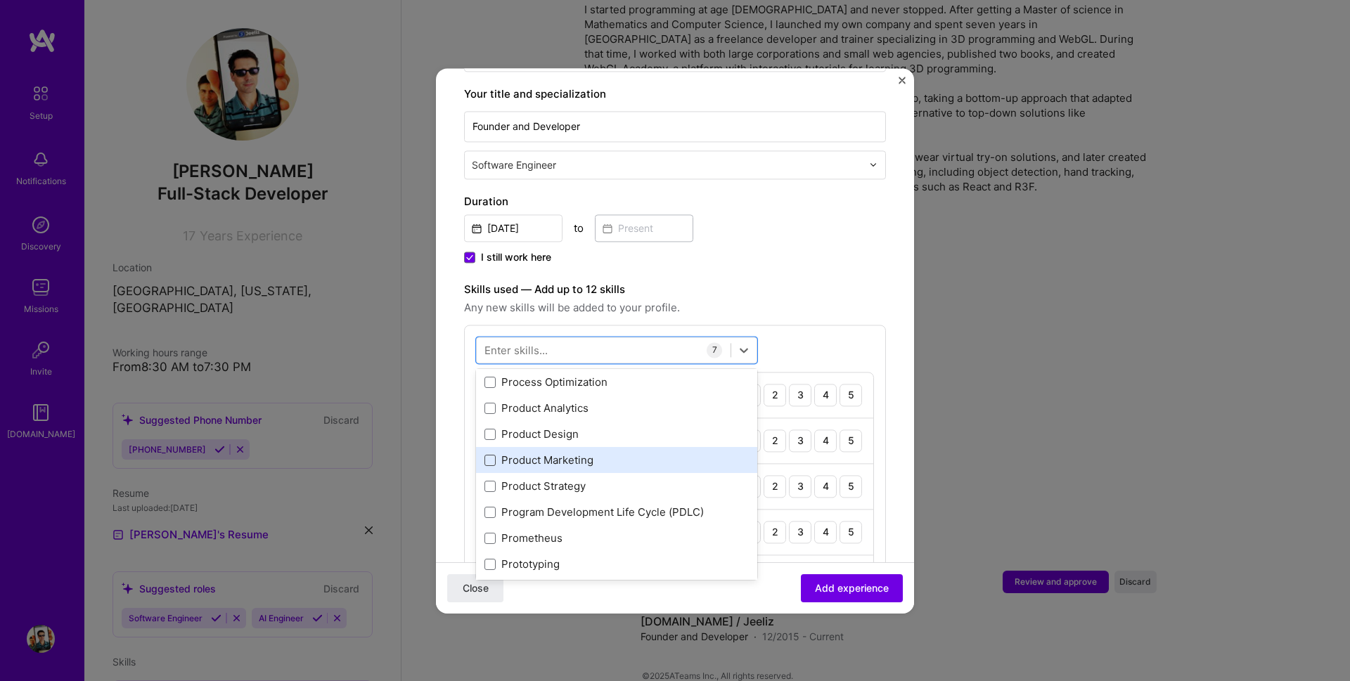
click at [487, 455] on span at bounding box center [490, 460] width 11 height 11
click at [0, 0] on input "checkbox" at bounding box center [0, 0] width 0 height 0
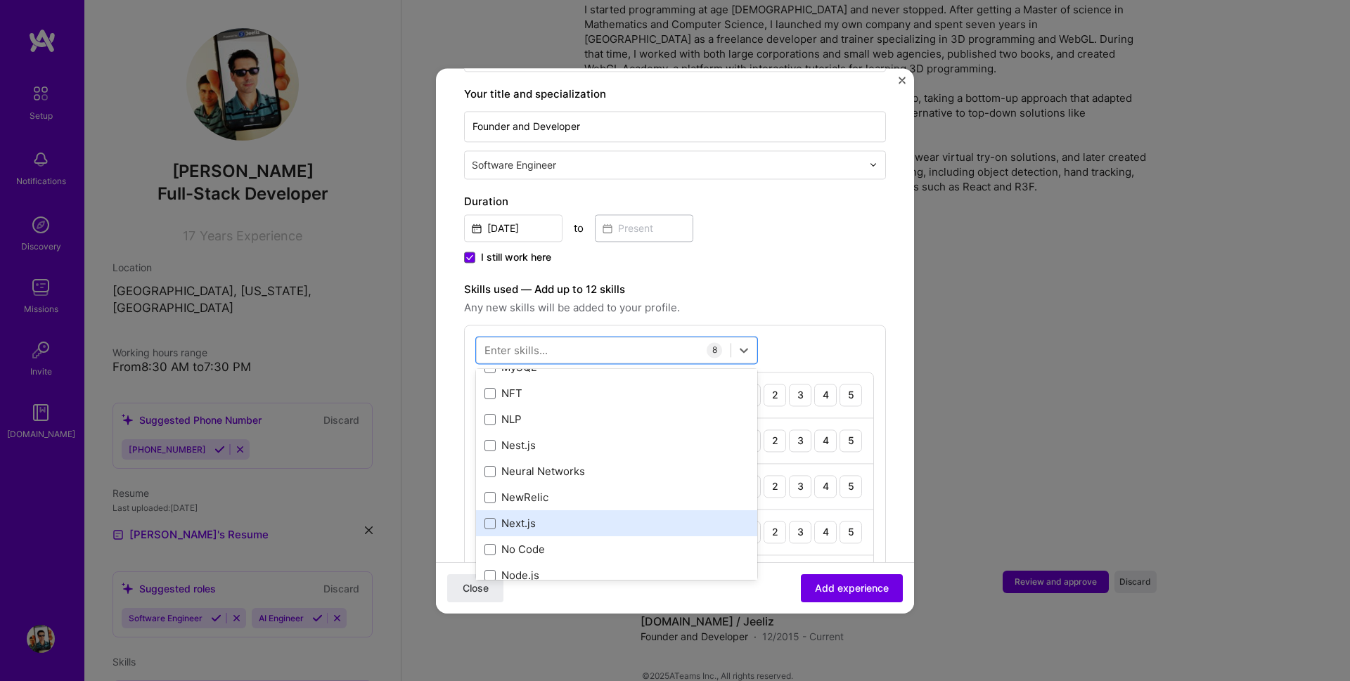
scroll to position [5692, 0]
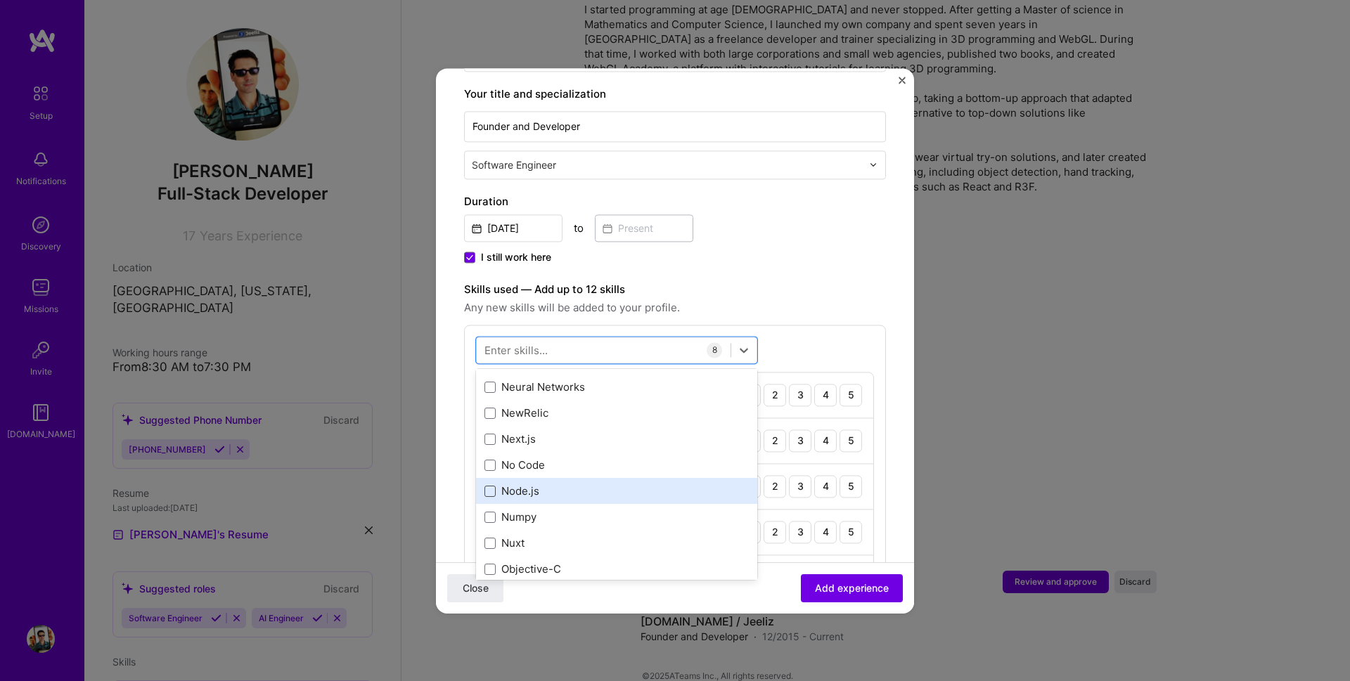
click at [489, 486] on span at bounding box center [490, 491] width 11 height 11
click at [0, 0] on input "checkbox" at bounding box center [0, 0] width 0 height 0
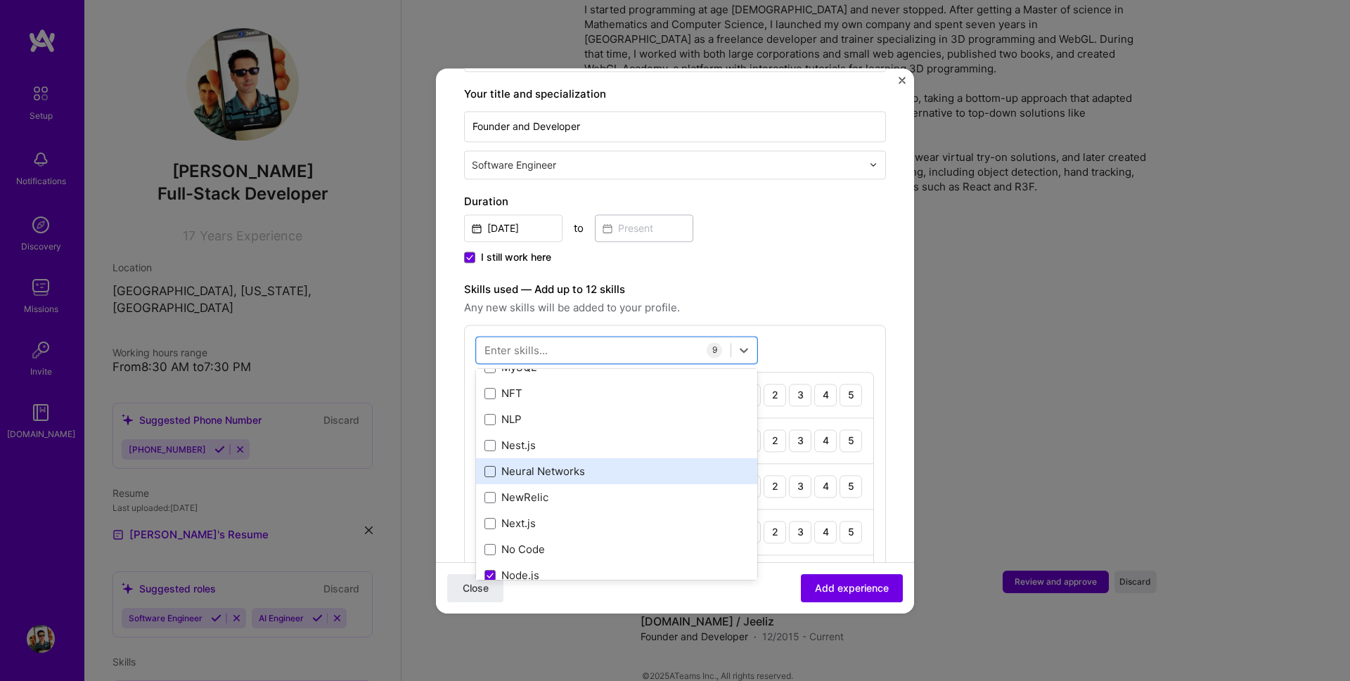
click at [490, 466] on span at bounding box center [490, 471] width 11 height 11
click at [0, 0] on input "checkbox" at bounding box center [0, 0] width 0 height 0
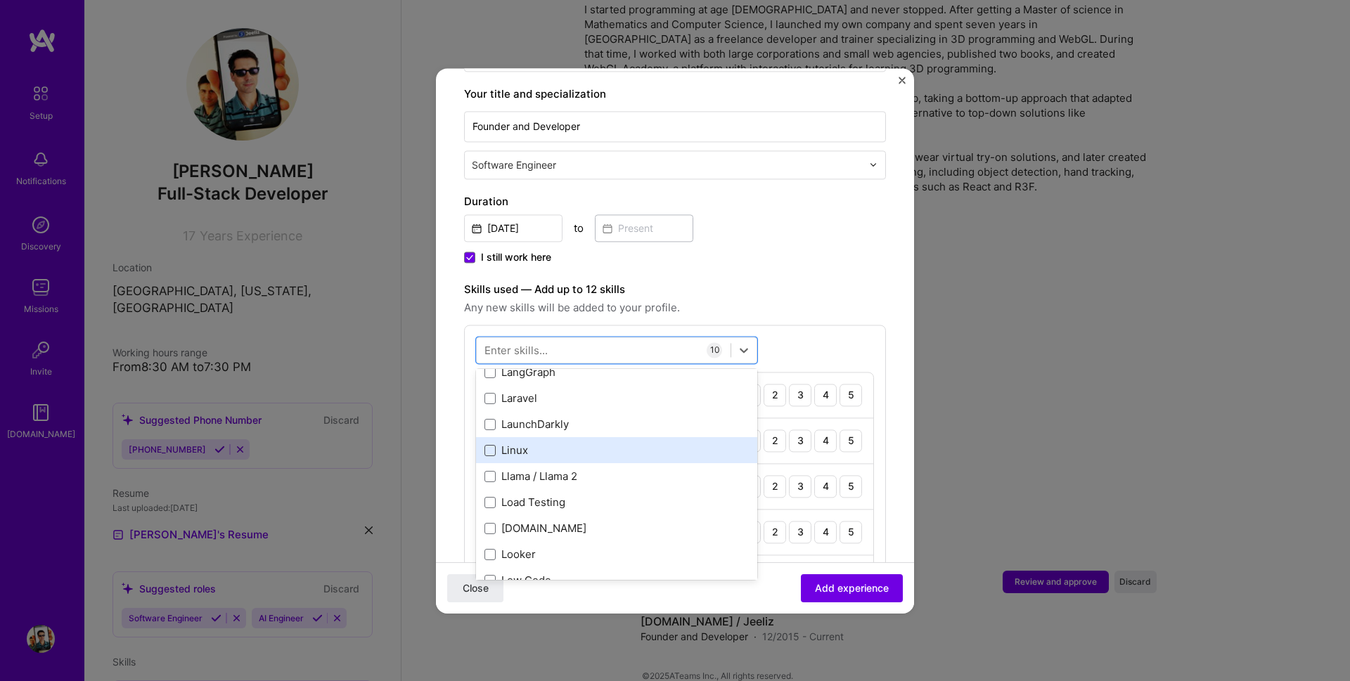
click at [490, 445] on span at bounding box center [490, 450] width 11 height 11
click at [0, 0] on input "checkbox" at bounding box center [0, 0] width 0 height 0
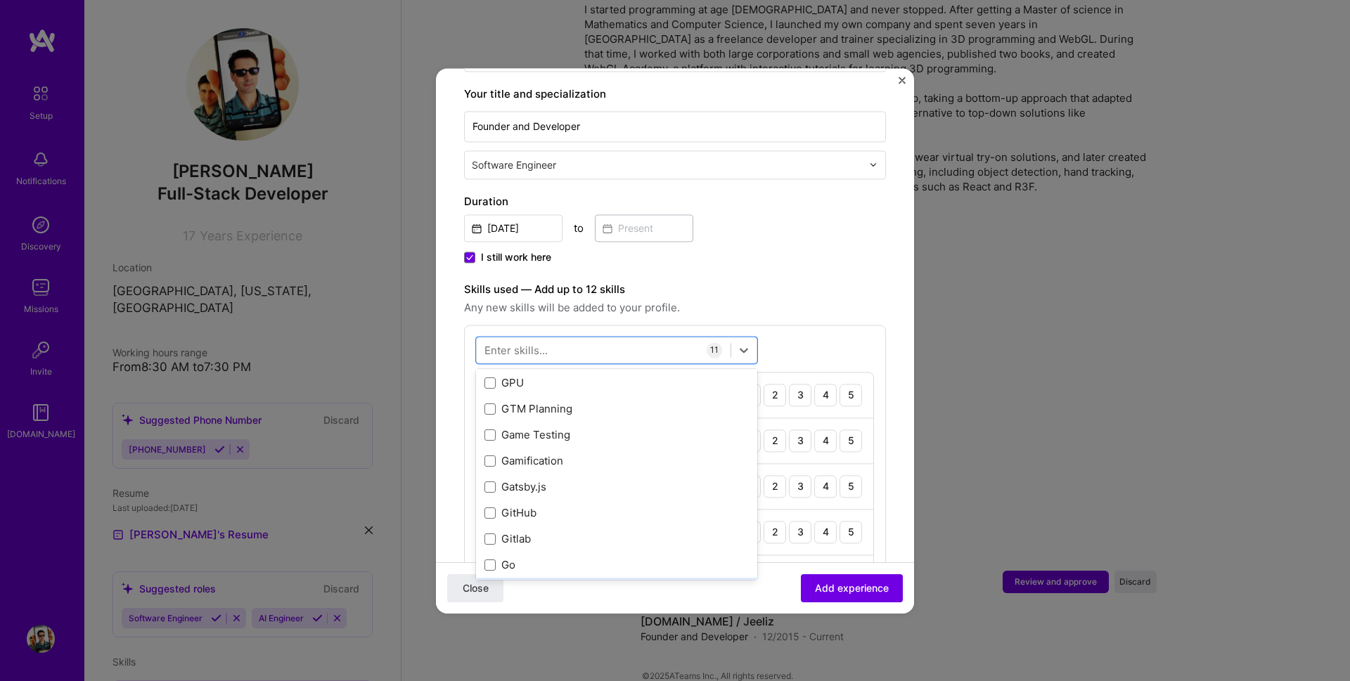
scroll to position [3582, 0]
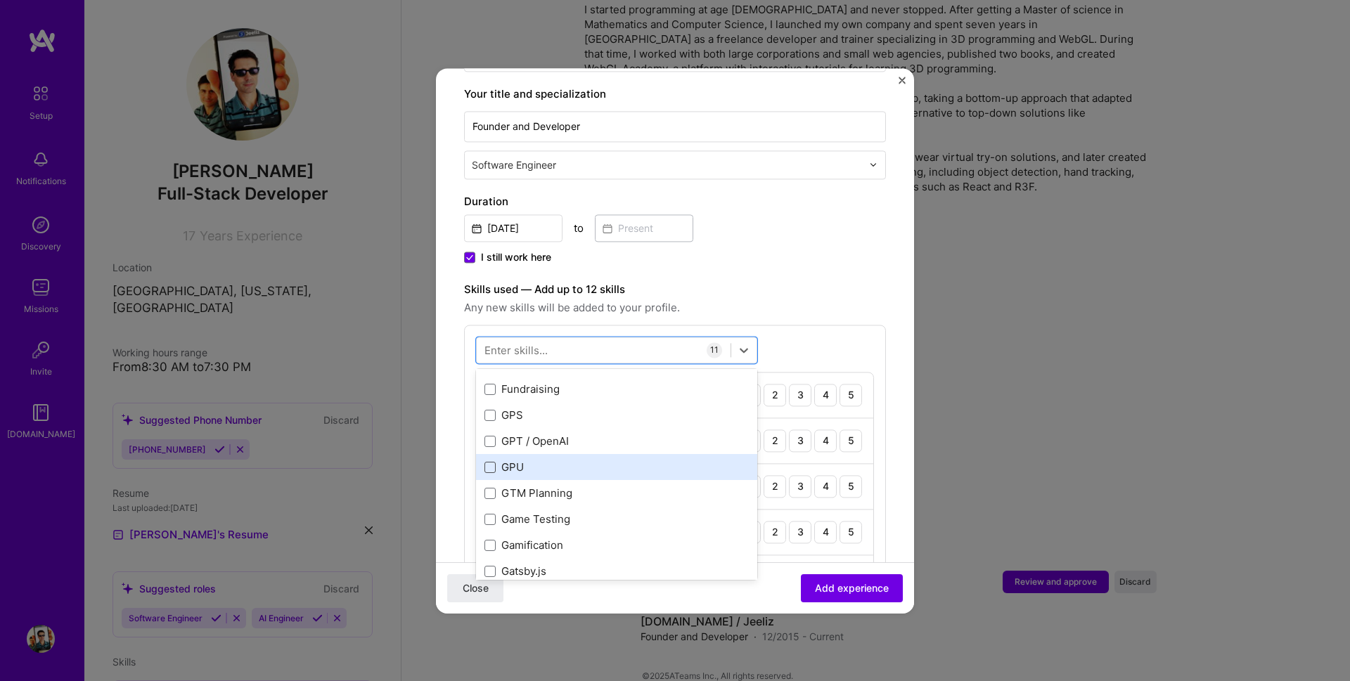
click at [494, 462] on span at bounding box center [490, 467] width 11 height 11
click at [0, 0] on input "checkbox" at bounding box center [0, 0] width 0 height 0
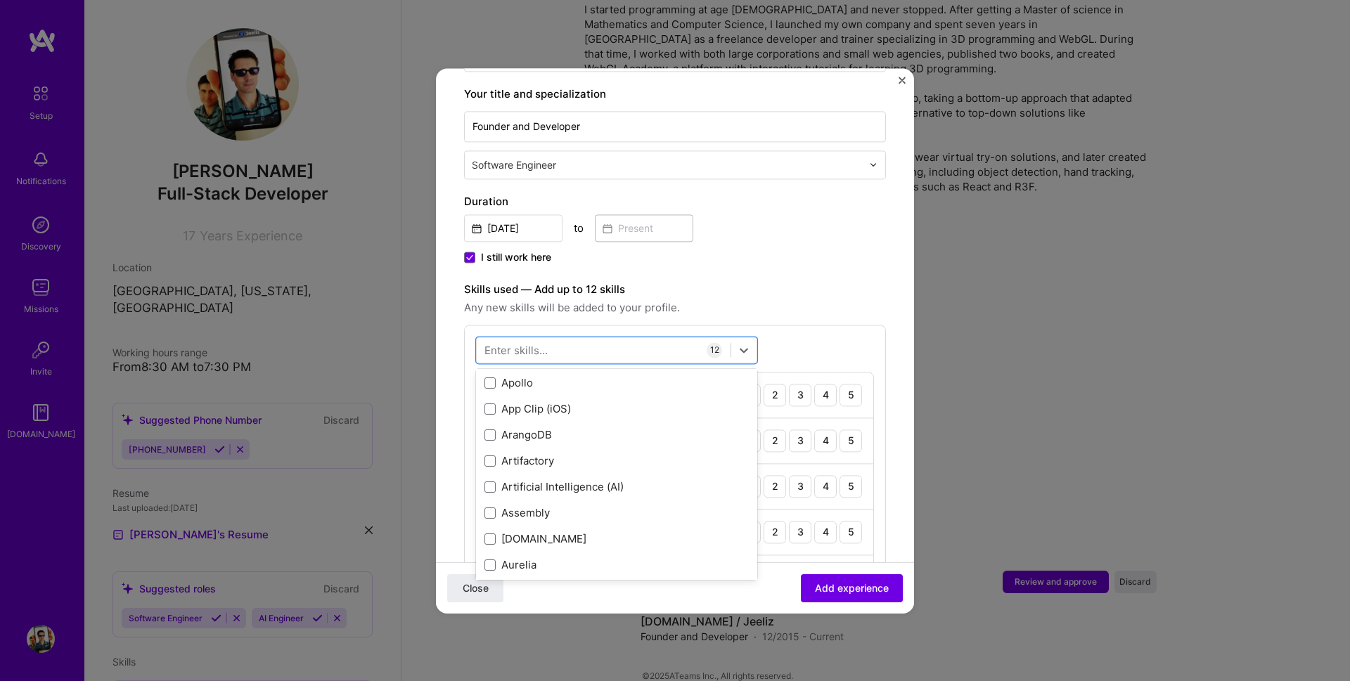
scroll to position [882, 0]
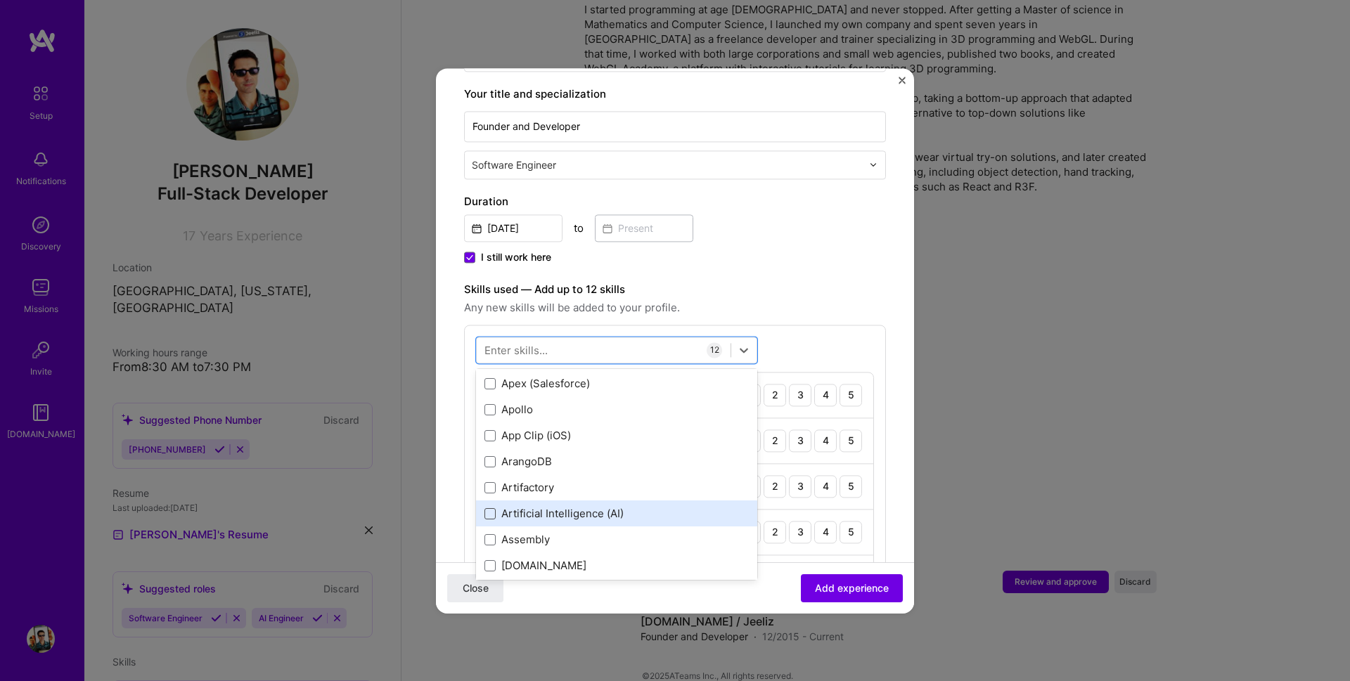
click at [488, 508] on span at bounding box center [490, 513] width 11 height 11
click at [0, 0] on input "checkbox" at bounding box center [0, 0] width 0 height 0
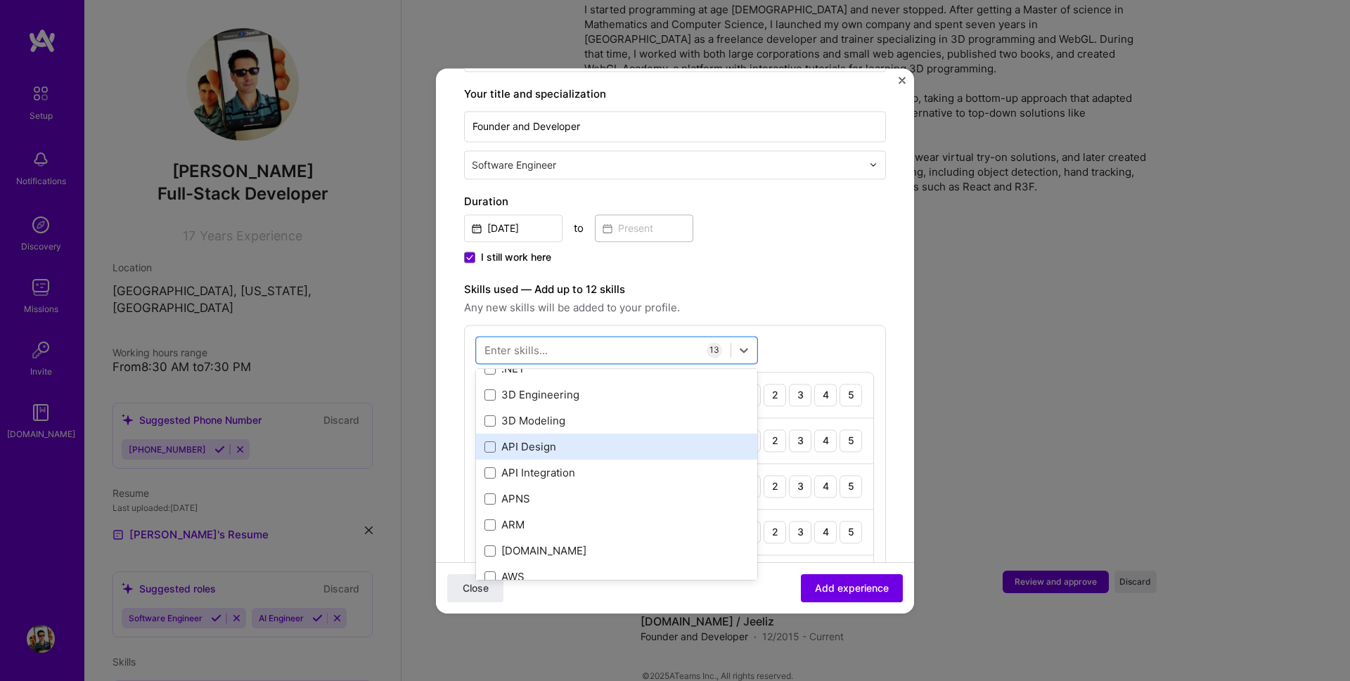
scroll to position [0, 0]
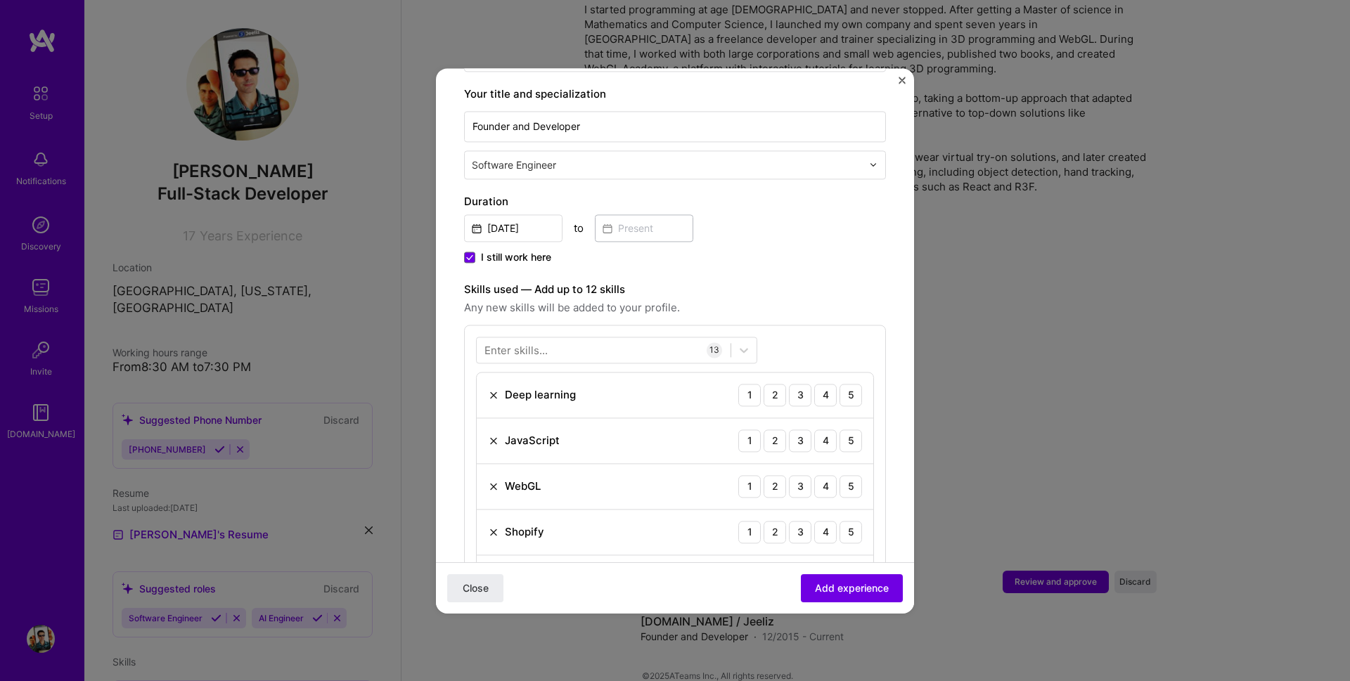
click at [820, 281] on label "Skills used — Add up to 12 skills" at bounding box center [675, 289] width 422 height 17
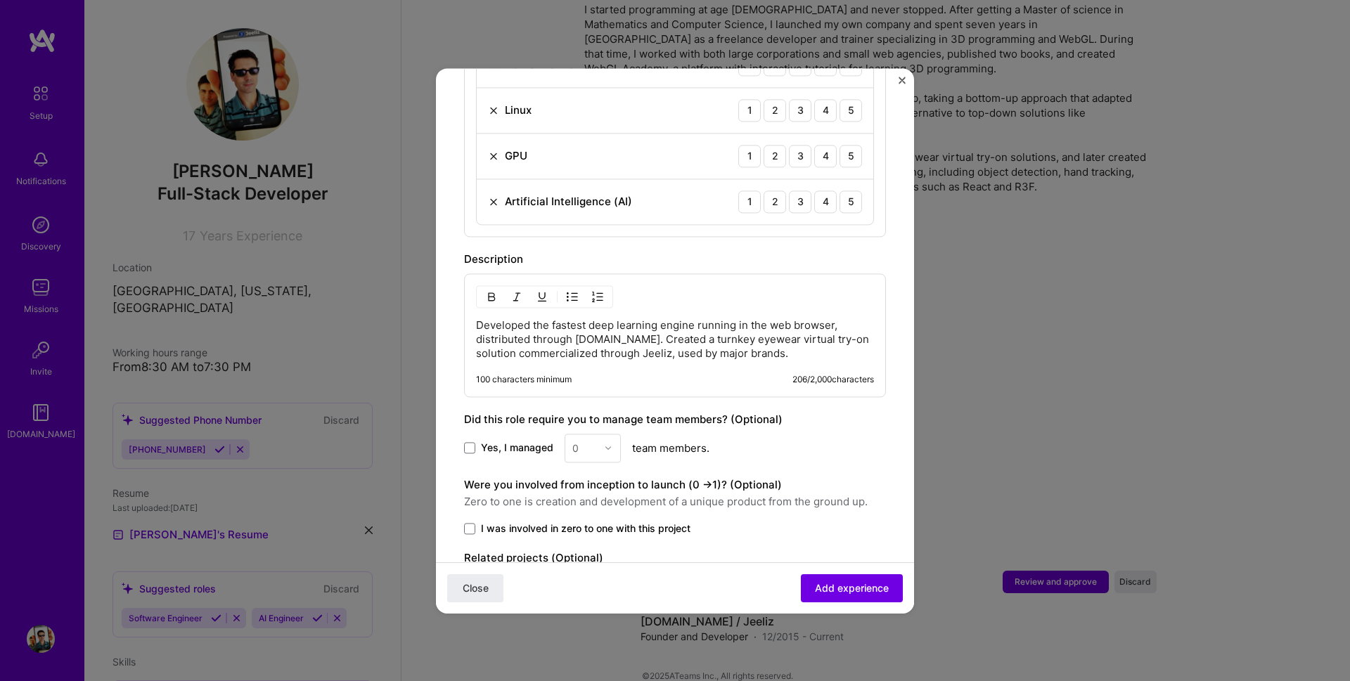
scroll to position [1125, 0]
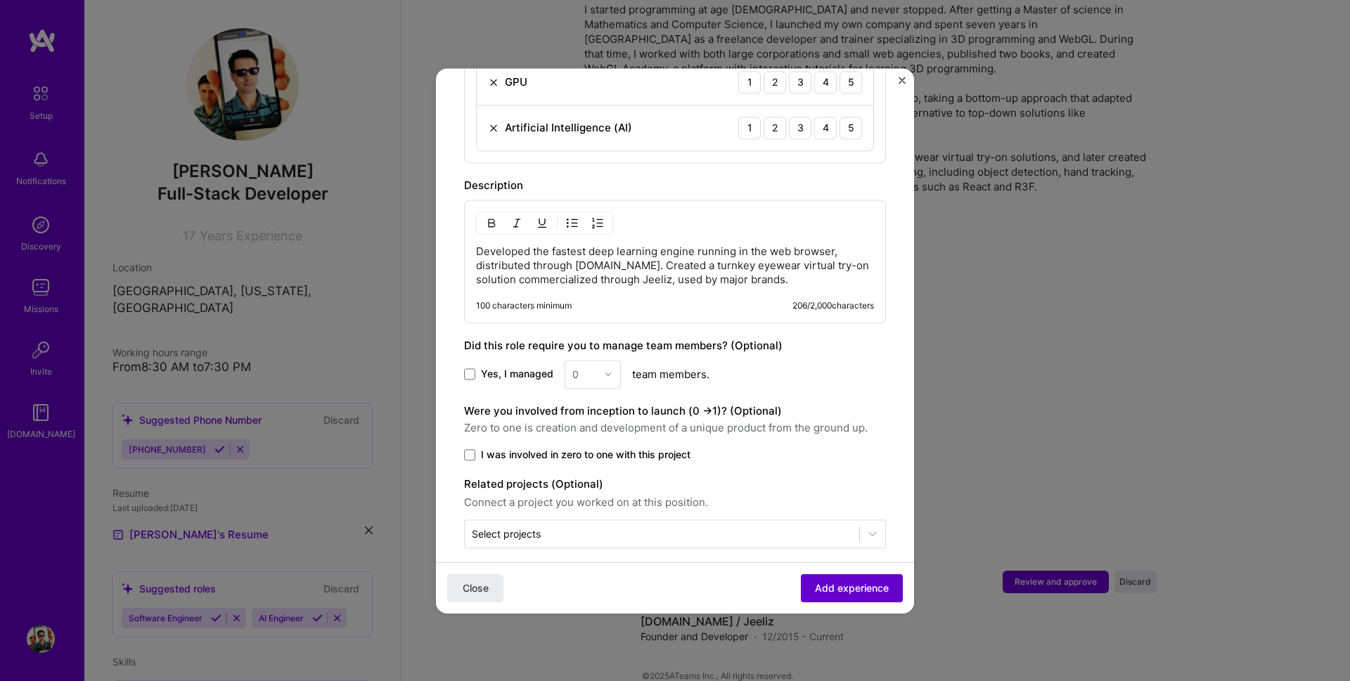
click at [838, 583] on span "Add experience" at bounding box center [852, 588] width 74 height 14
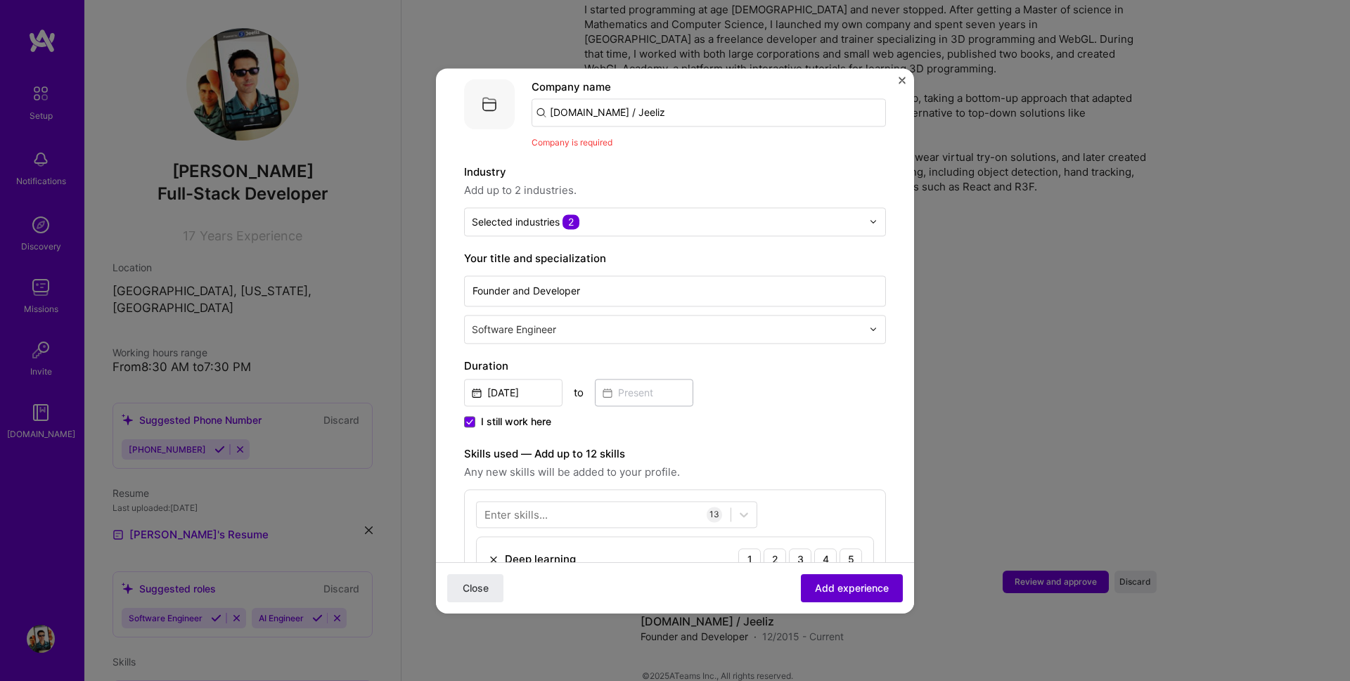
scroll to position [141, 0]
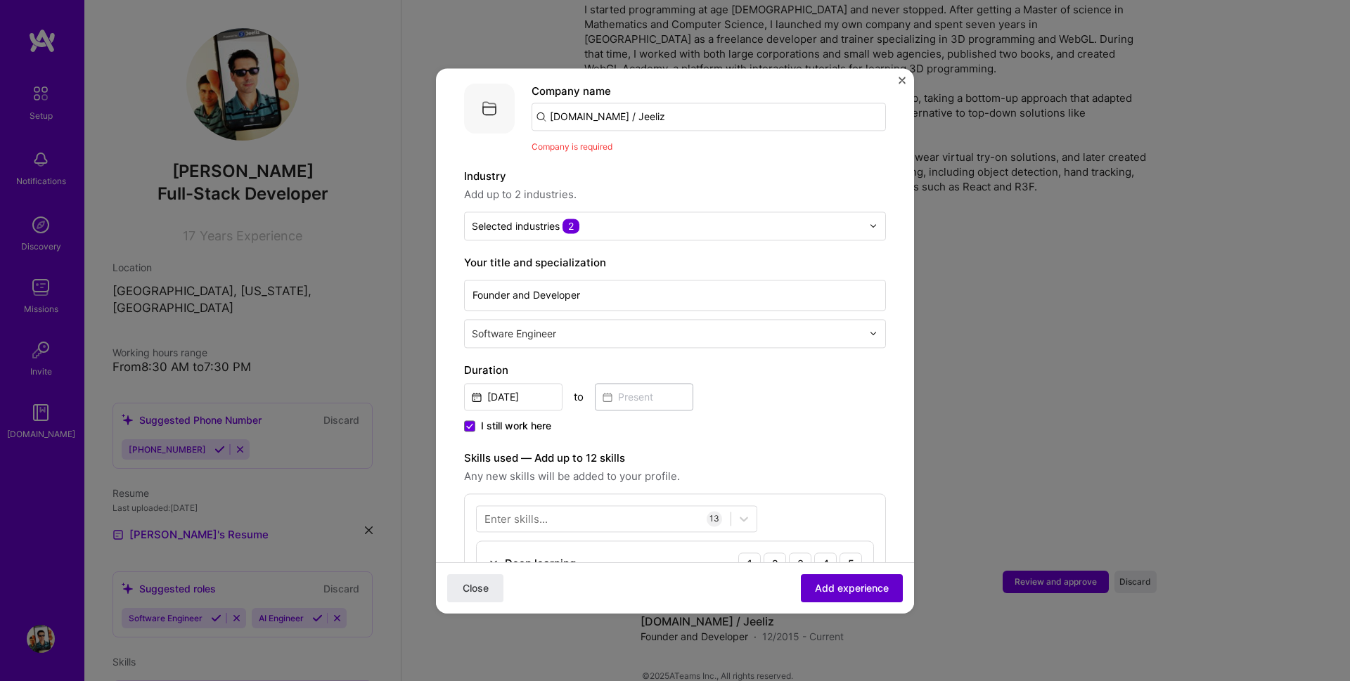
click at [838, 583] on span "Add experience" at bounding box center [852, 588] width 74 height 14
click at [646, 103] on input "[DOMAIN_NAME] / Jeeliz" at bounding box center [709, 117] width 354 height 28
click at [667, 104] on input "[DOMAIN_NAME] / Jeeliz" at bounding box center [709, 117] width 354 height 28
drag, startPoint x: 608, startPoint y: 106, endPoint x: 895, endPoint y: 193, distance: 299.2
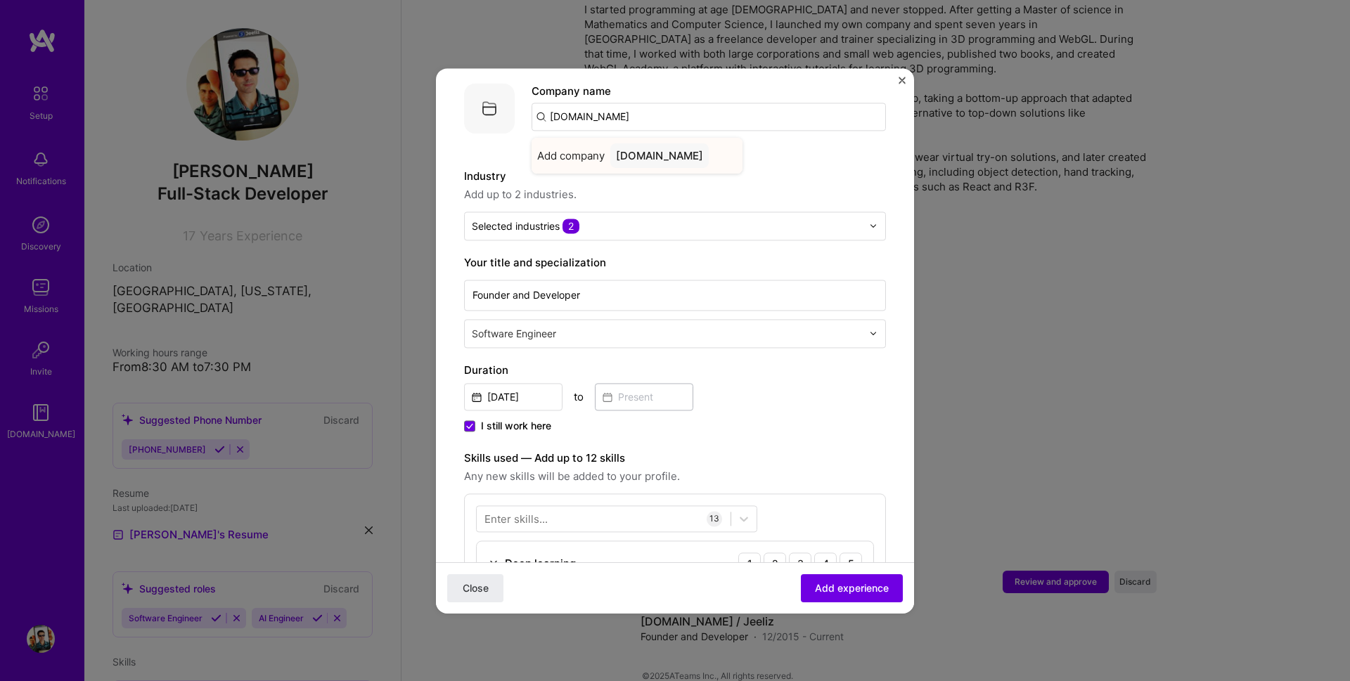
click at [642, 143] on div "[DOMAIN_NAME]" at bounding box center [659, 155] width 98 height 25
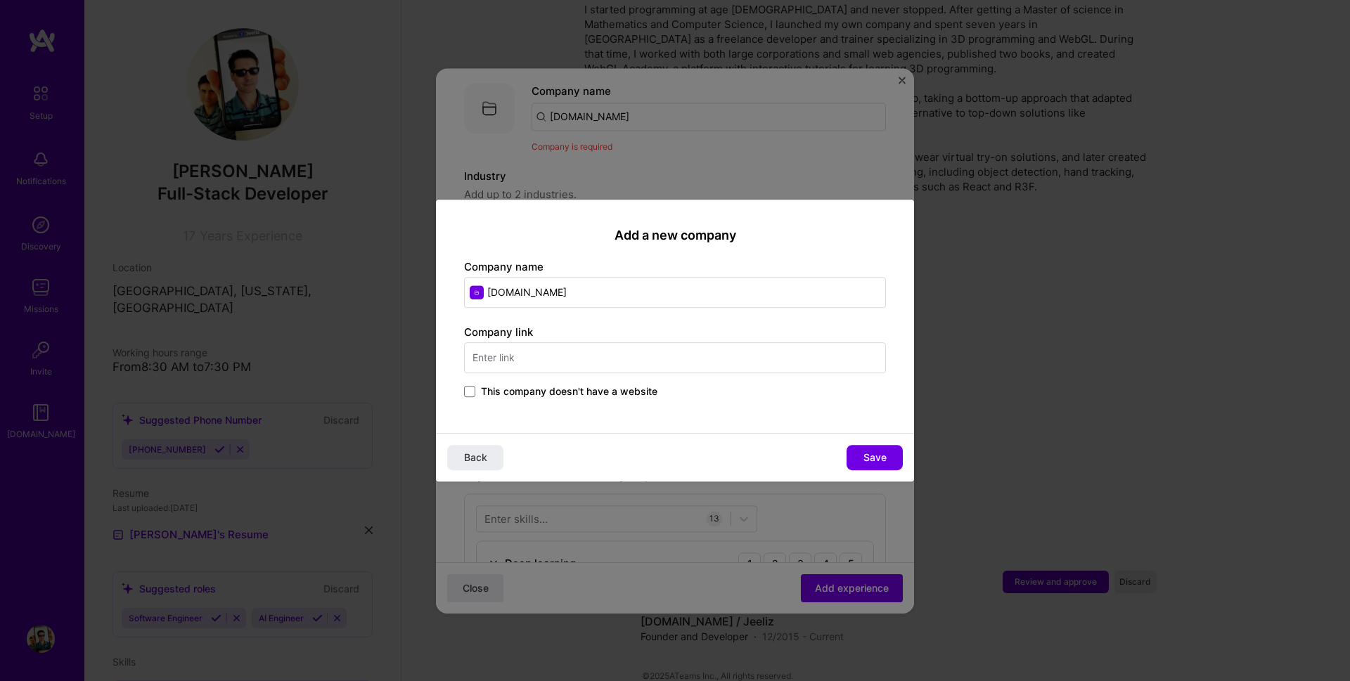
click at [553, 359] on input "text" at bounding box center [675, 357] width 422 height 31
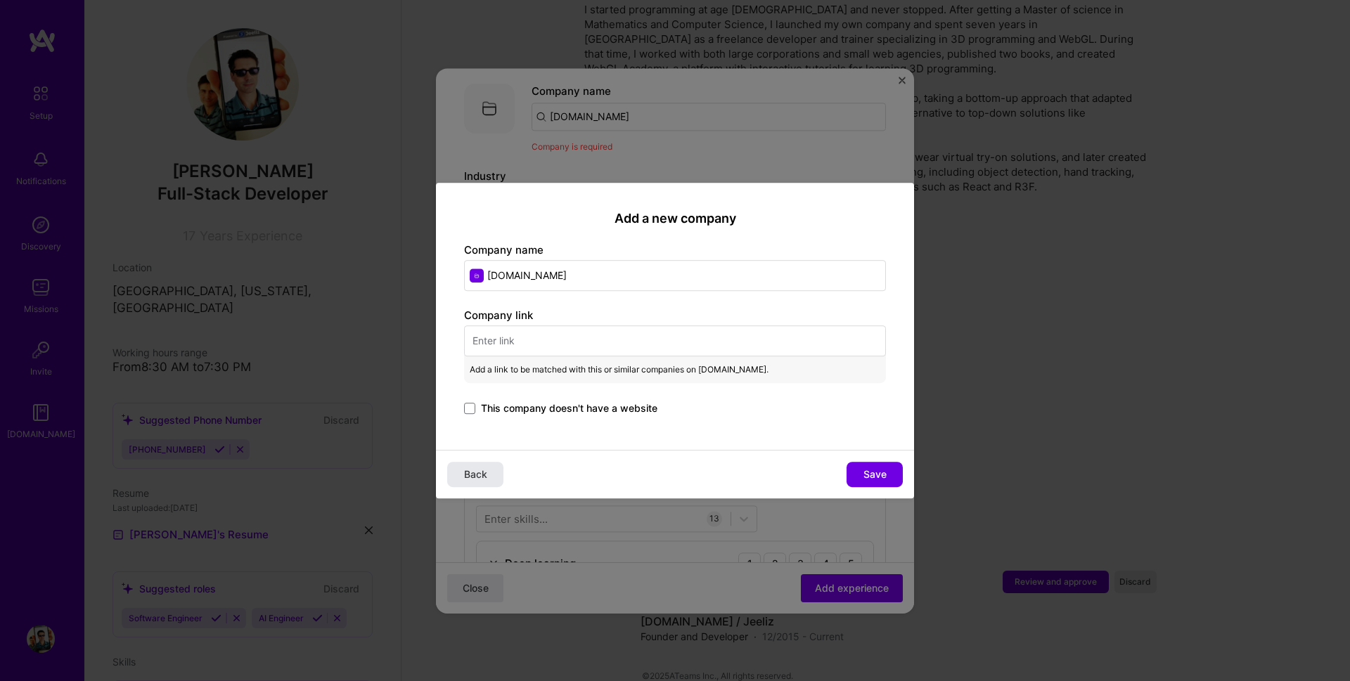
click at [492, 475] on button "Back" at bounding box center [475, 474] width 56 height 25
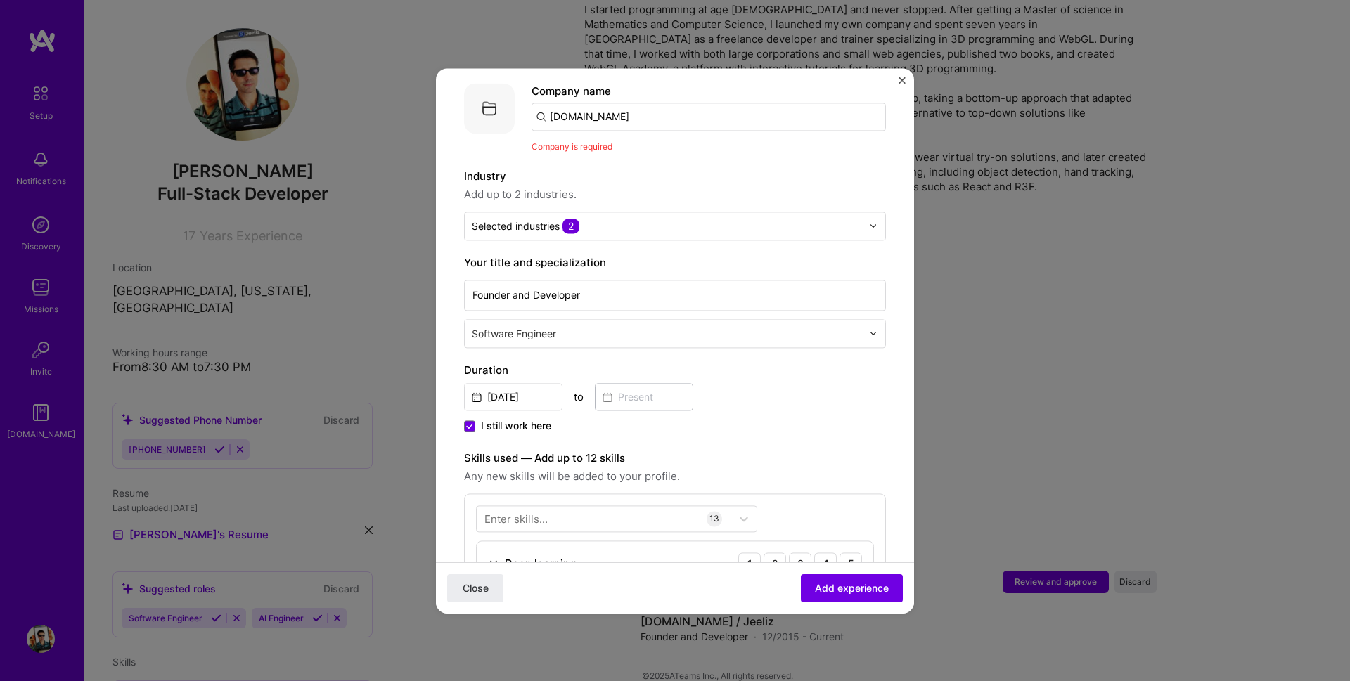
scroll to position [23, 0]
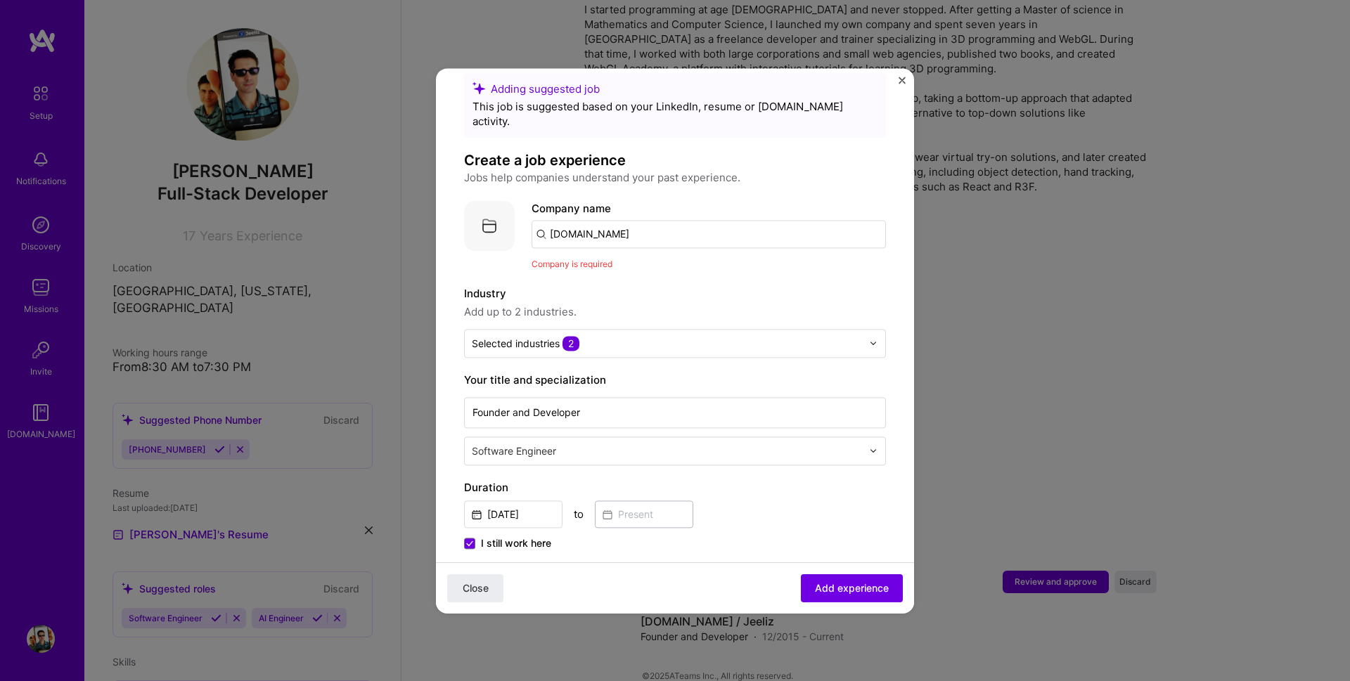
drag, startPoint x: 636, startPoint y: 98, endPoint x: 476, endPoint y: 53, distance: 165.9
click at [476, 53] on div "Adding suggested job This job is suggested based on your LinkedIn, resume or [D…" at bounding box center [675, 340] width 1350 height 681
type input "Jeeliz"
click at [636, 261] on div "Jeeliz" at bounding box center [630, 273] width 41 height 25
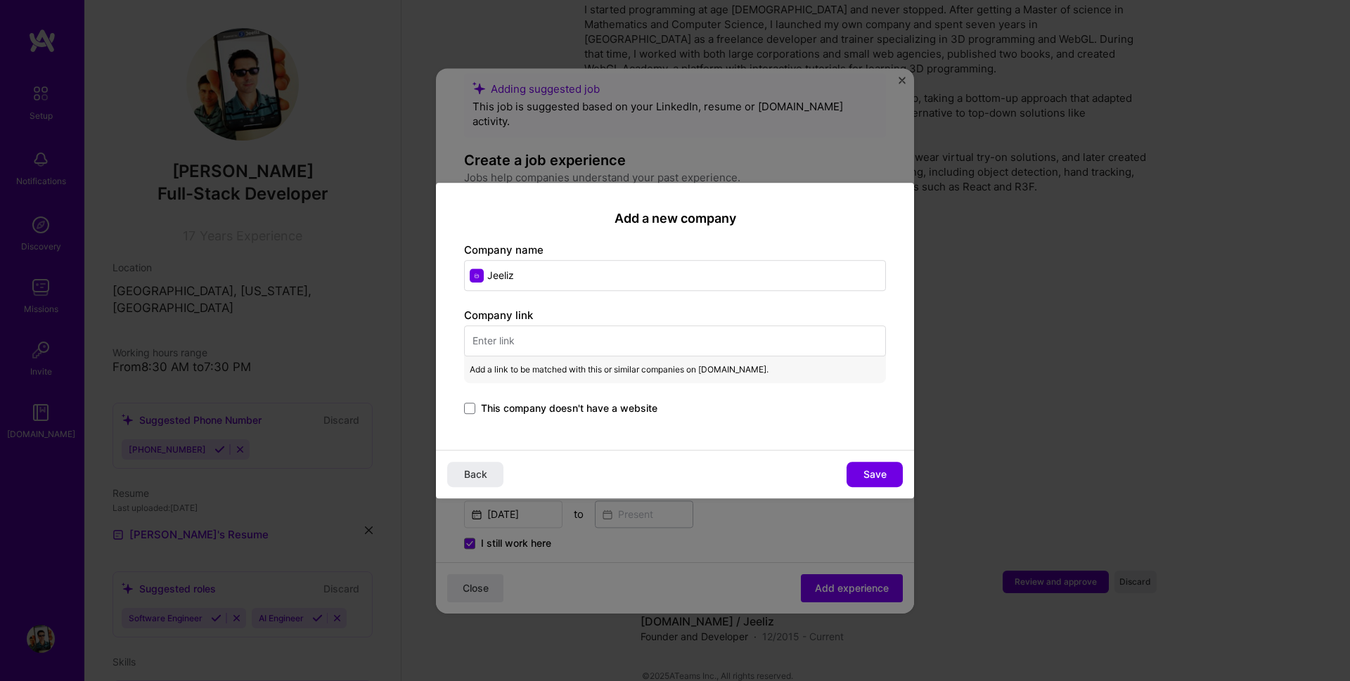
click at [568, 341] on input "text" at bounding box center [675, 341] width 422 height 31
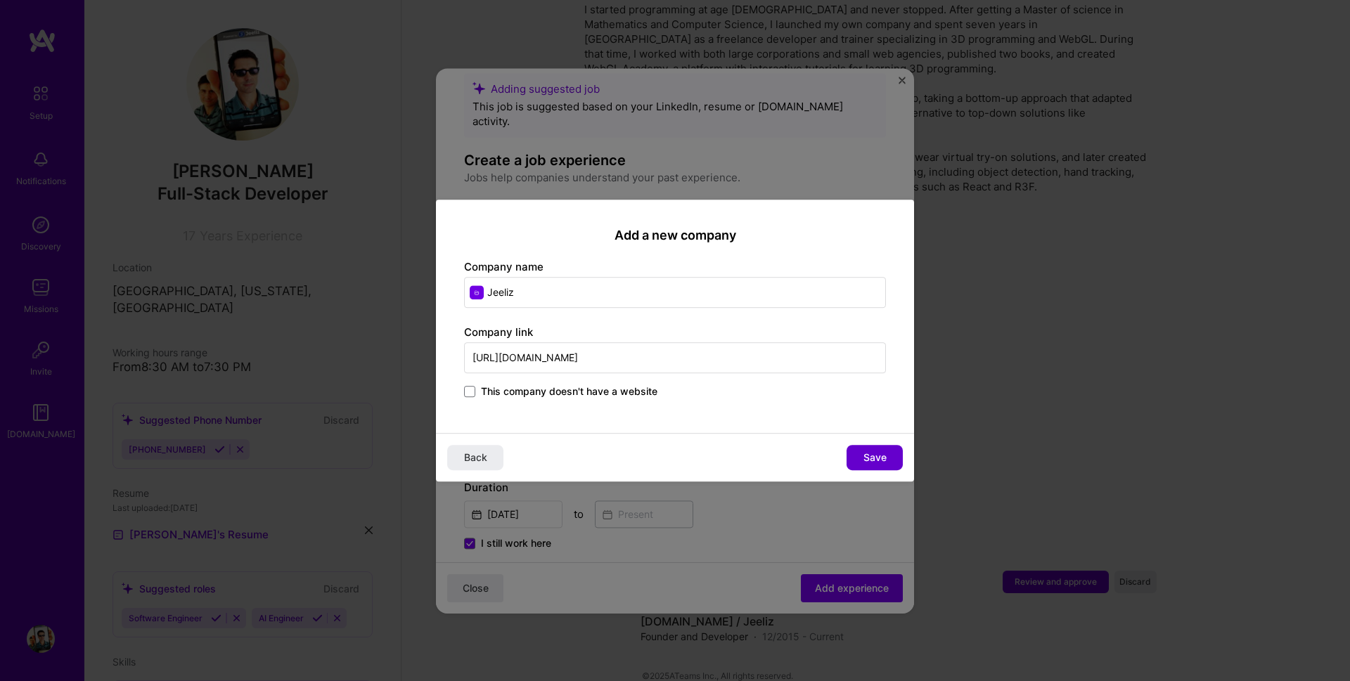
type input "[URL][DOMAIN_NAME]"
click at [857, 460] on button "Save" at bounding box center [875, 457] width 56 height 25
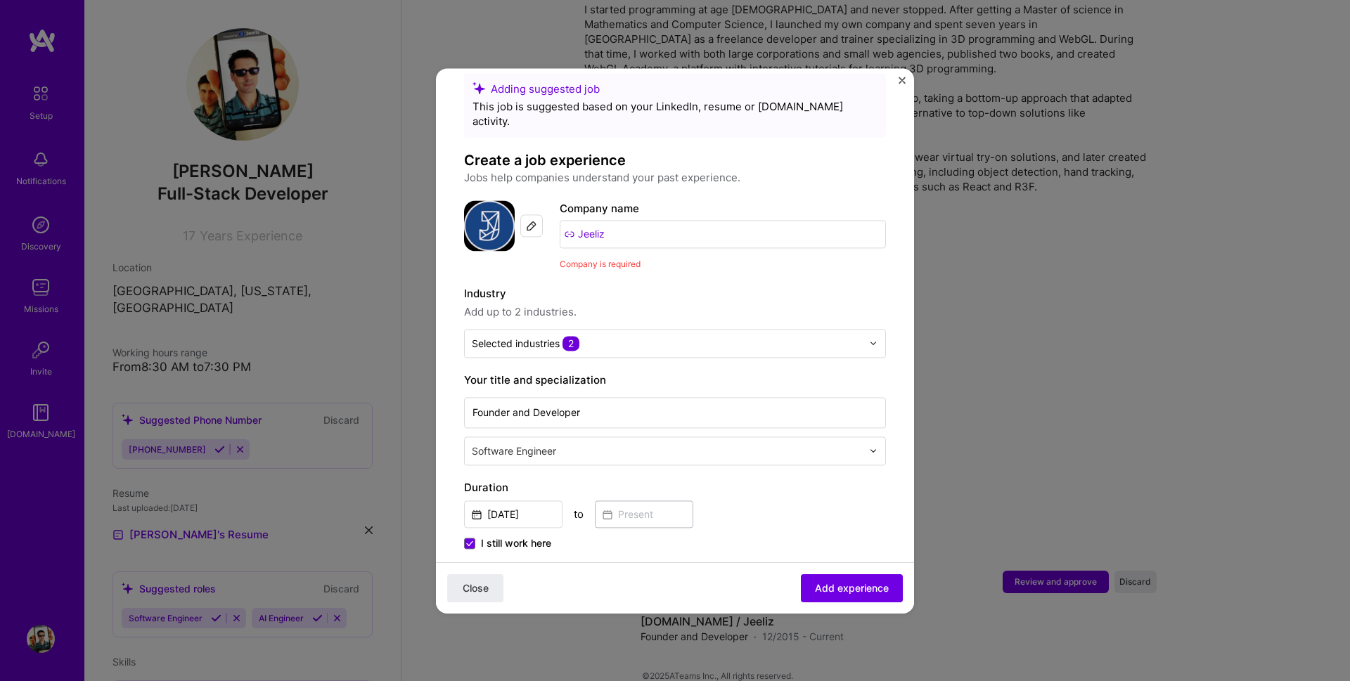
click at [833, 563] on div "Close Add experience" at bounding box center [675, 587] width 478 height 51
click at [828, 579] on button "Add experience" at bounding box center [852, 588] width 102 height 28
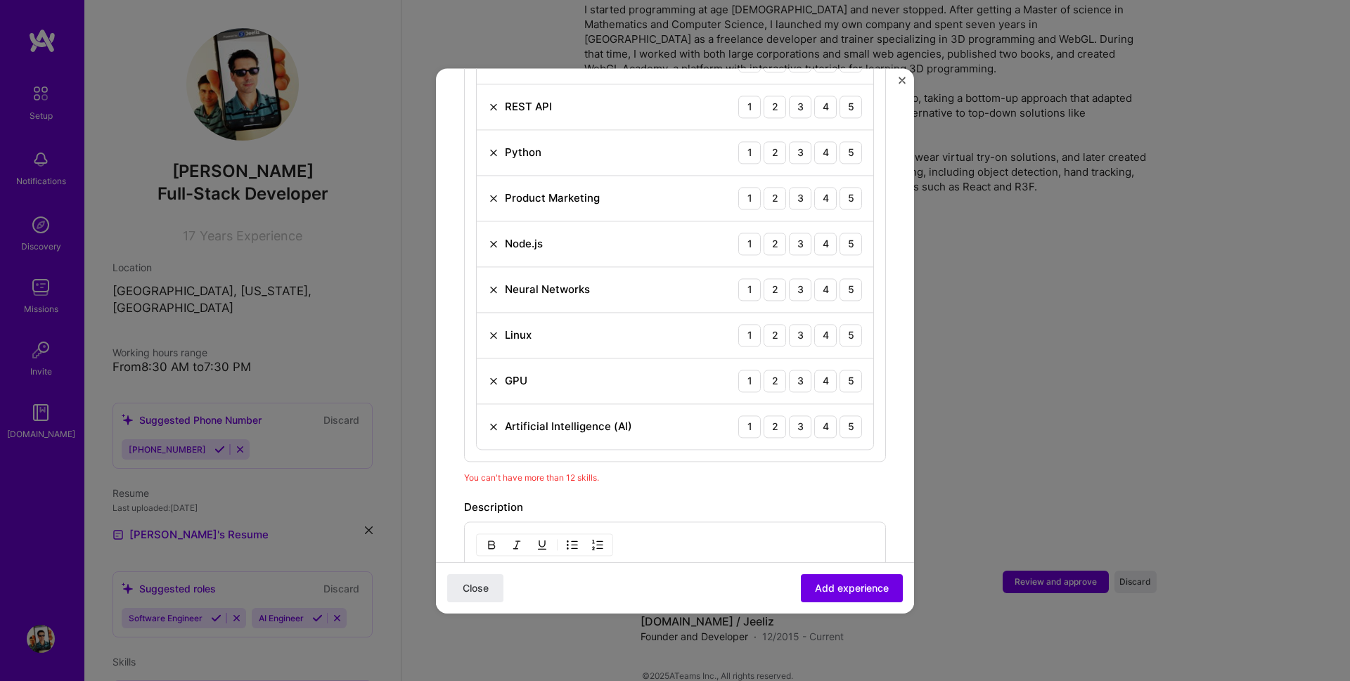
scroll to position [706, 0]
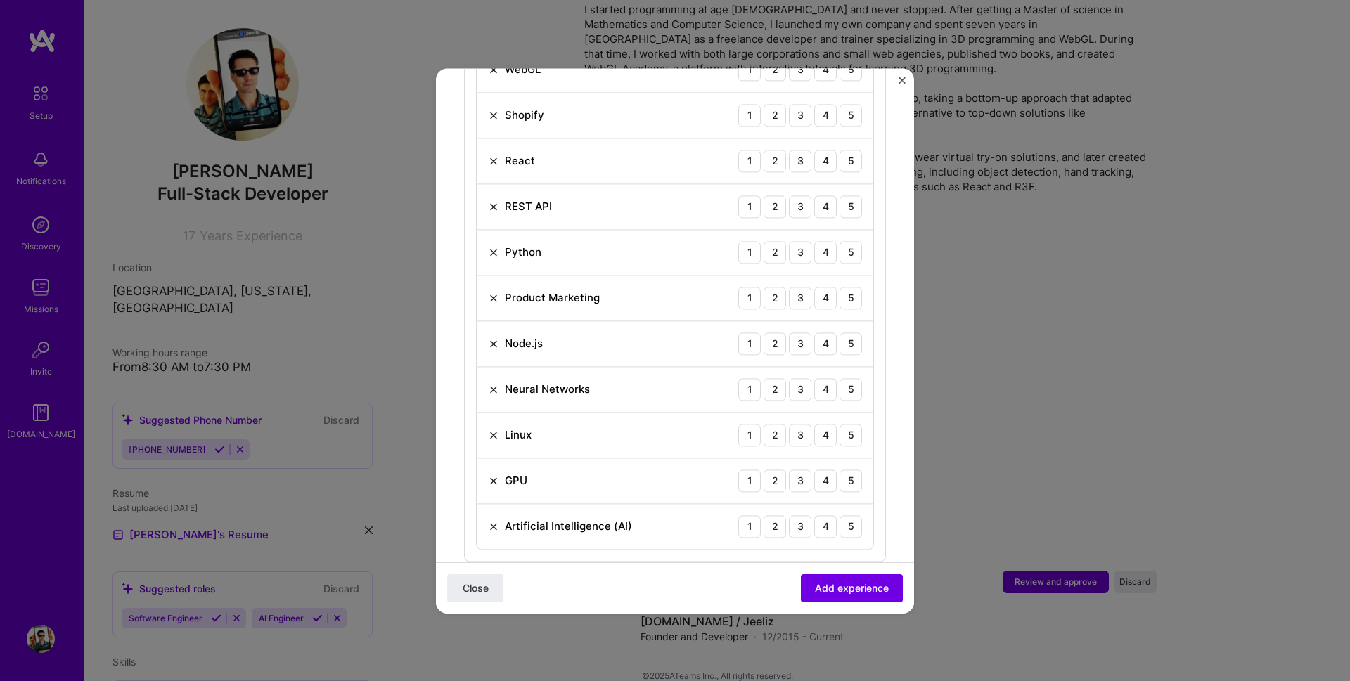
click at [495, 430] on img at bounding box center [493, 435] width 11 height 11
click at [836, 591] on span "Add experience" at bounding box center [852, 588] width 74 height 14
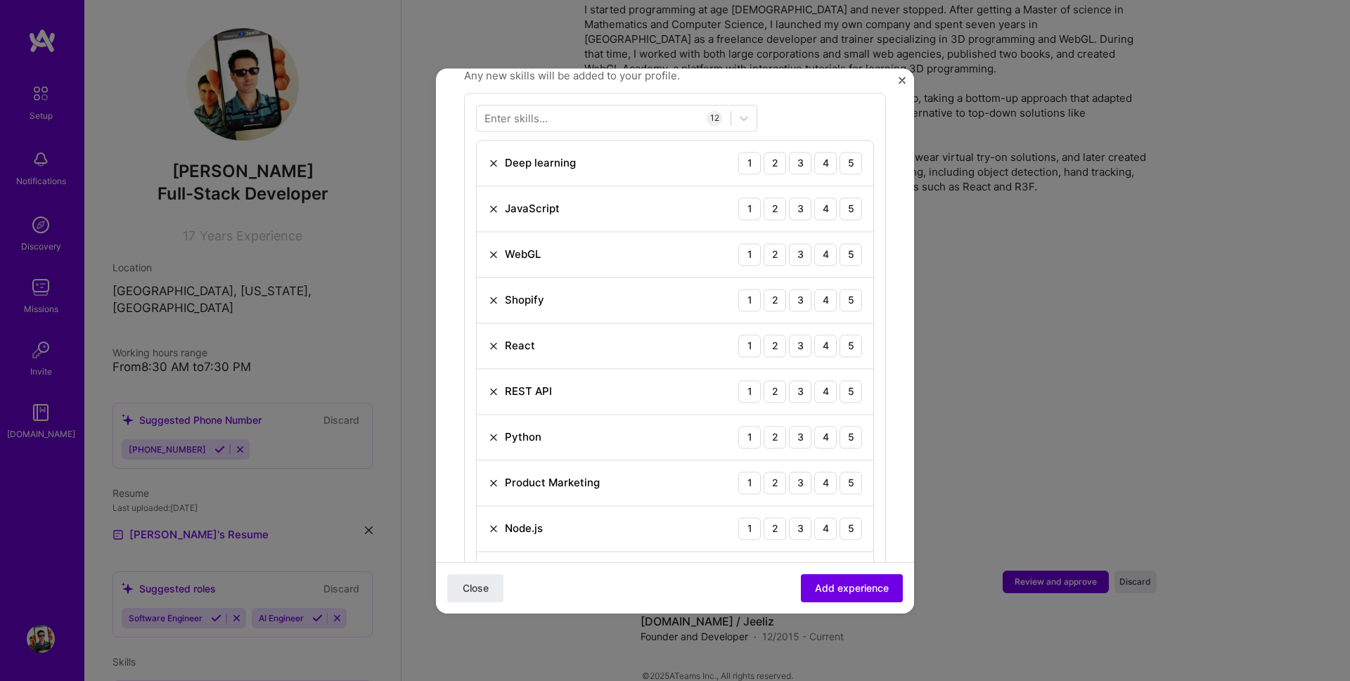
scroll to position [487, 0]
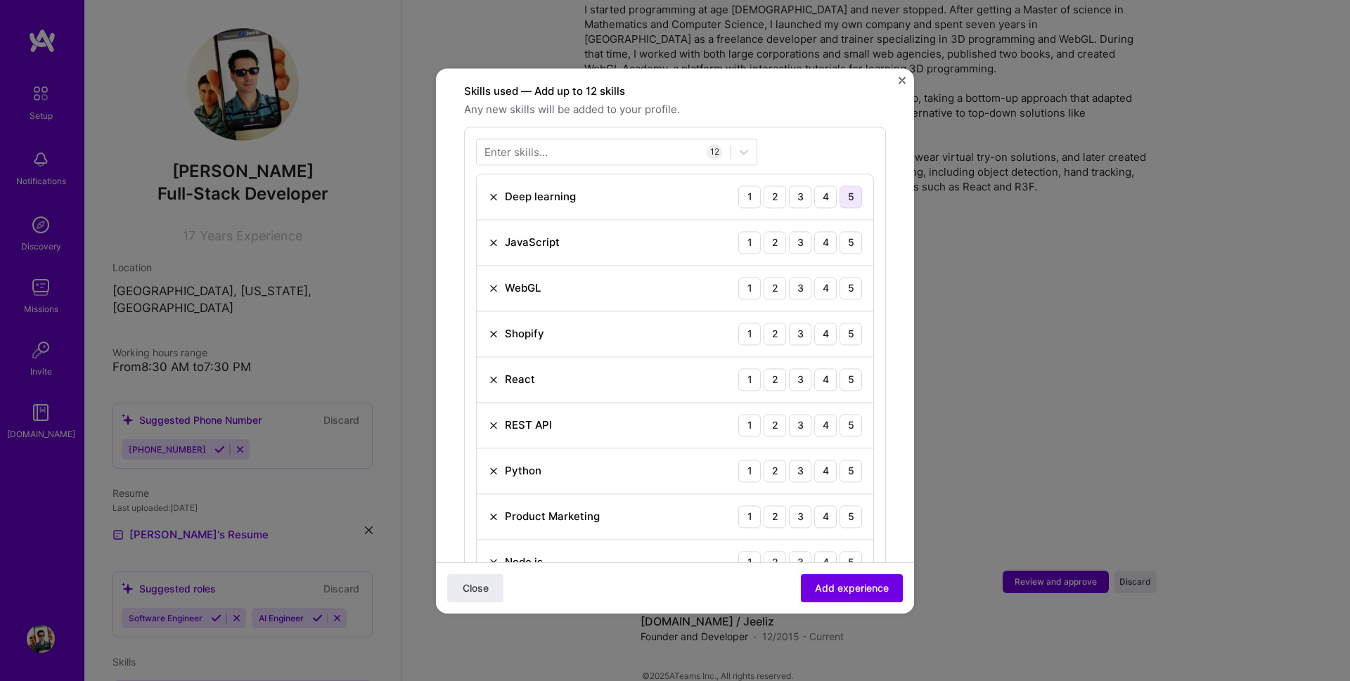
click at [840, 186] on div "5" at bounding box center [851, 197] width 23 height 23
click at [840, 231] on div "5" at bounding box center [851, 242] width 23 height 23
click at [843, 277] on div "5" at bounding box center [851, 288] width 23 height 23
click at [790, 323] on div "3" at bounding box center [800, 334] width 23 height 23
click at [844, 369] on div "5" at bounding box center [851, 380] width 23 height 23
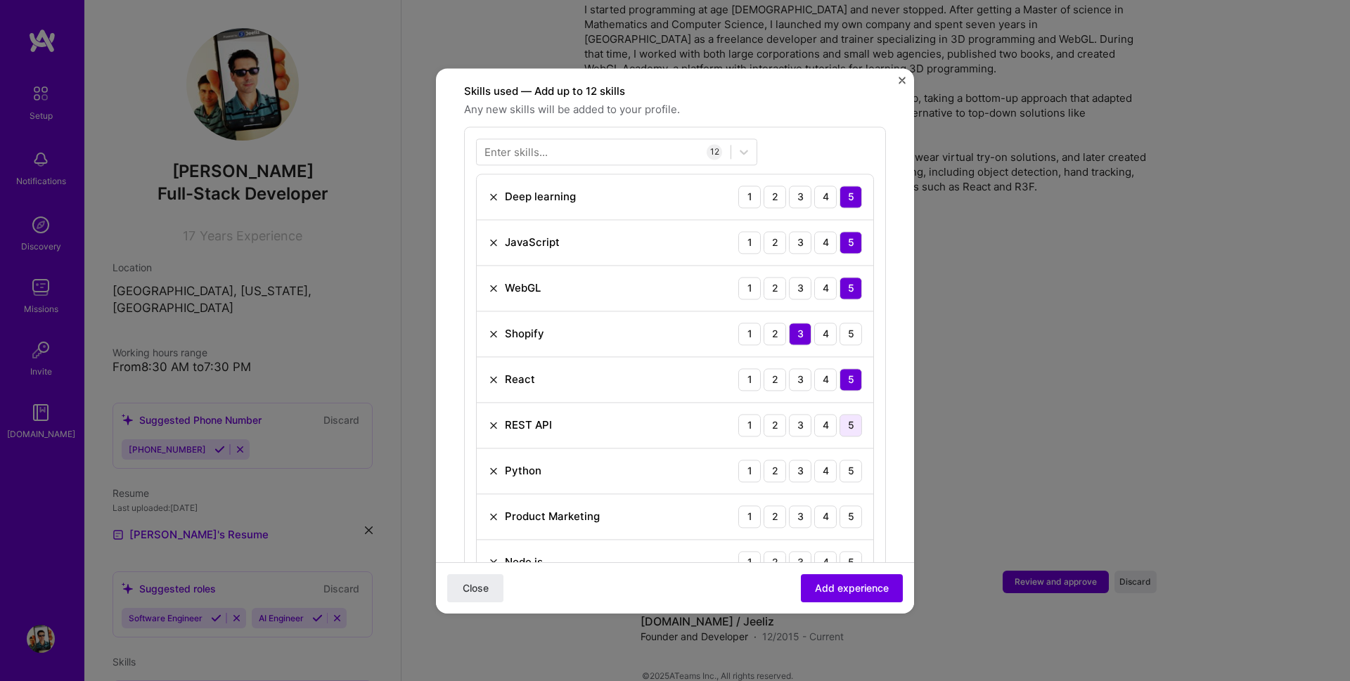
click at [840, 420] on div "5" at bounding box center [851, 425] width 23 height 23
click at [819, 460] on div "4" at bounding box center [825, 471] width 23 height 23
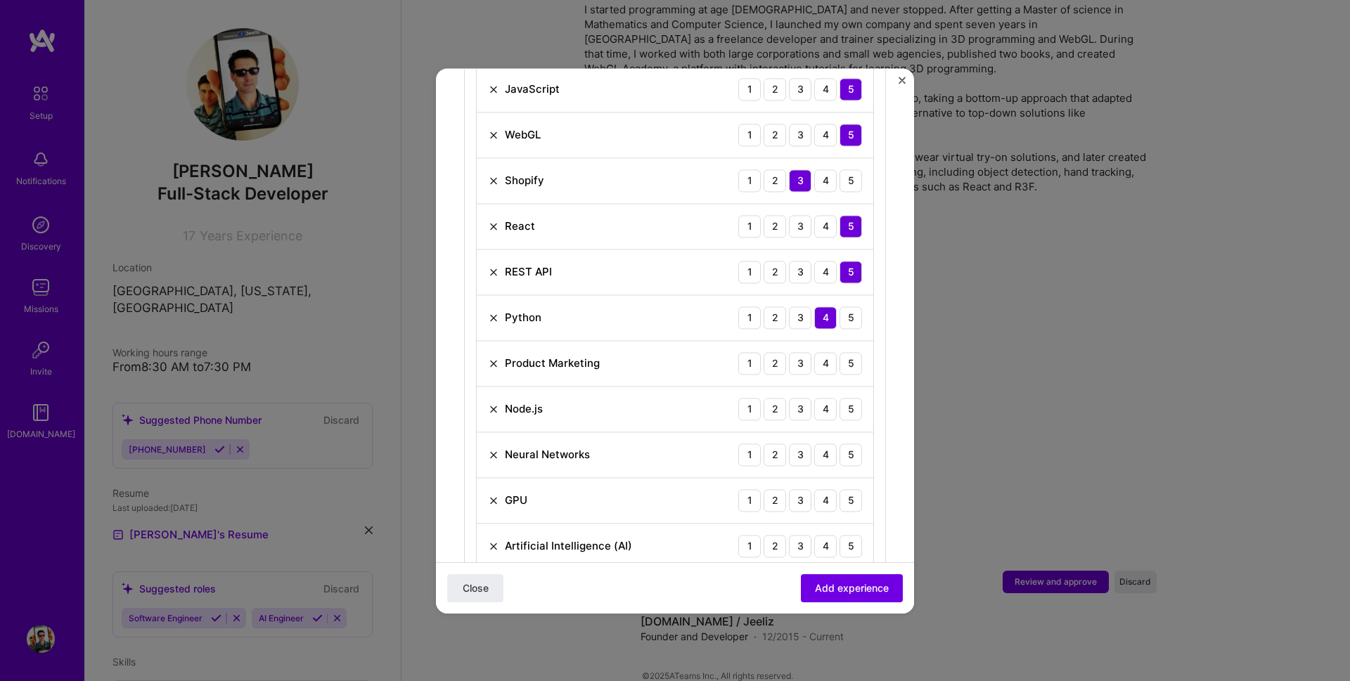
scroll to position [741, 0]
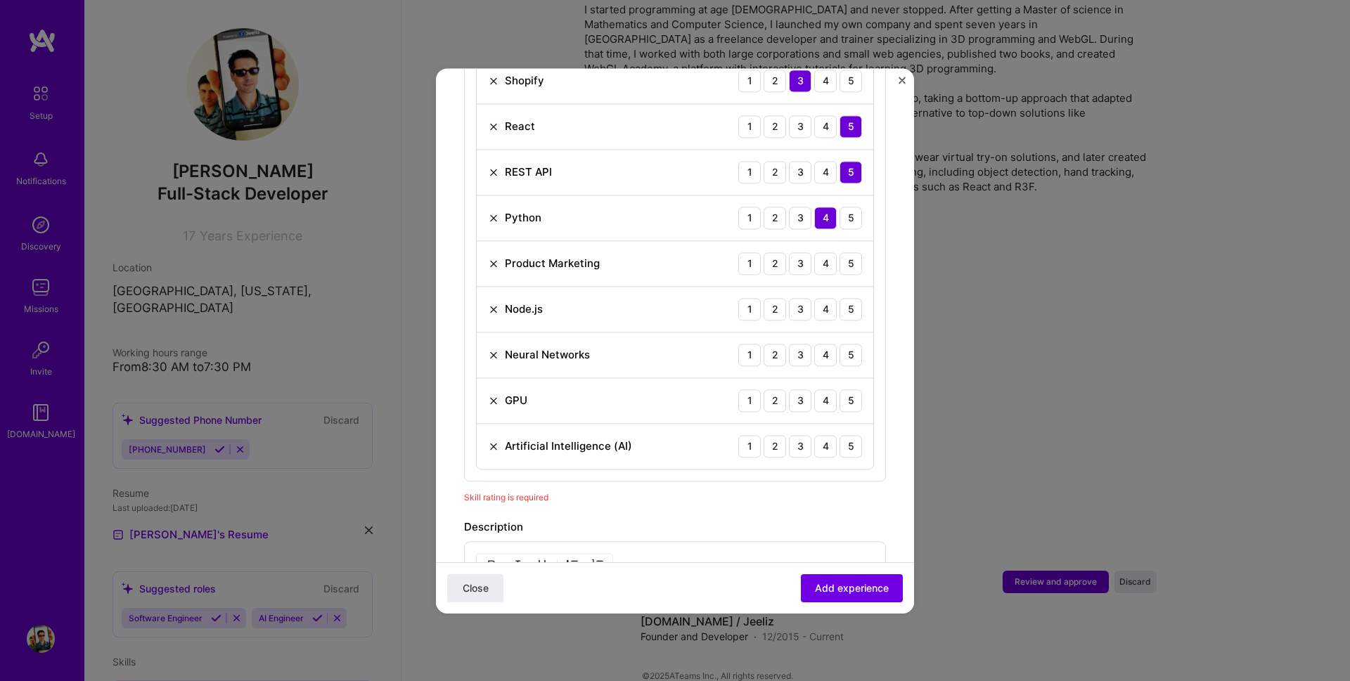
click at [492, 258] on img at bounding box center [493, 263] width 11 height 11
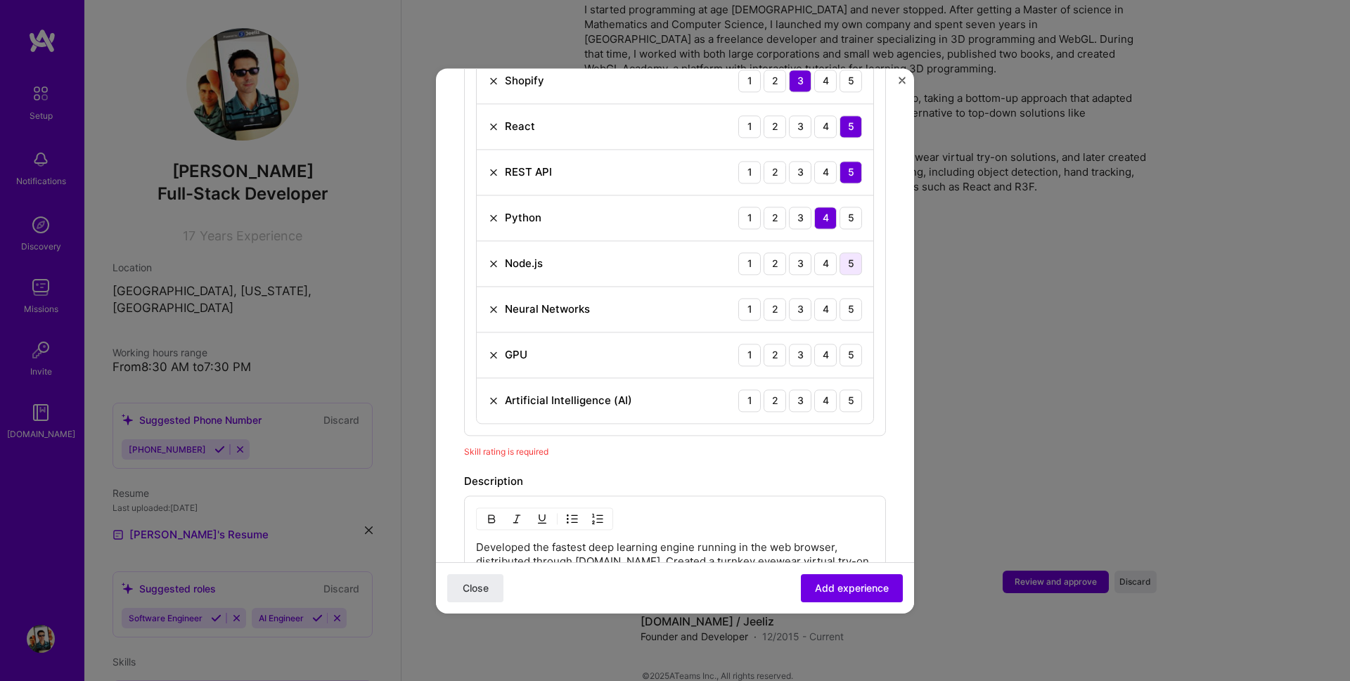
click at [847, 252] on div "5" at bounding box center [851, 263] width 23 height 23
click at [820, 299] on div "4" at bounding box center [825, 309] width 23 height 23
click at [840, 344] on div "5" at bounding box center [851, 355] width 23 height 23
click at [814, 390] on div "4" at bounding box center [825, 401] width 23 height 23
click at [815, 593] on span "Add experience" at bounding box center [852, 588] width 74 height 14
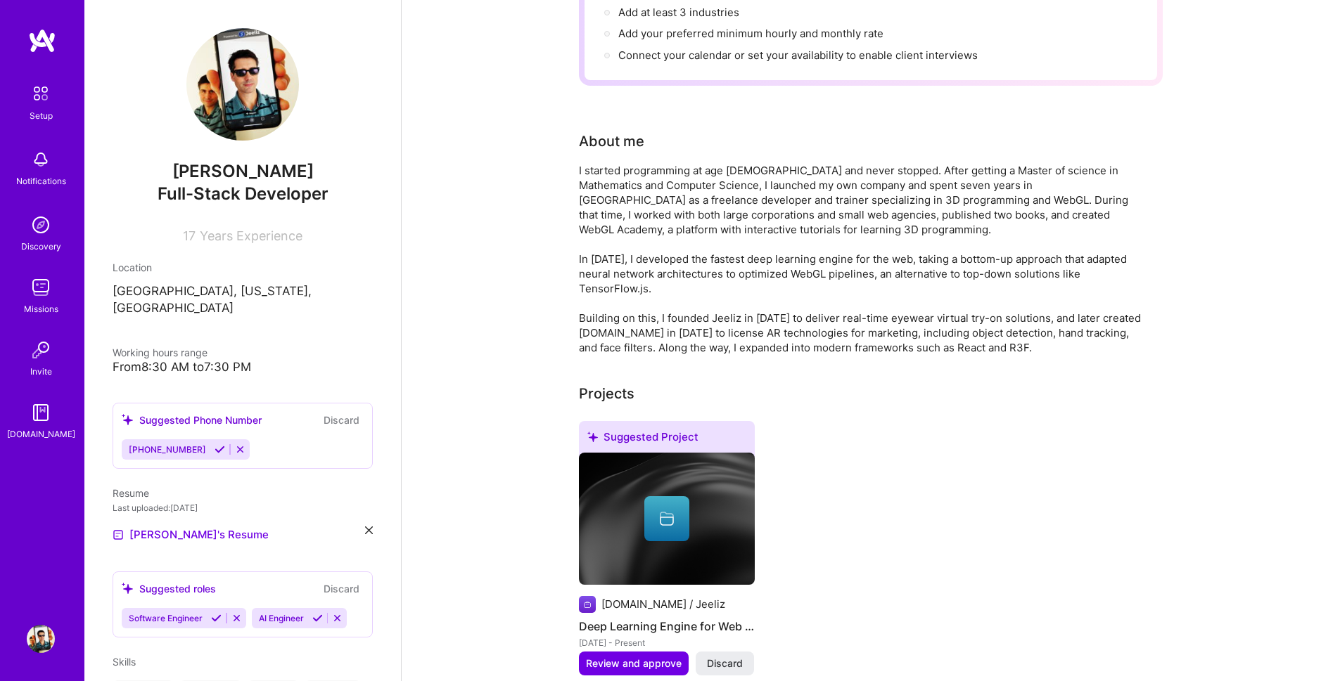
scroll to position [0, 0]
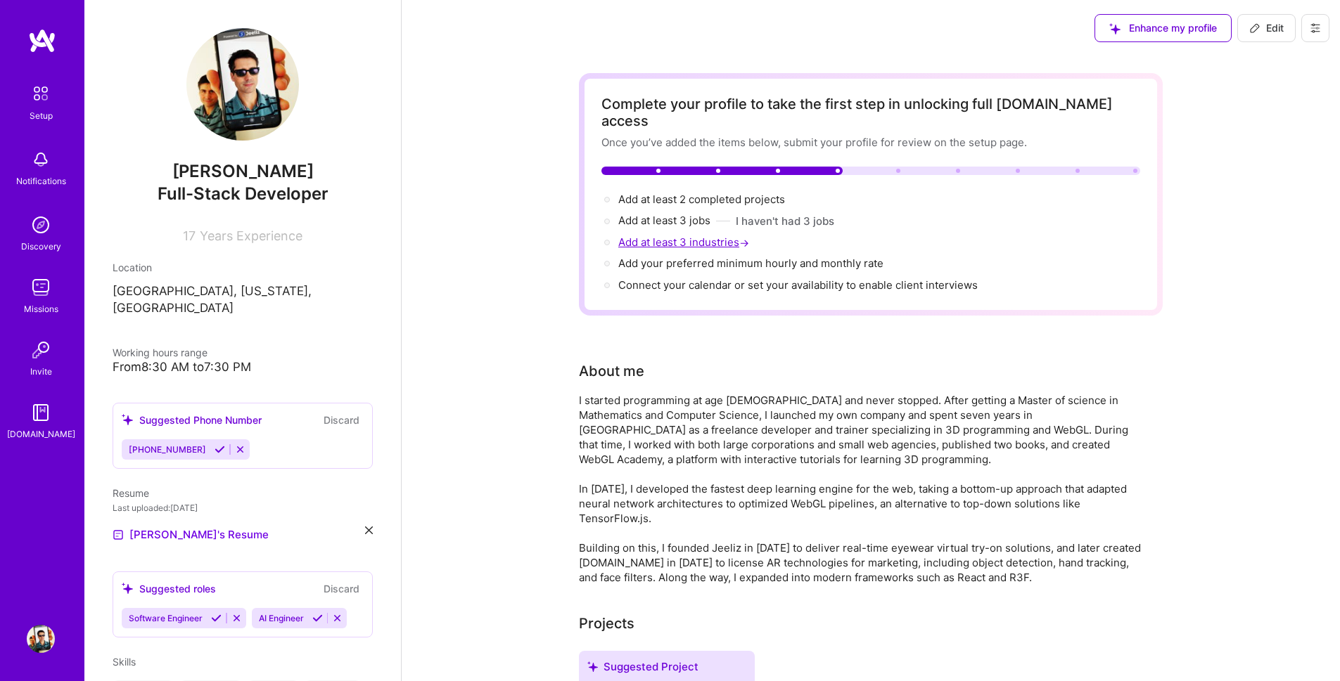
click at [684, 236] on span "Add at least 3 industries →" at bounding box center [685, 242] width 134 height 13
select select "US"
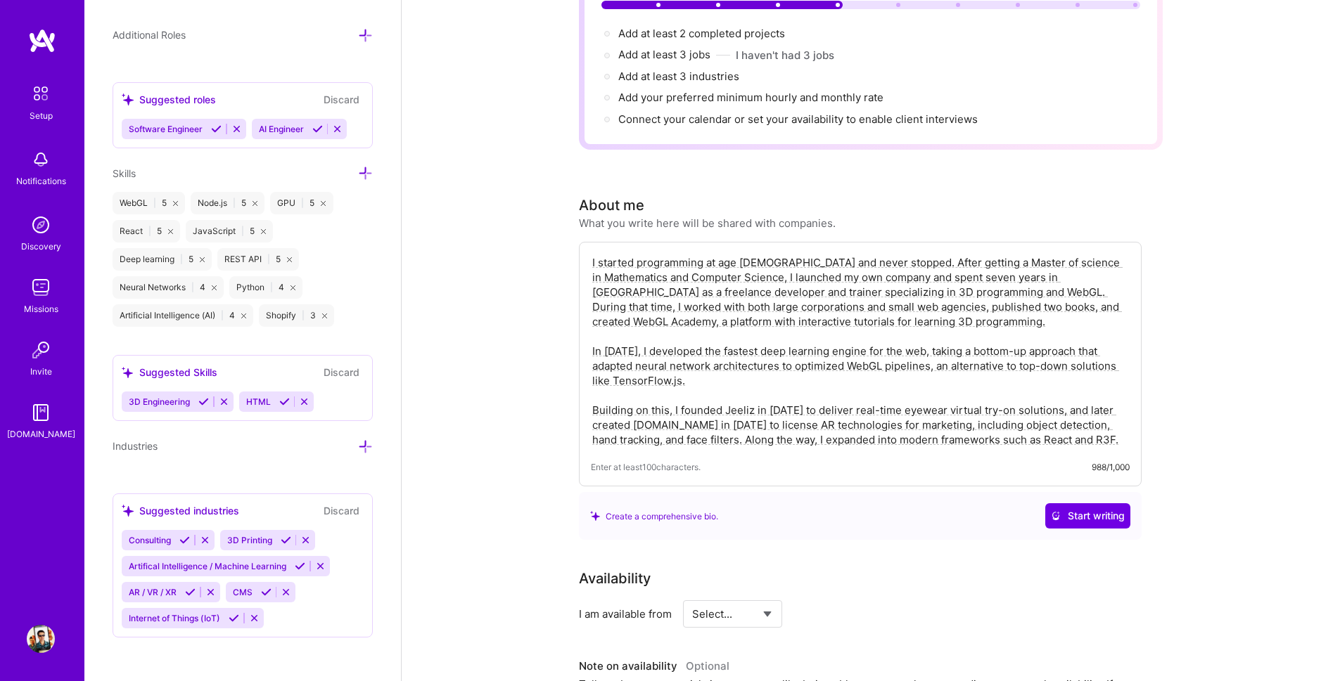
scroll to position [253, 0]
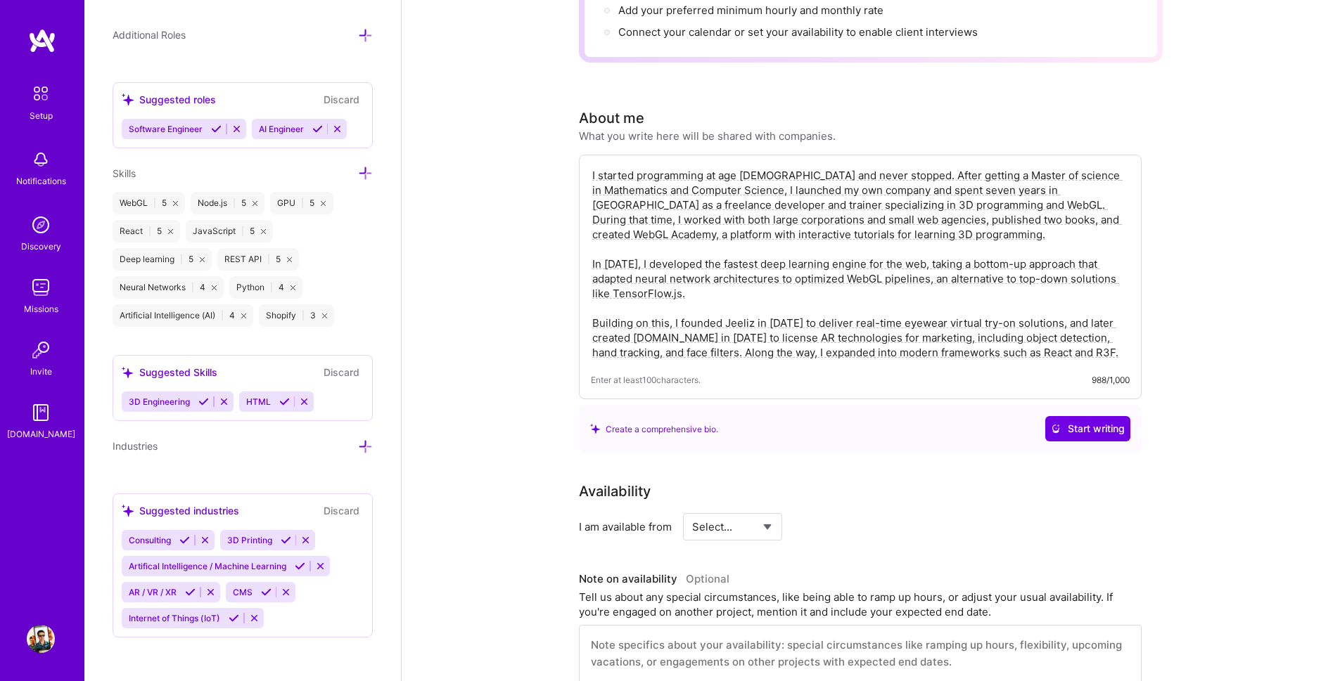
click at [188, 592] on icon at bounding box center [190, 592] width 11 height 11
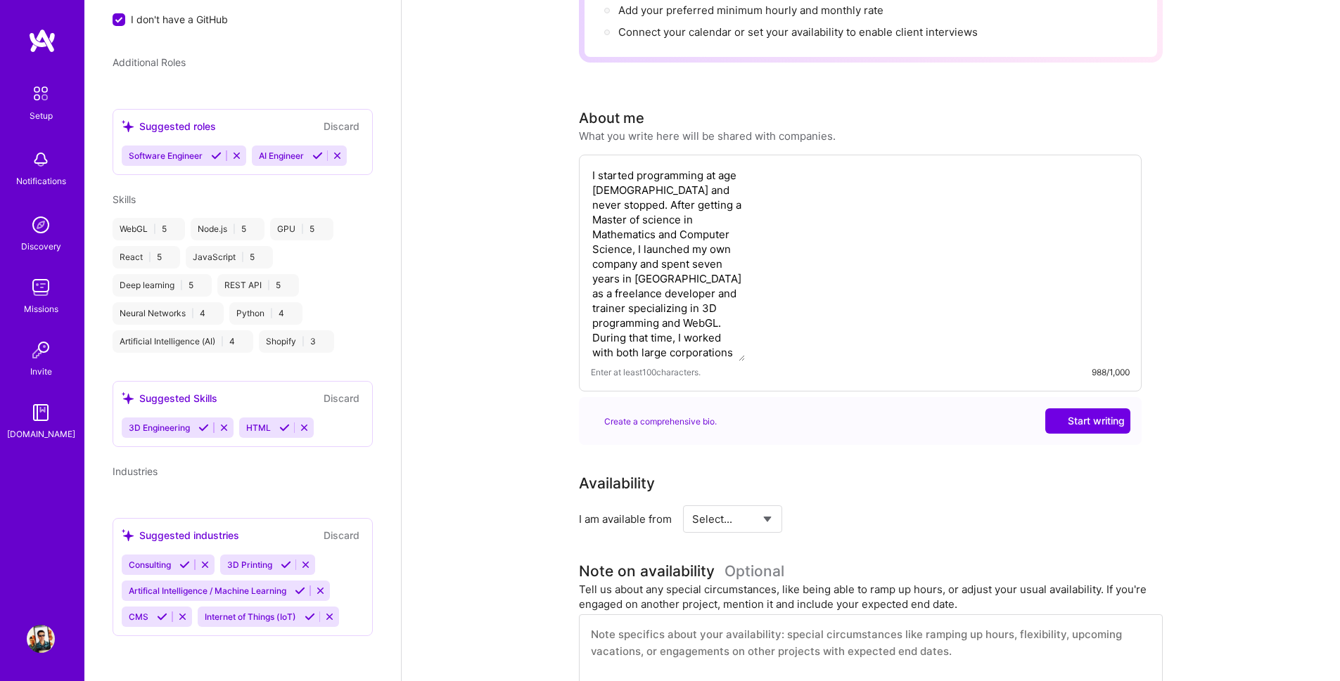
scroll to position [440, 0]
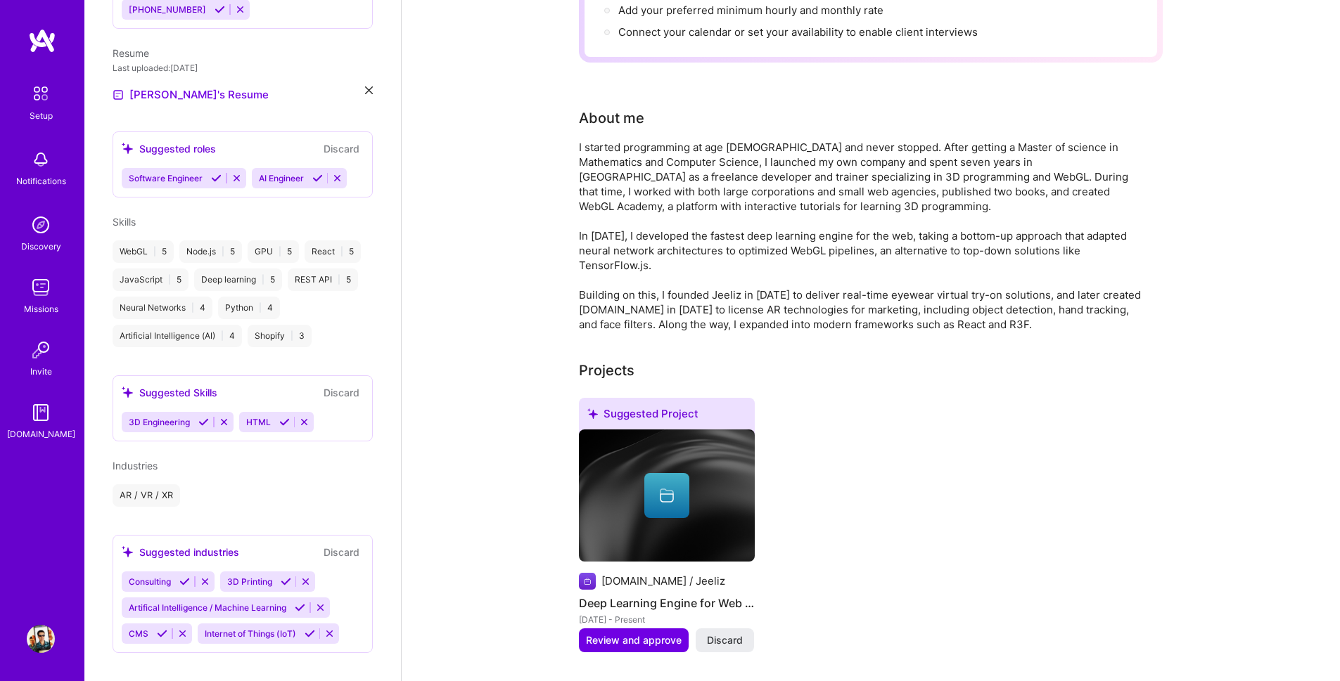
click at [299, 603] on icon at bounding box center [300, 608] width 11 height 11
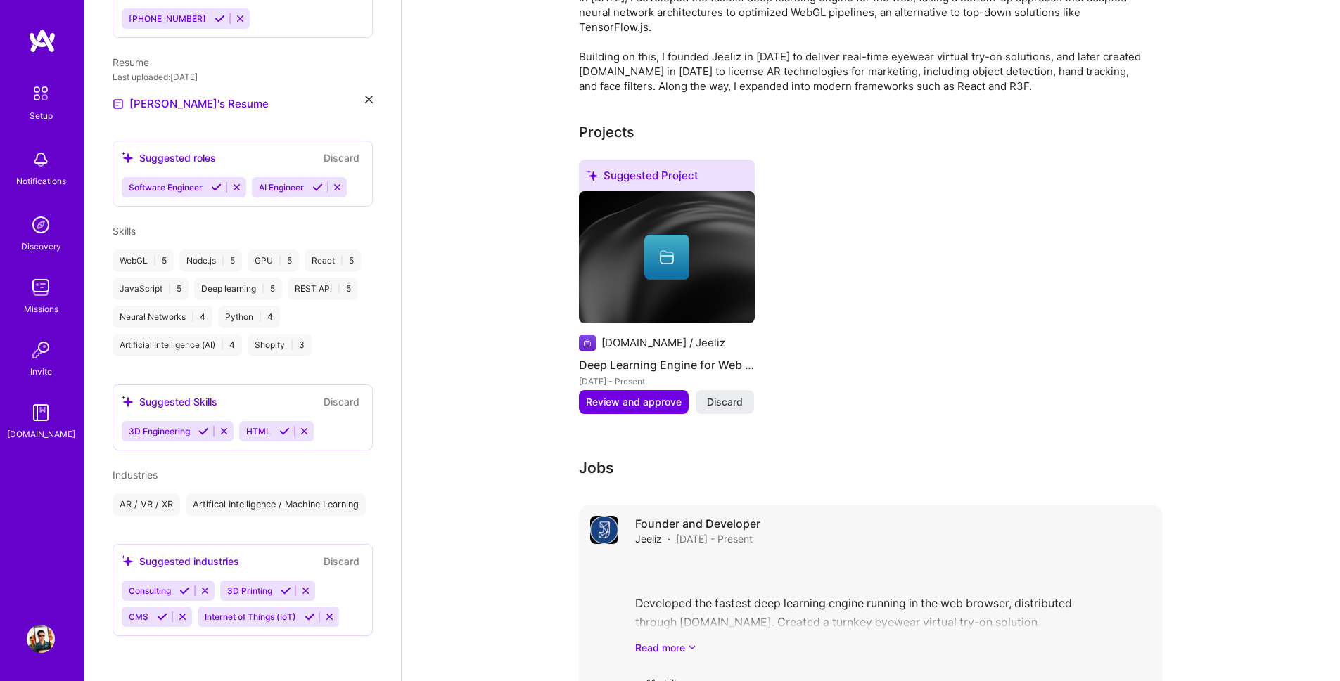
scroll to position [537, 0]
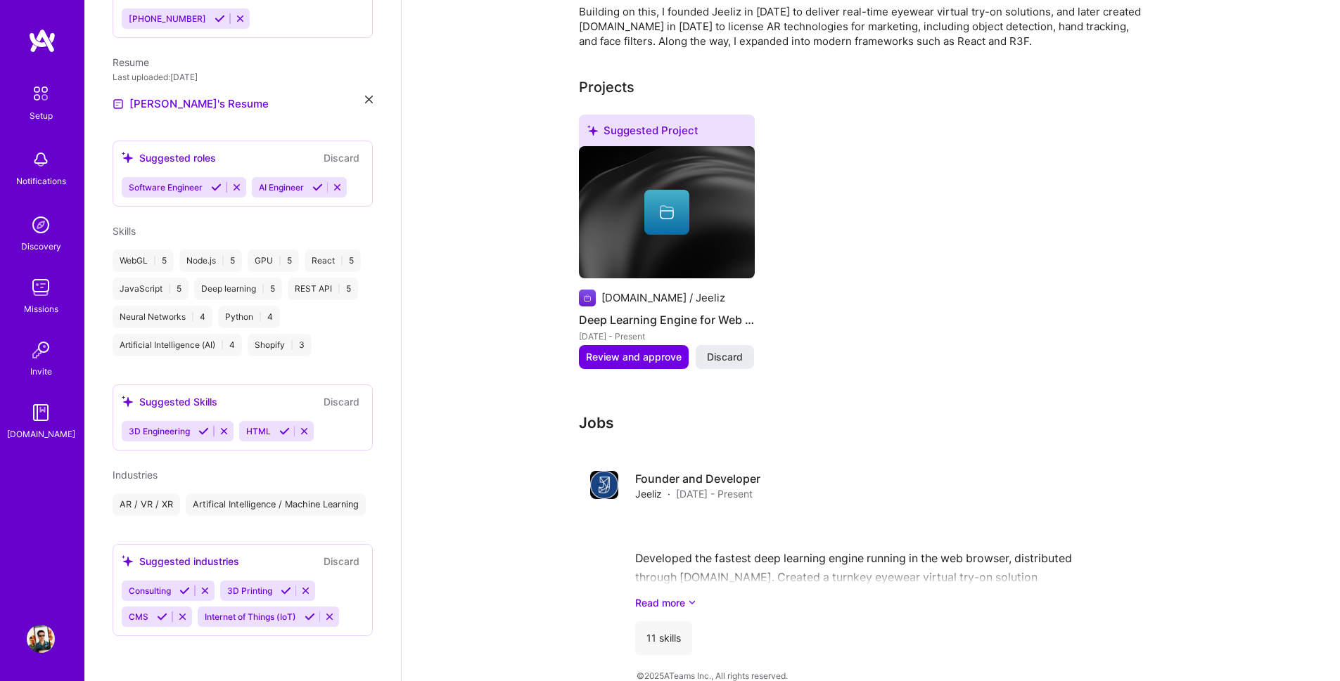
click at [148, 469] on span "Industries" at bounding box center [135, 475] width 45 height 12
click at [320, 563] on button "Discard" at bounding box center [341, 561] width 44 height 16
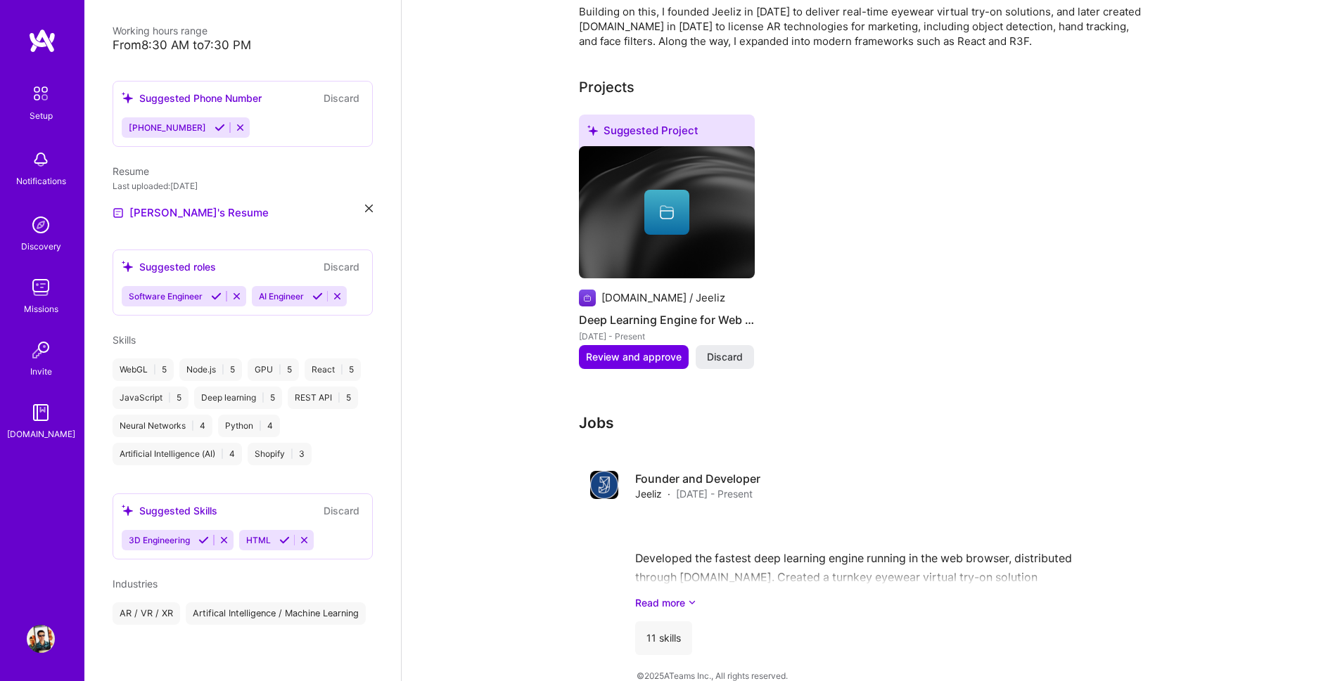
scroll to position [442, 0]
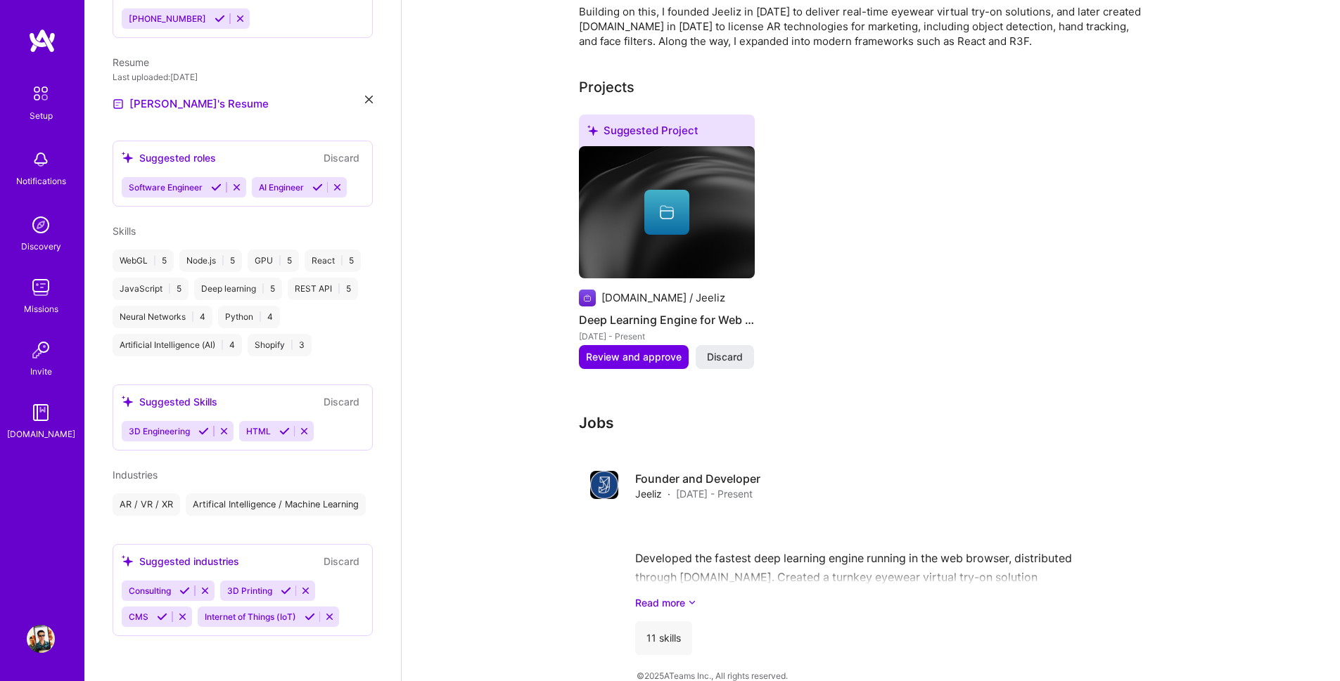
click at [219, 562] on div "Suggested industries" at bounding box center [180, 561] width 117 height 15
click at [218, 562] on div "Suggested industries" at bounding box center [180, 561] width 117 height 15
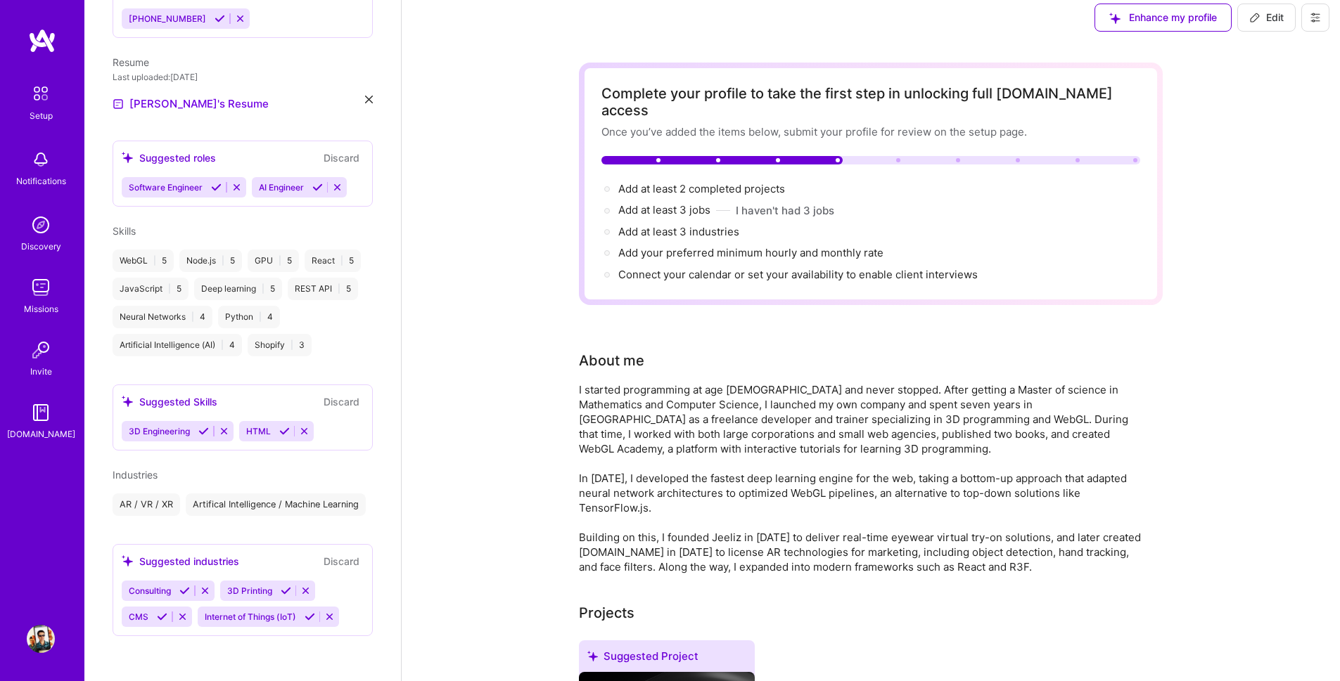
scroll to position [0, 0]
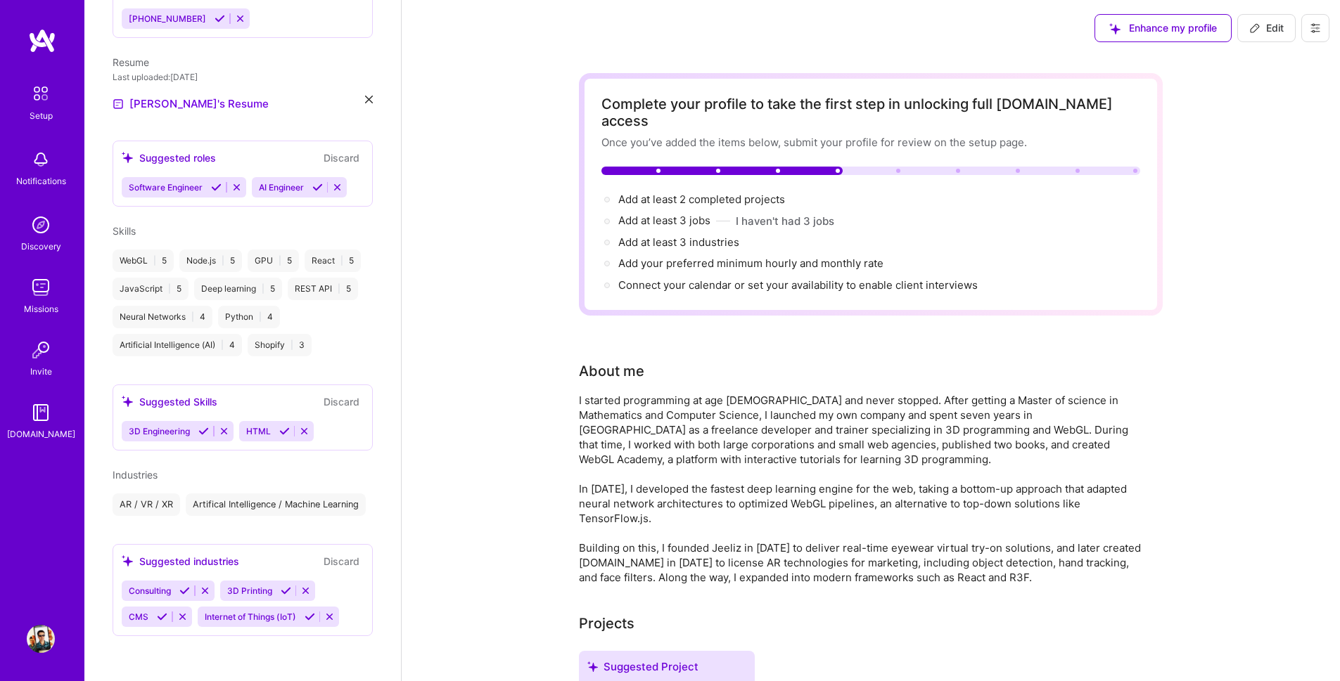
click at [900, 149] on div "Complete your profile to take the first step in unlocking full [DOMAIN_NAME] ac…" at bounding box center [870, 195] width 539 height 198
click at [899, 169] on div at bounding box center [898, 171] width 4 height 4
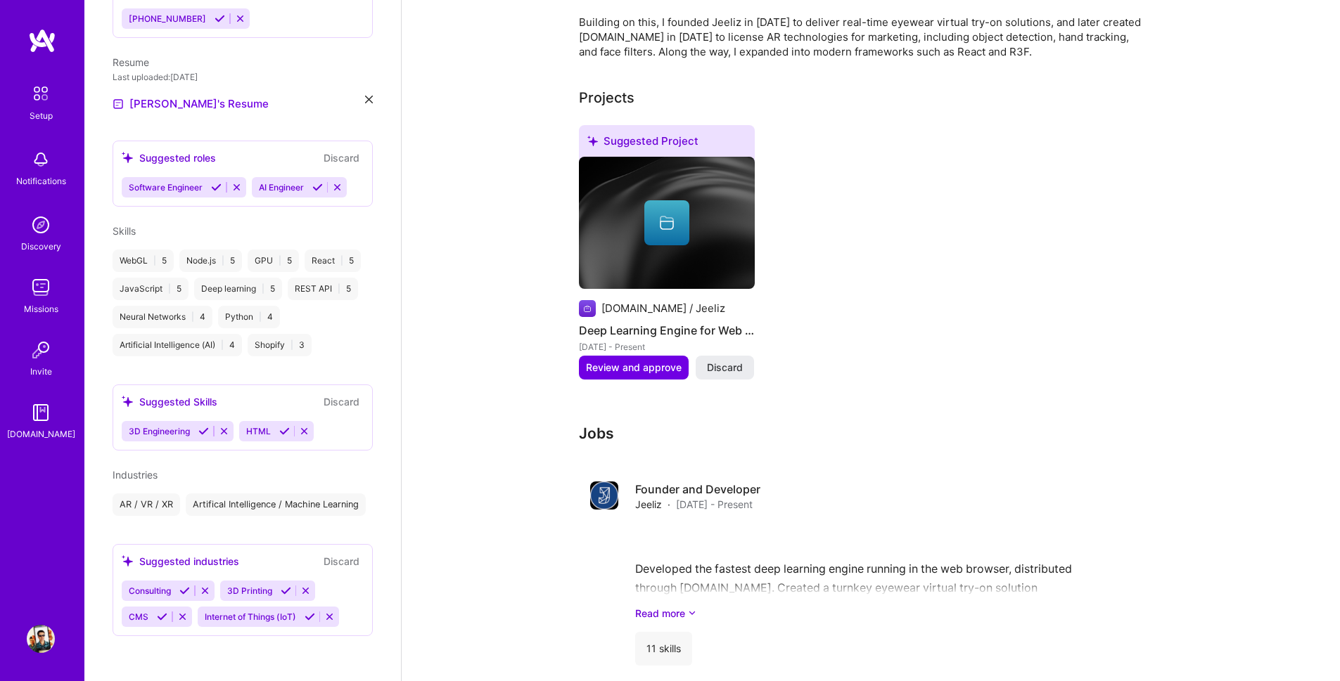
scroll to position [537, 0]
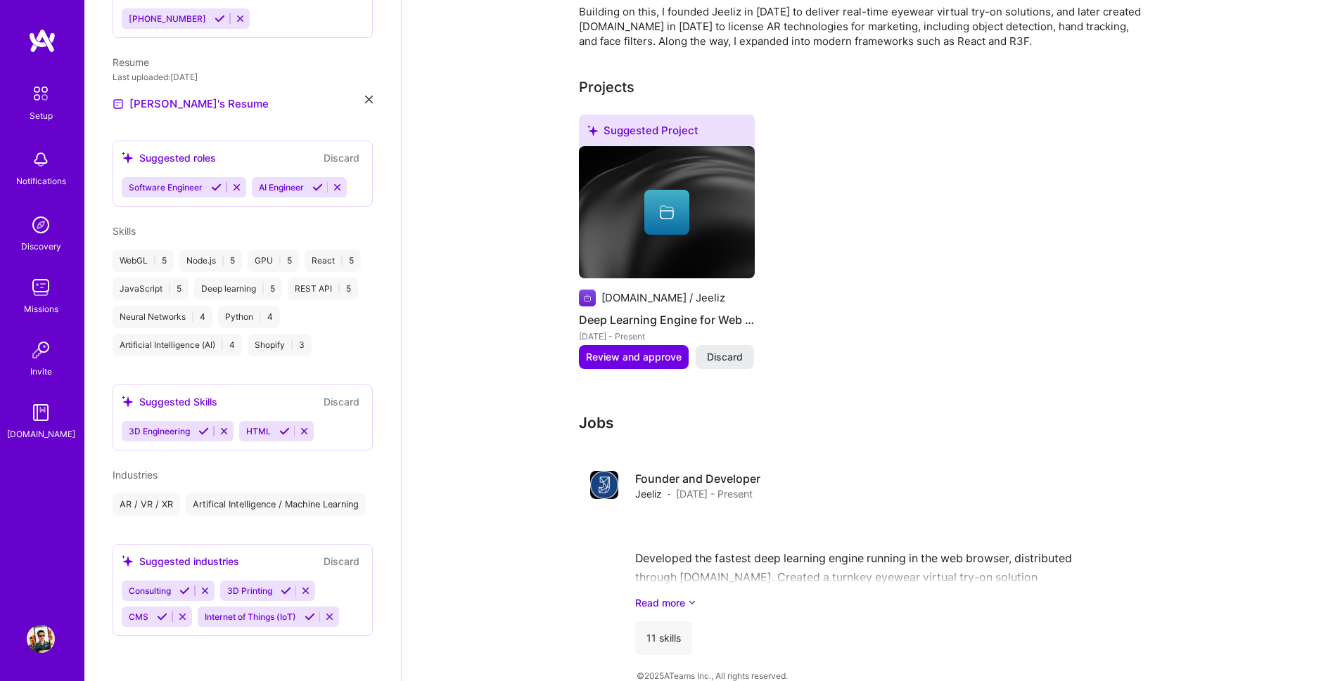
click at [51, 229] on img at bounding box center [41, 225] width 28 height 28
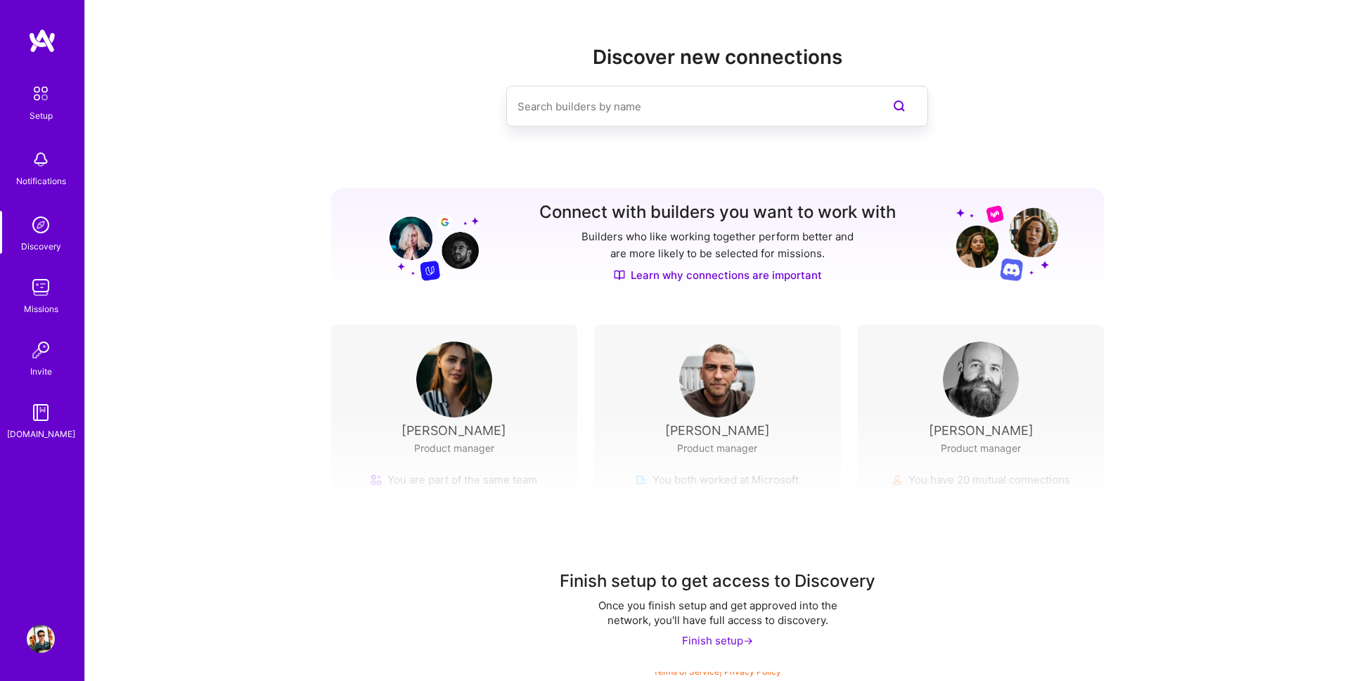
click at [517, 472] on div "Finish setup to get access to Discovery Once you finish setup and get approved …" at bounding box center [717, 541] width 1265 height 262
click at [734, 643] on div "Finish setup ->" at bounding box center [717, 641] width 71 height 15
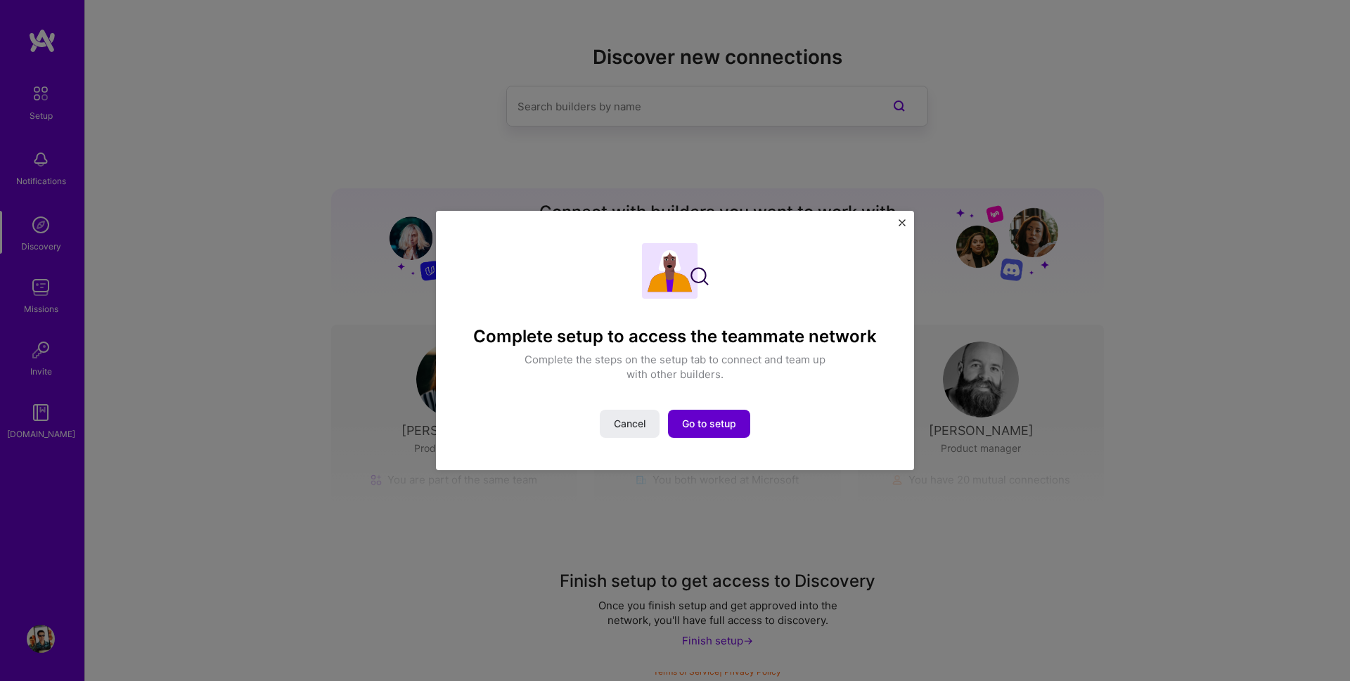
click at [714, 424] on span "Go to setup" at bounding box center [709, 424] width 54 height 14
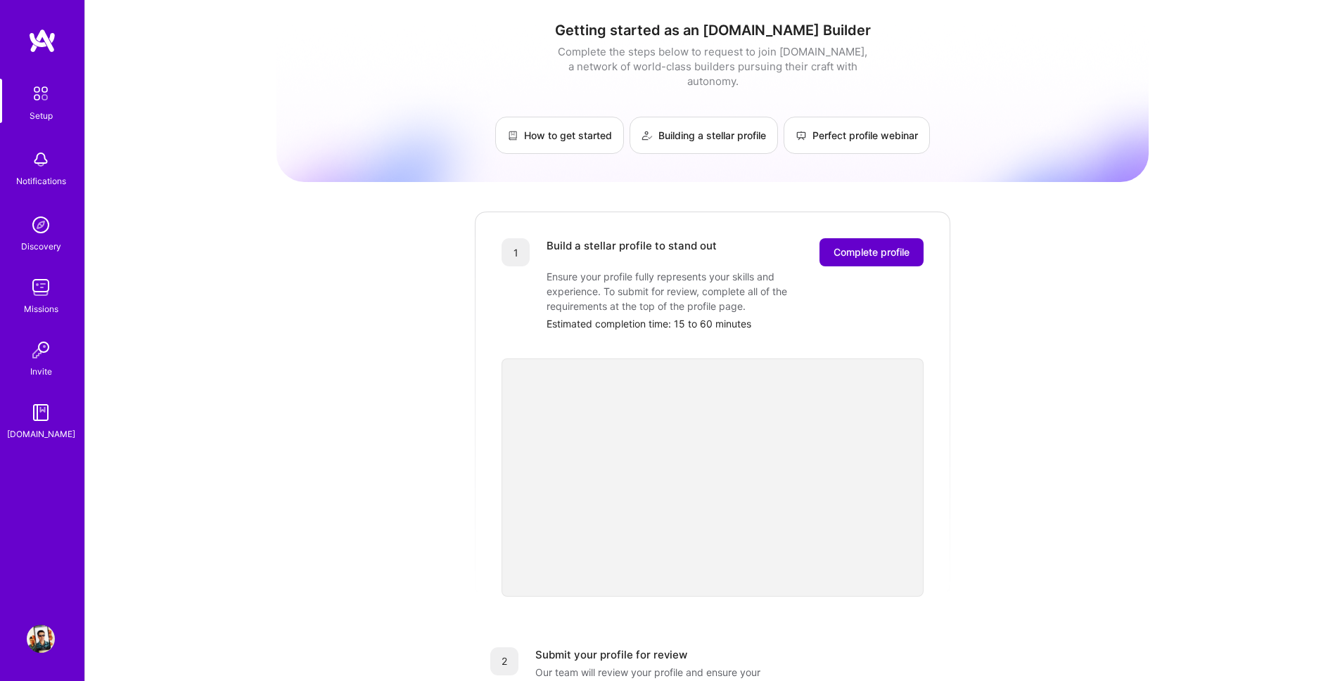
click at [855, 245] on span "Complete profile" at bounding box center [871, 252] width 76 height 14
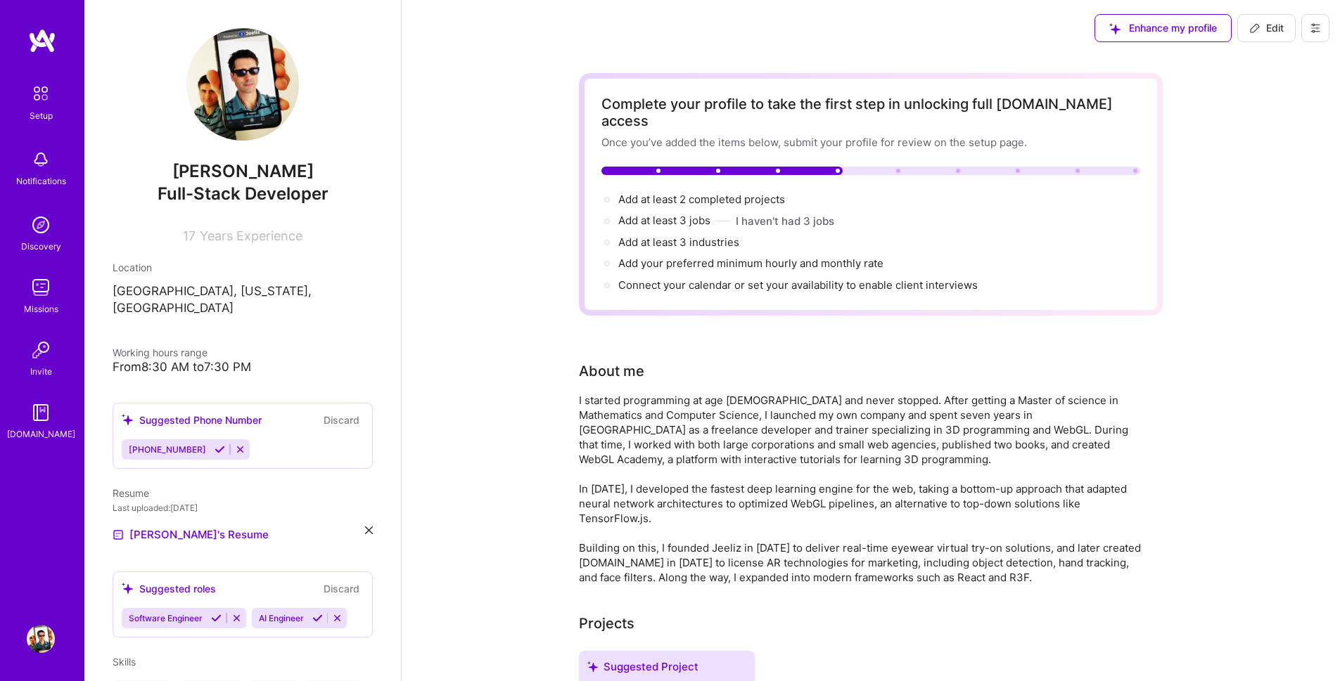
click at [656, 235] on div "Add at least 3 industries →" at bounding box center [678, 242] width 121 height 15
click at [659, 214] on span "Add at least 3 jobs →" at bounding box center [670, 220] width 105 height 13
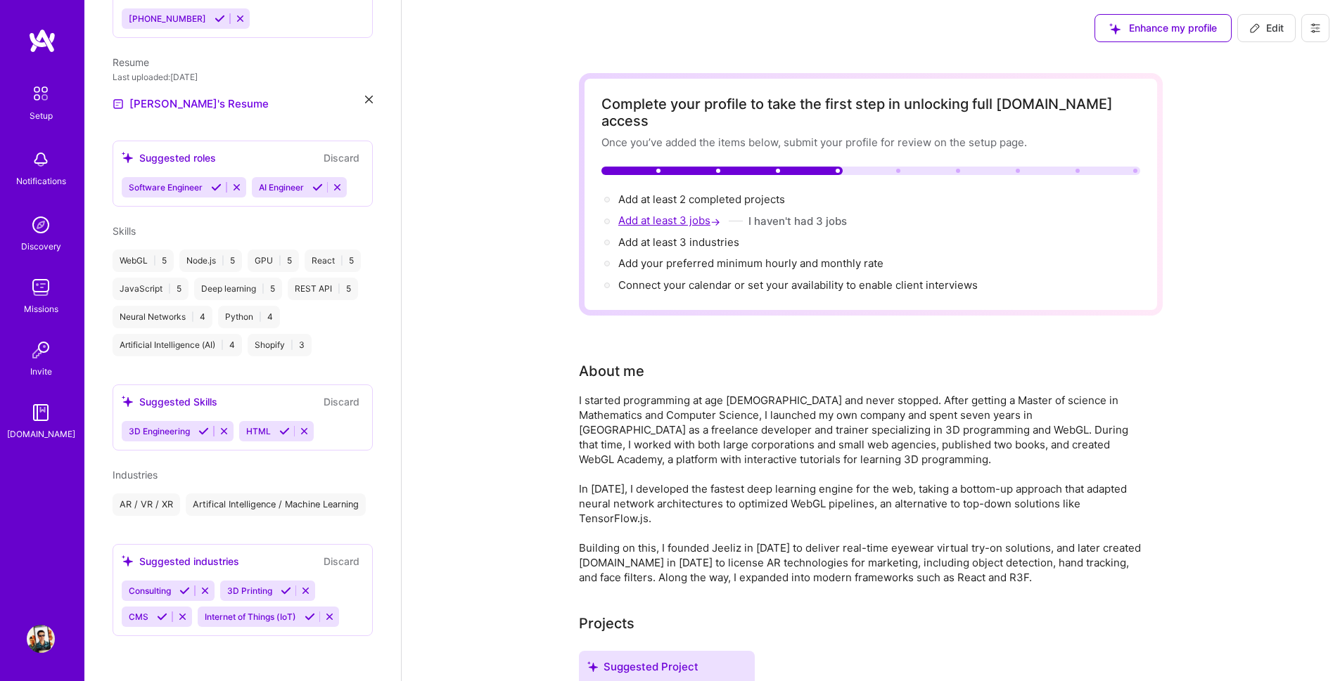
select select "US"
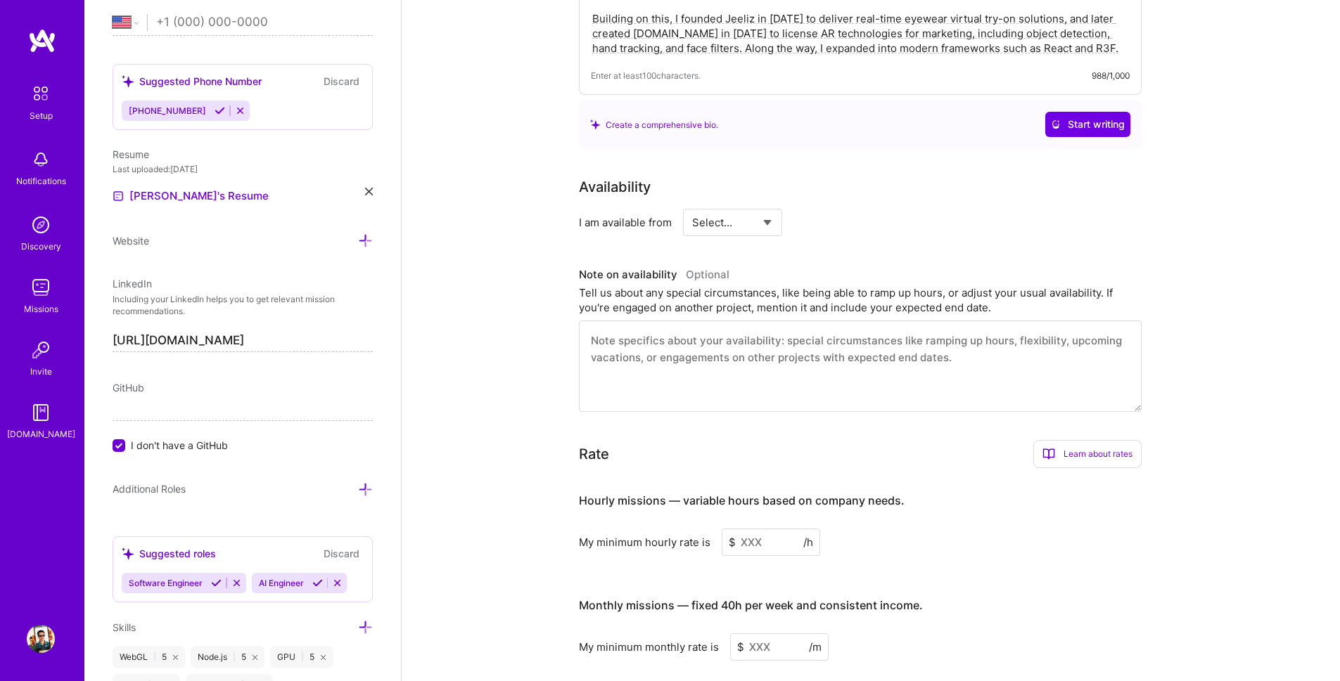
scroll to position [330, 0]
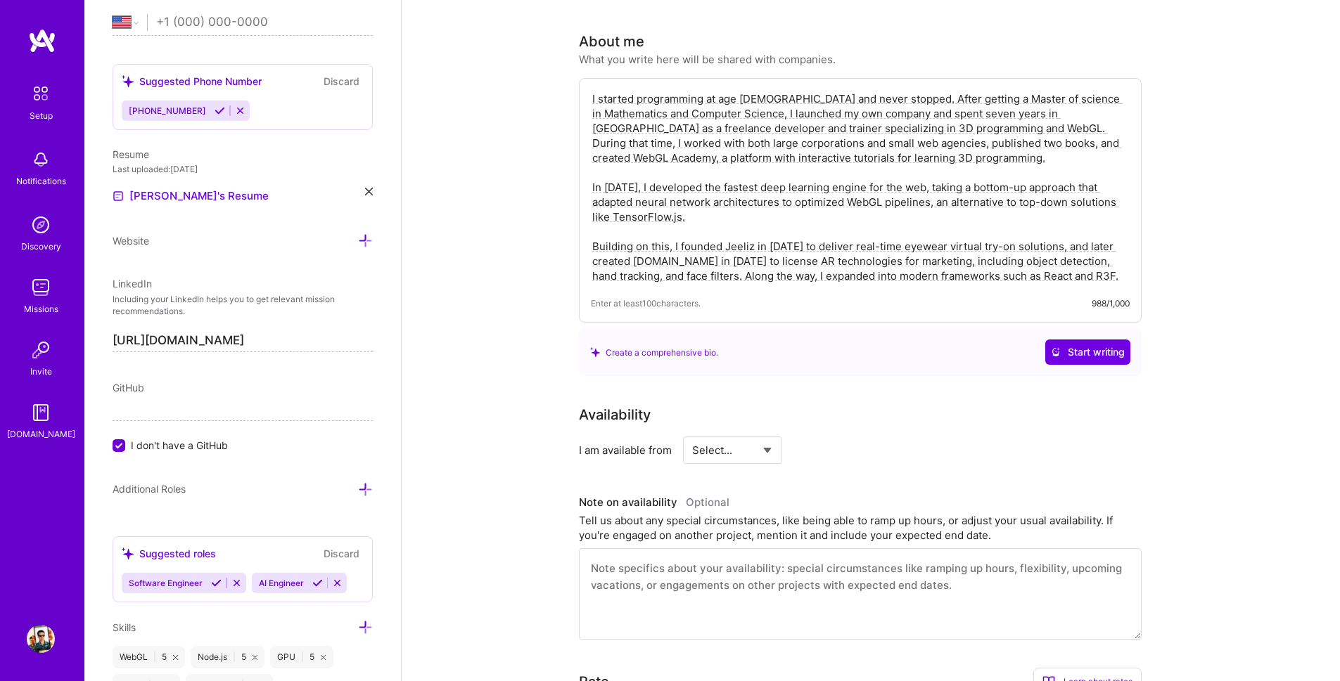
select select "Future Date"
click at [692, 433] on select "Select... Right Now Future Date Not Available" at bounding box center [732, 451] width 81 height 36
click at [872, 437] on input "[DATE]" at bounding box center [854, 450] width 70 height 27
click at [874, 255] on button "Next Month" at bounding box center [877, 252] width 10 height 10
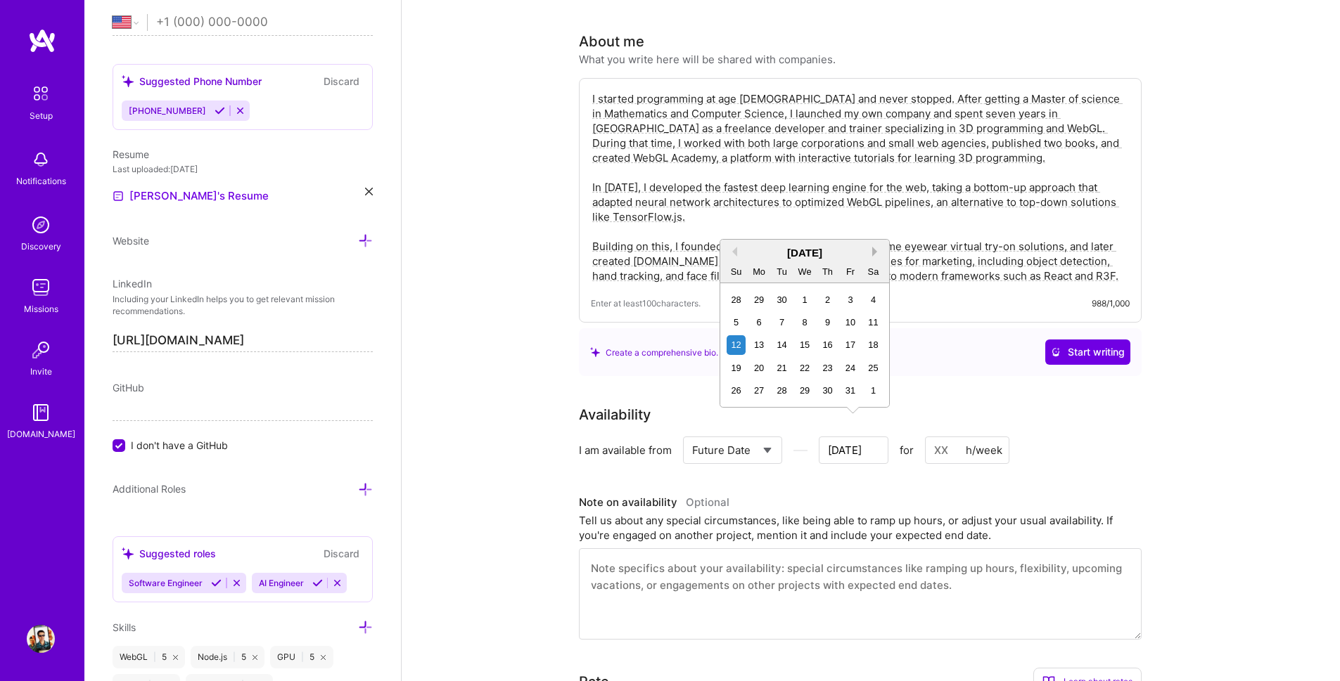
click at [874, 255] on button "Next Month" at bounding box center [877, 252] width 10 height 10
click at [866, 295] on div "1" at bounding box center [873, 299] width 19 height 19
type input "[DATE]"
click at [970, 443] on div "h/week" at bounding box center [984, 450] width 37 height 15
drag, startPoint x: 958, startPoint y: 433, endPoint x: 950, endPoint y: 433, distance: 7.7
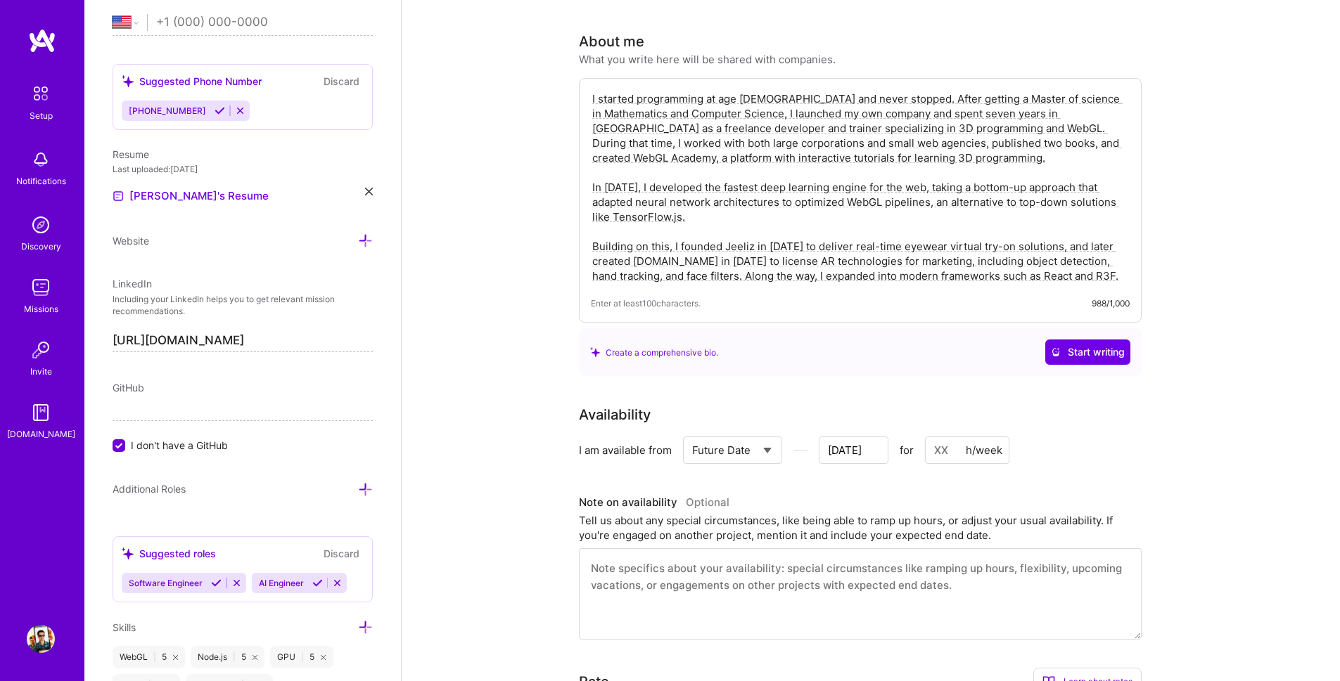
click at [954, 437] on input at bounding box center [967, 450] width 84 height 27
click at [949, 437] on input at bounding box center [967, 450] width 84 height 27
type input "40"
click at [797, 560] on textarea at bounding box center [860, 594] width 563 height 91
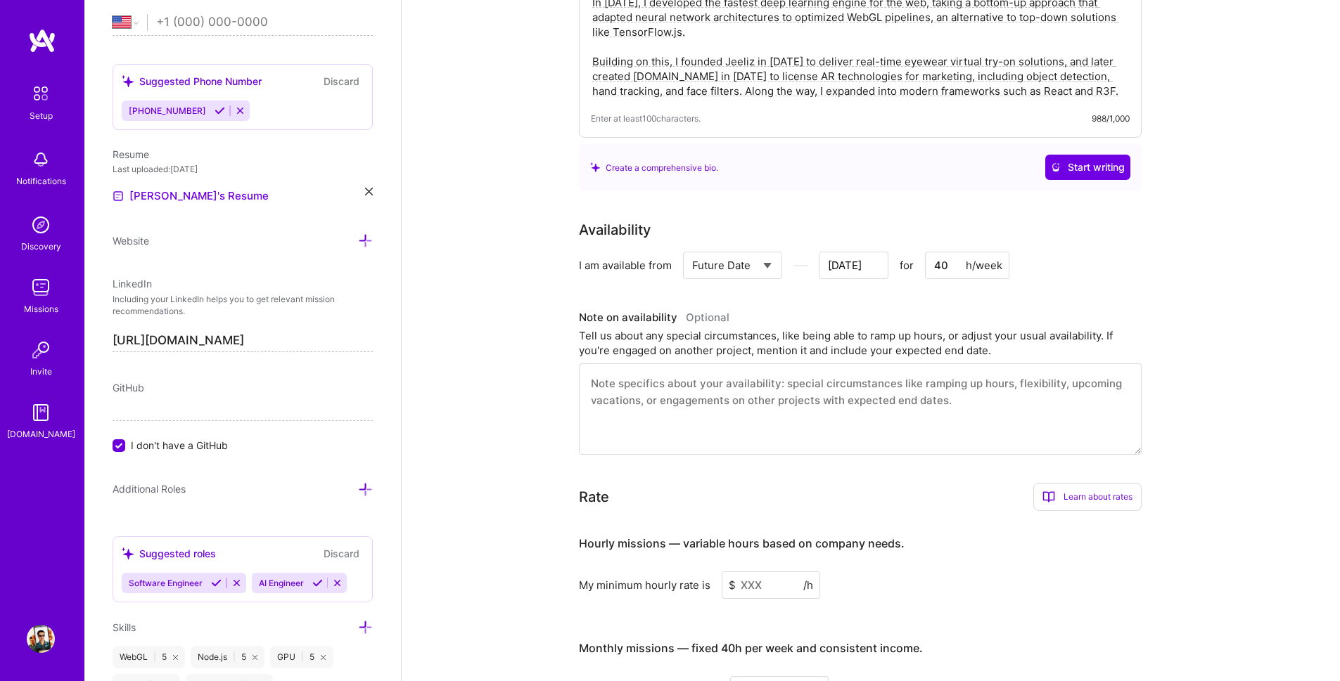
scroll to position [583, 0]
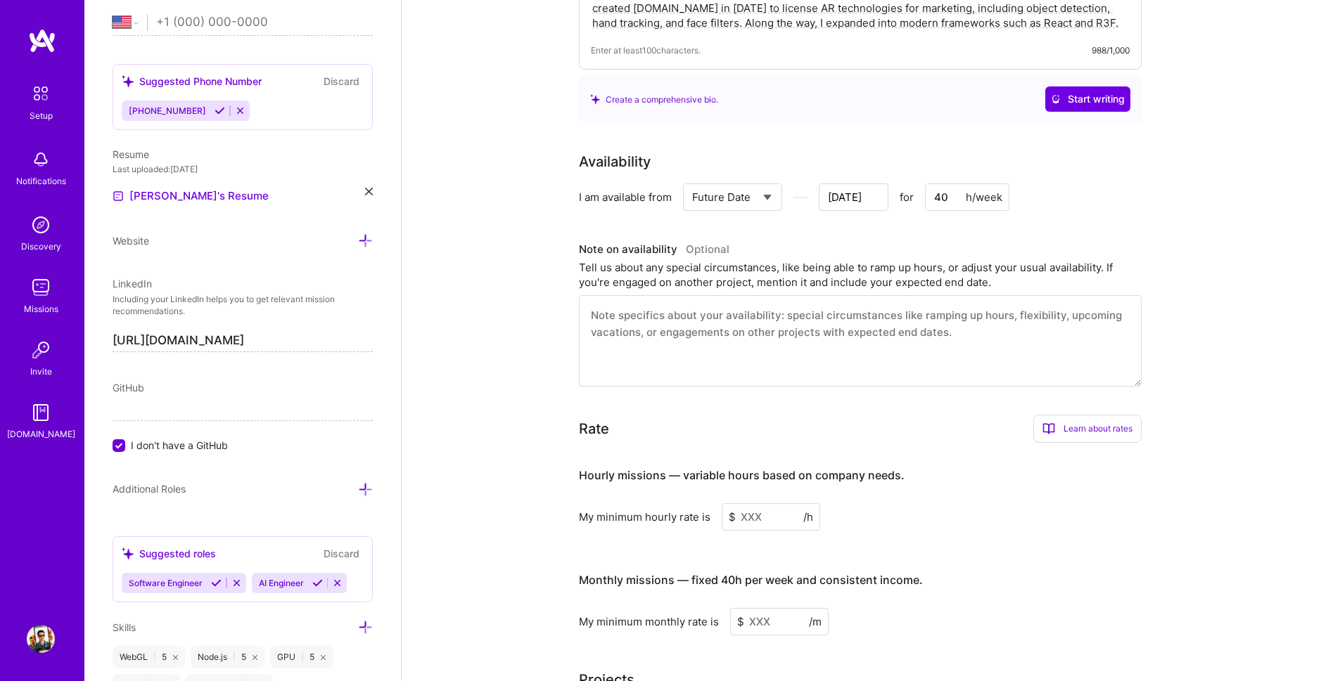
click at [773, 504] on input at bounding box center [771, 517] width 98 height 27
click at [750, 504] on input "110" at bounding box center [771, 517] width 98 height 27
type input "130"
click at [767, 633] on input at bounding box center [779, 646] width 98 height 27
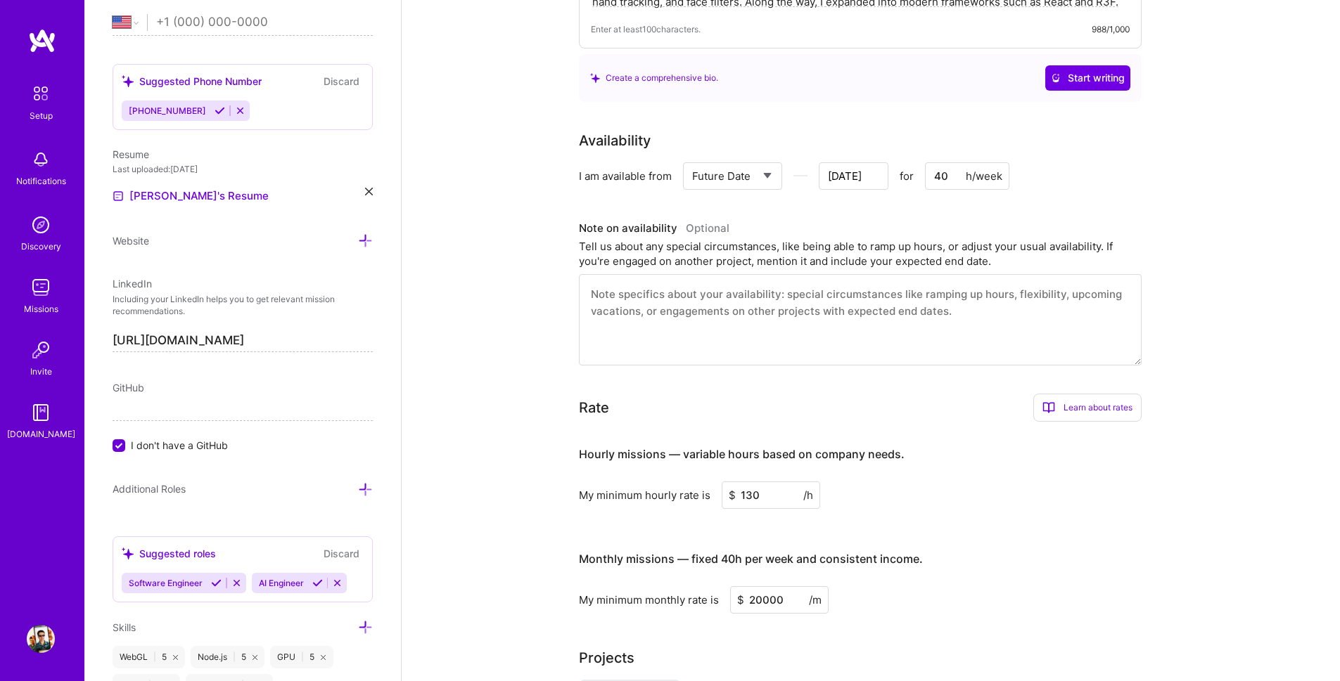
drag, startPoint x: 775, startPoint y: 579, endPoint x: 692, endPoint y: 557, distance: 85.8
click at [692, 557] on div "Monthly missions — fixed 40h per week and consistent income. My minimum monthly…" at bounding box center [860, 575] width 563 height 77
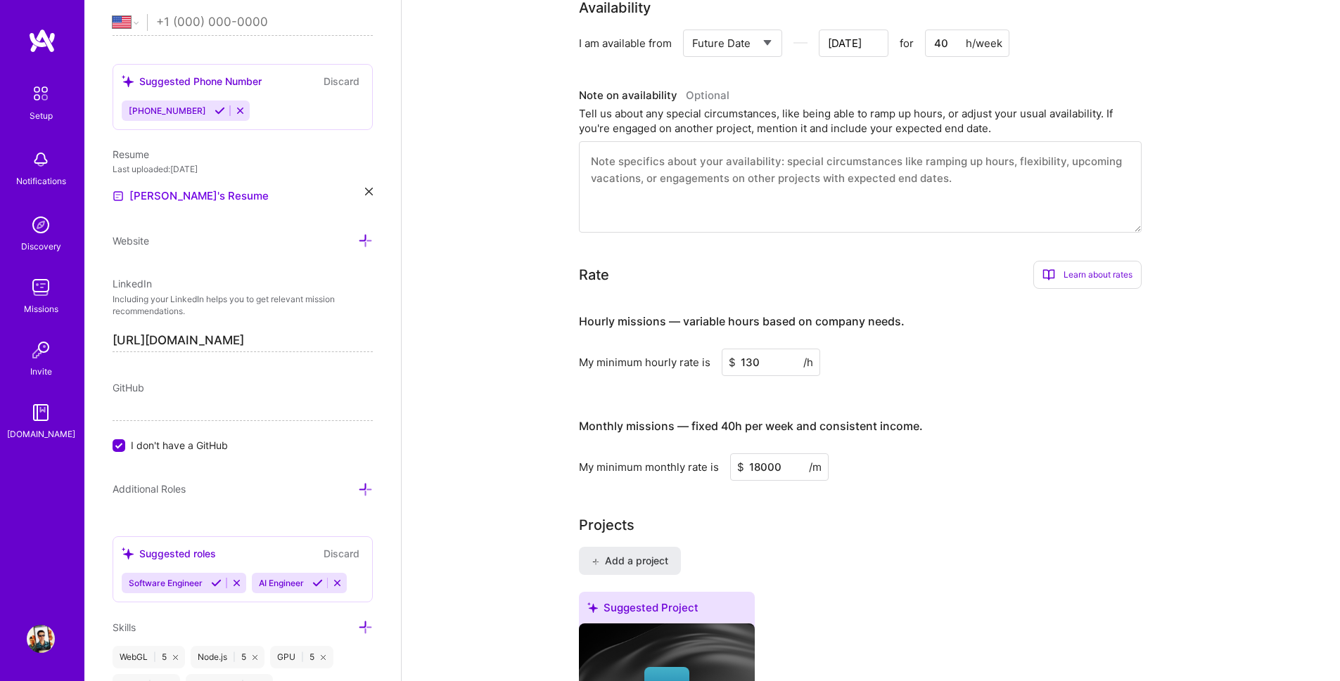
scroll to position [836, 0]
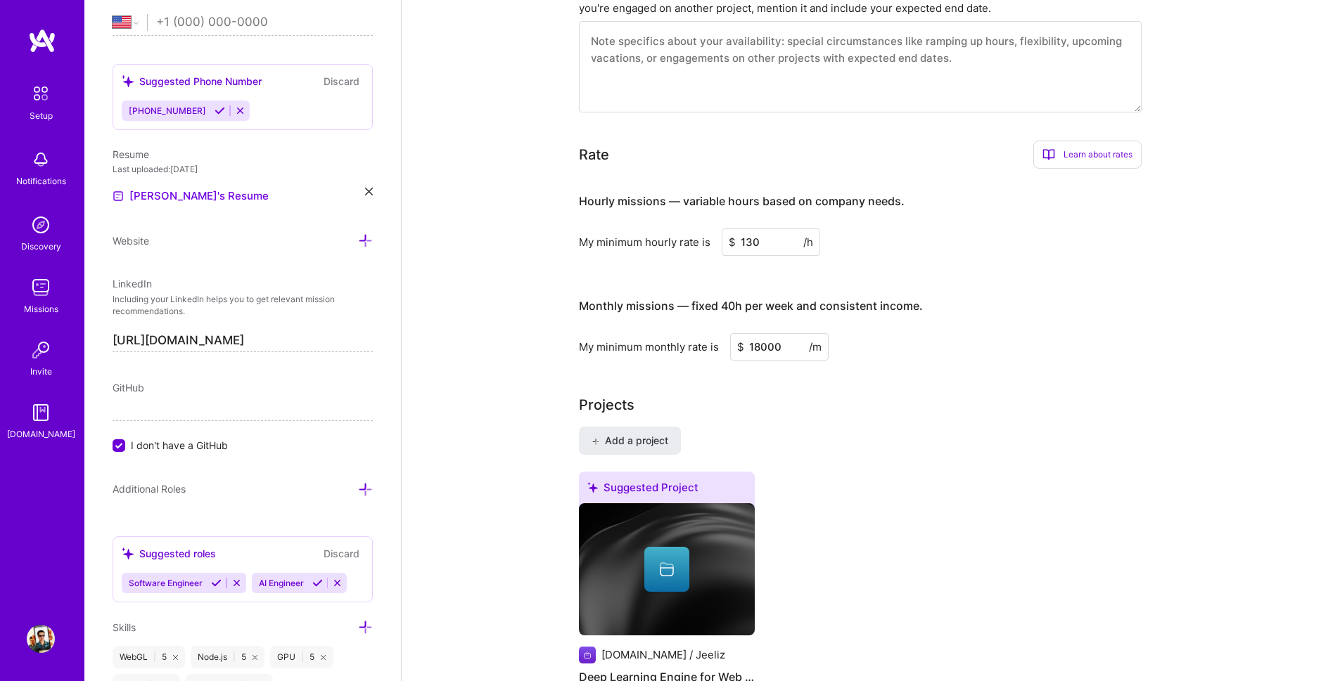
click at [756, 333] on input "18000" at bounding box center [779, 346] width 98 height 27
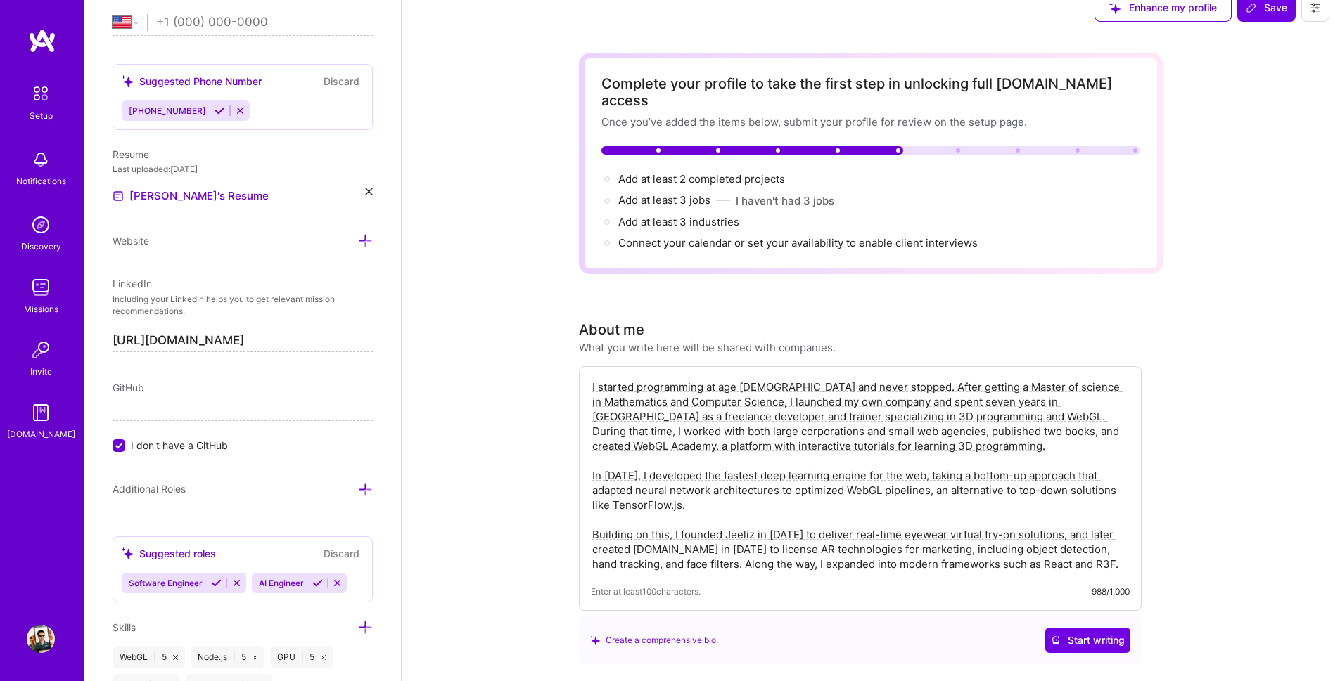
scroll to position [0, 0]
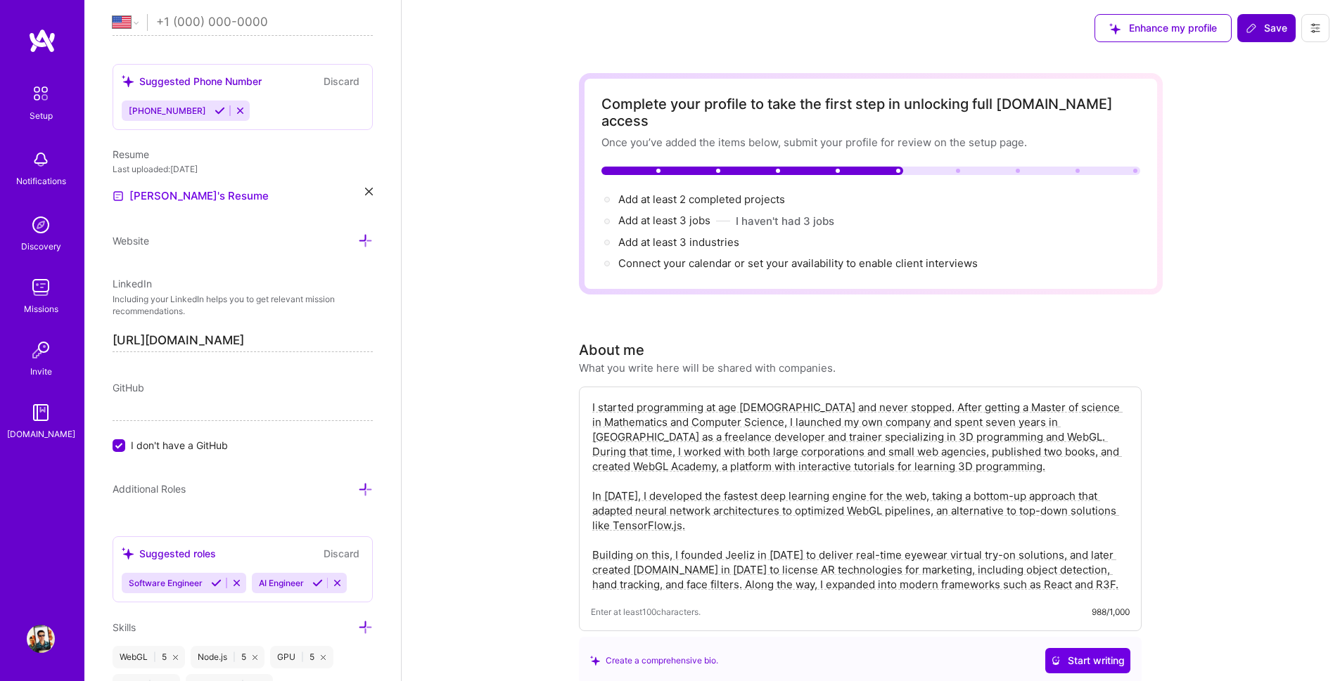
type input "15000"
click at [1267, 21] on span "Save" at bounding box center [1265, 28] width 41 height 14
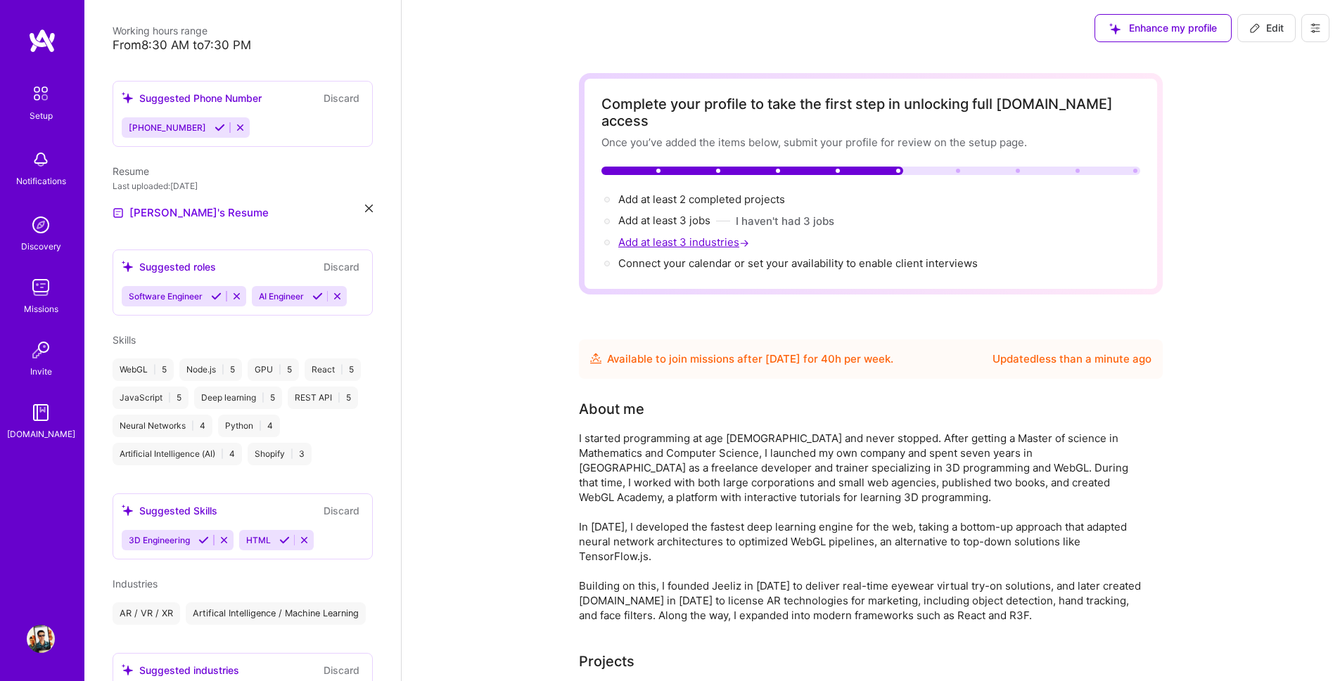
click at [719, 236] on span "Add at least 3 industries →" at bounding box center [685, 242] width 134 height 13
select select "US"
select select "Future Date"
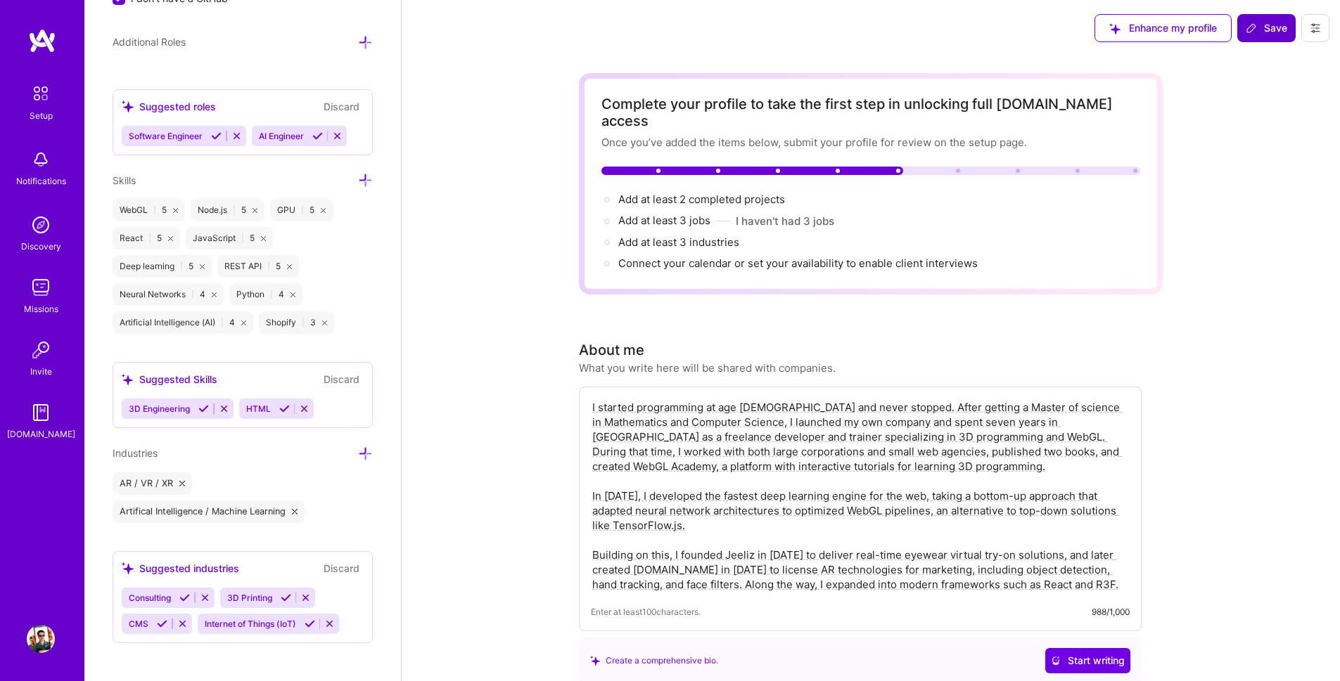
scroll to position [1018, 0]
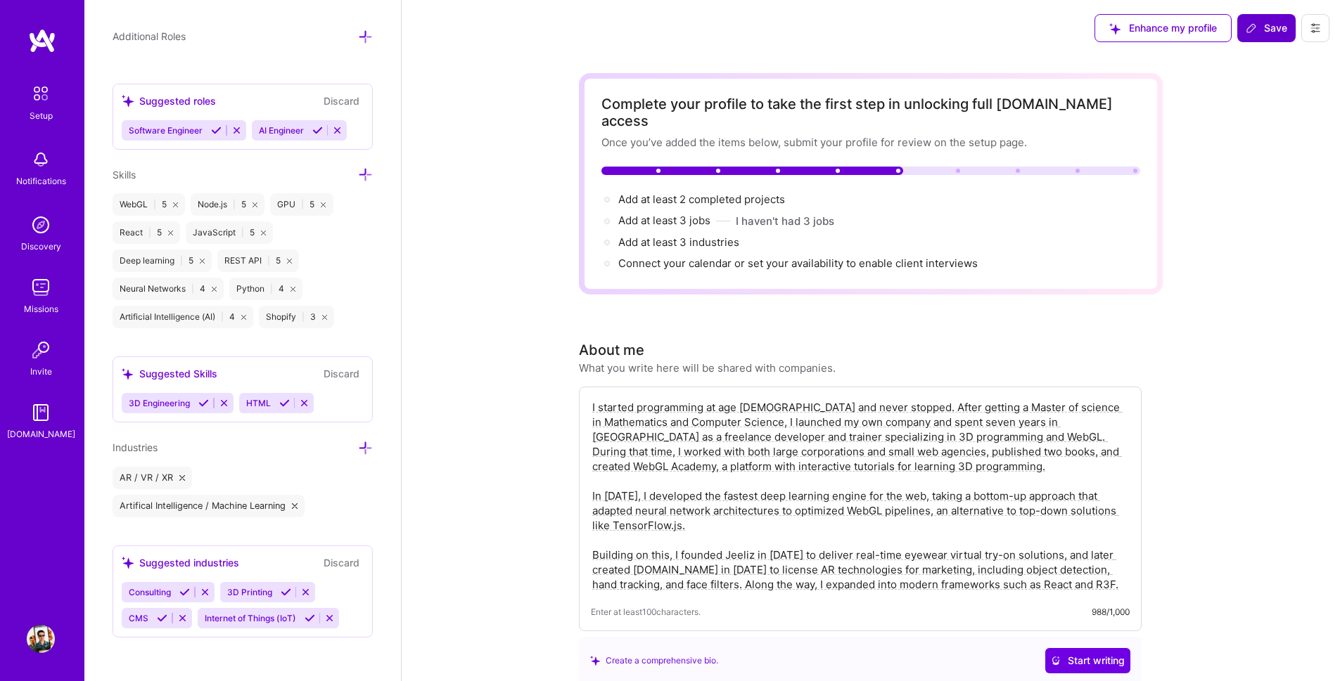
click at [359, 446] on icon at bounding box center [365, 448] width 15 height 15
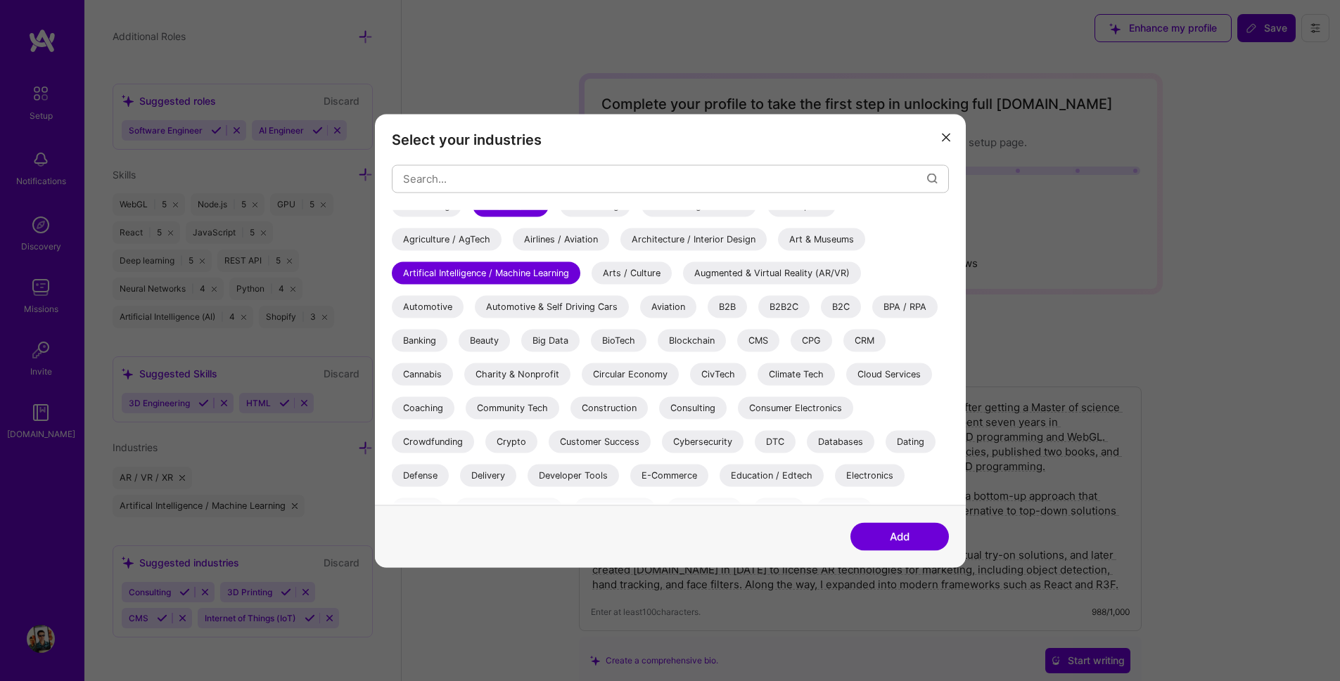
scroll to position [0, 0]
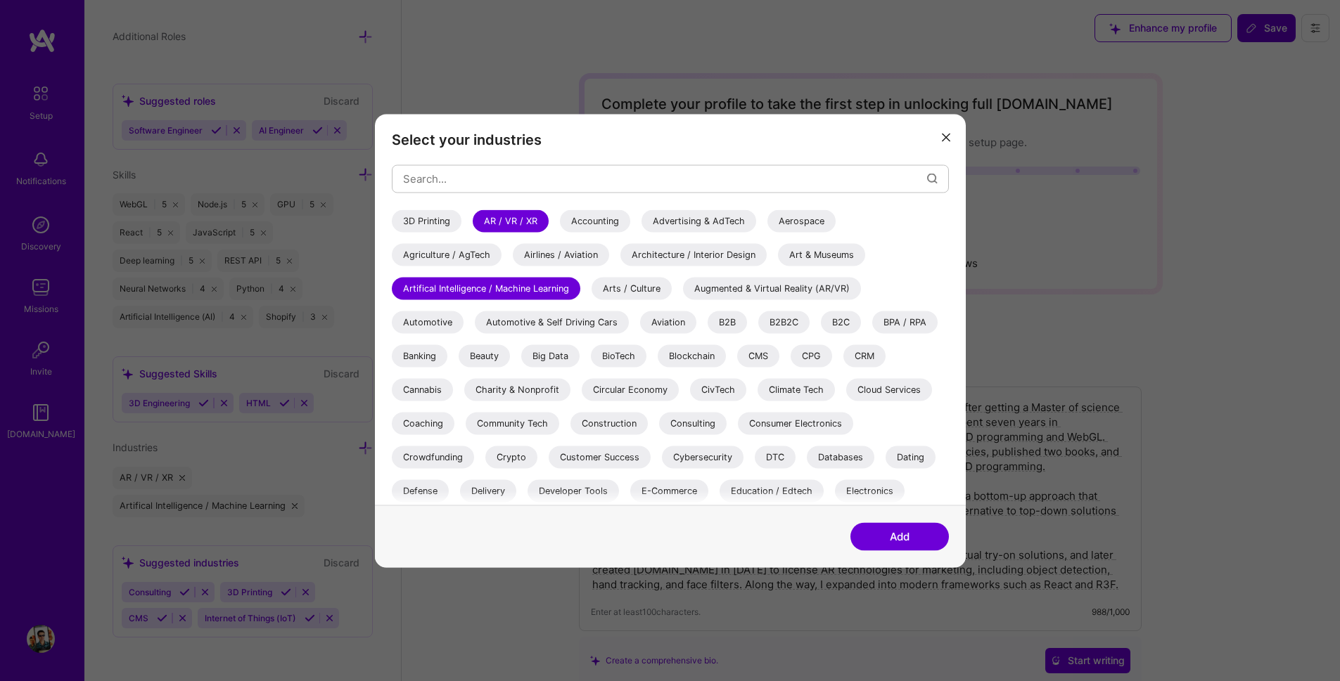
click at [793, 288] on div "Augmented & Virtual Reality (AR/VR)" at bounding box center [772, 288] width 178 height 23
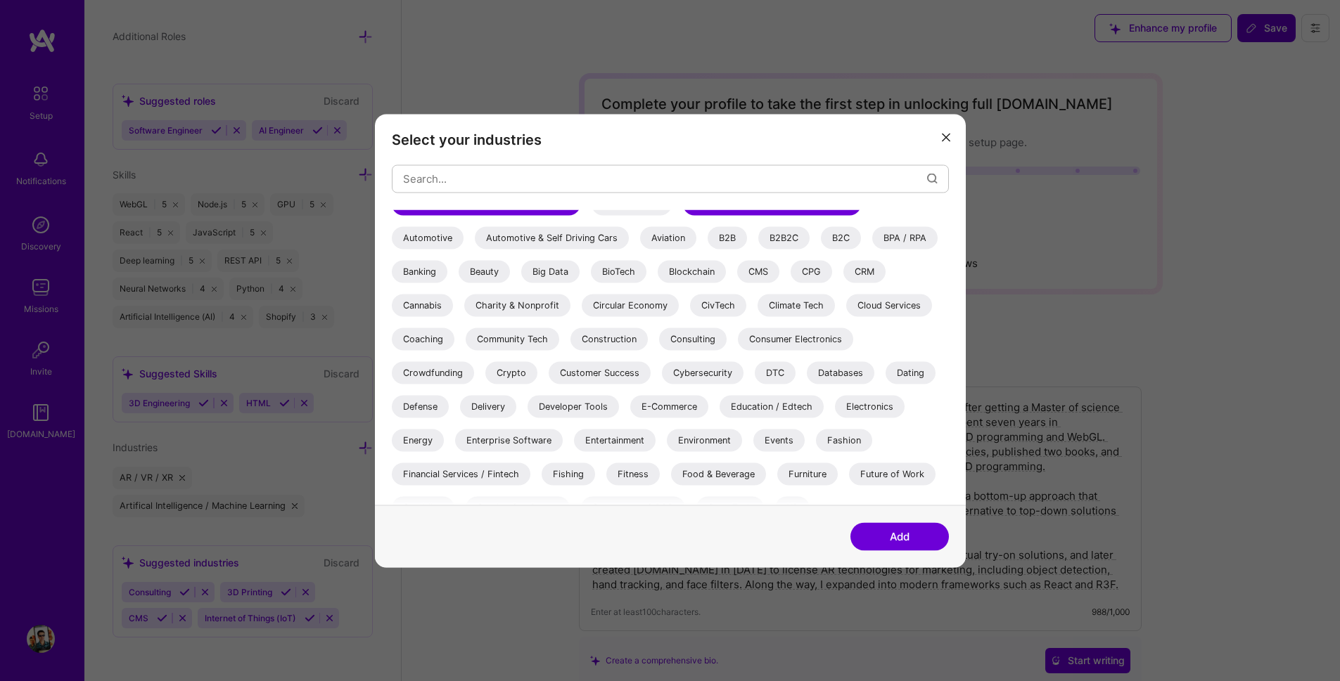
click at [686, 407] on div "E-Commerce" at bounding box center [669, 406] width 78 height 23
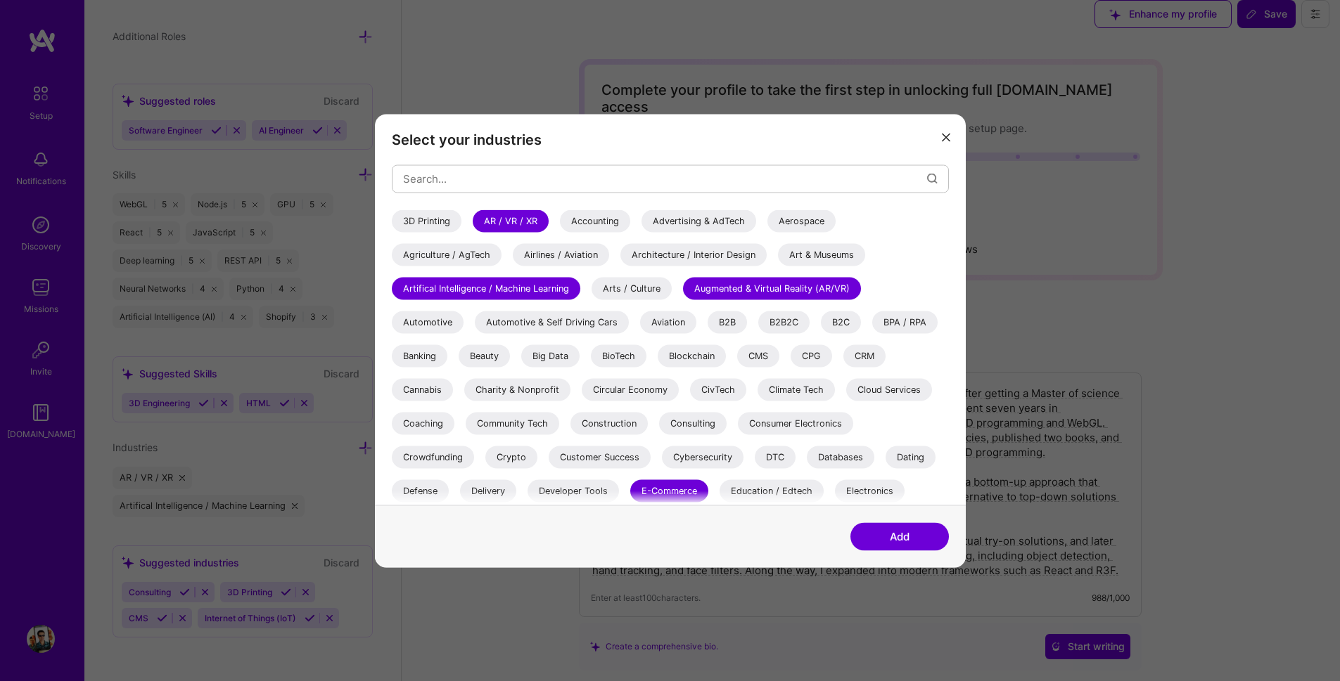
scroll to position [0, 0]
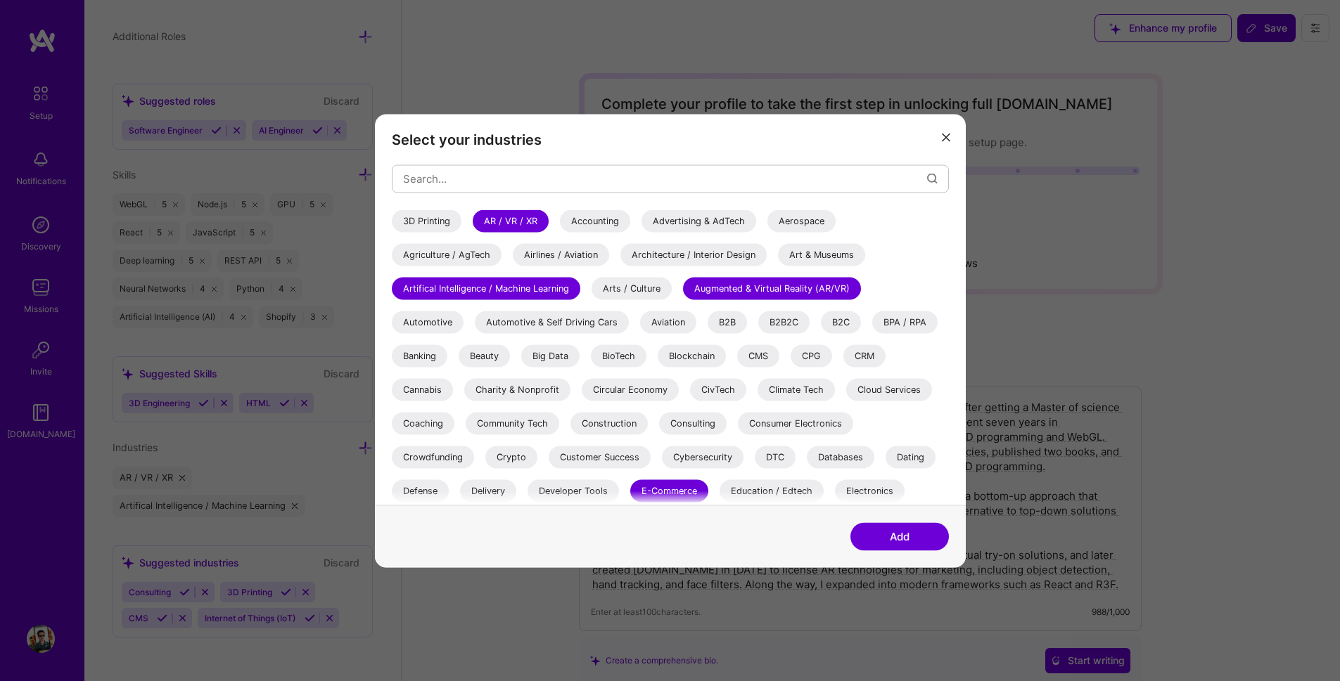
click at [922, 536] on button "Add" at bounding box center [899, 537] width 98 height 28
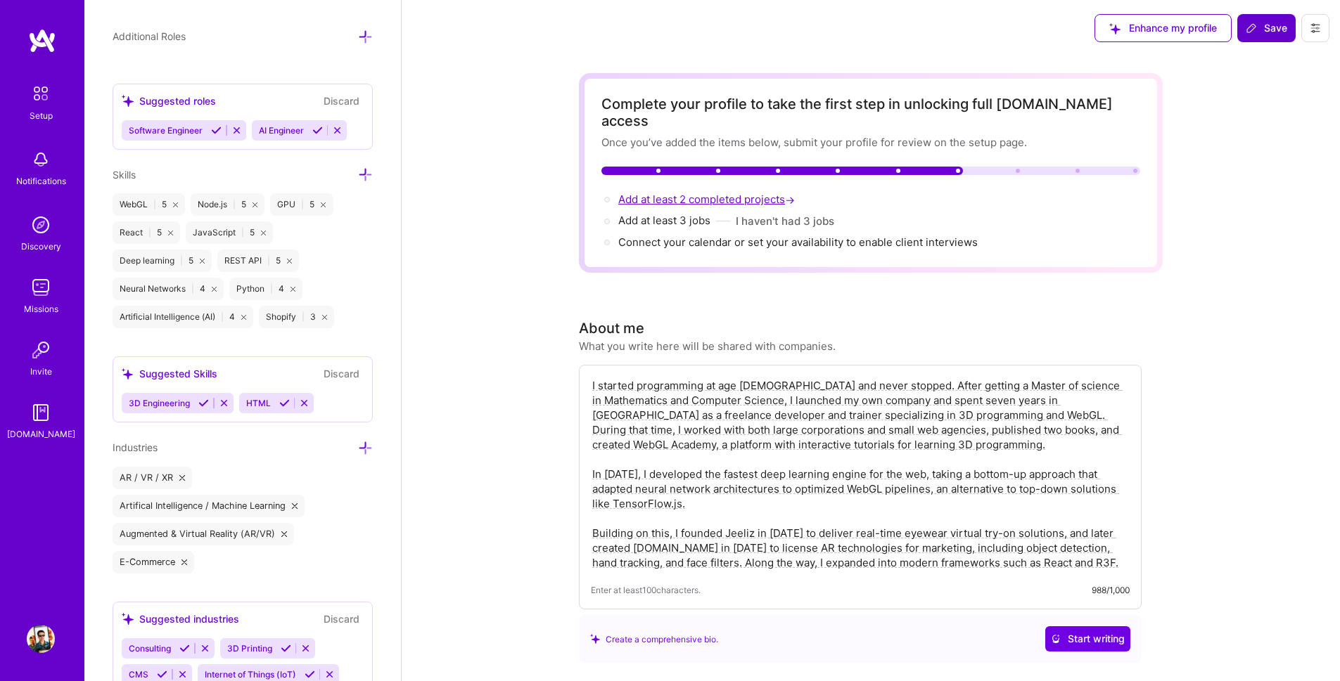
click at [771, 193] on span "Add at least 2 completed projects →" at bounding box center [707, 199] width 179 height 13
click at [1271, 23] on span "Save" at bounding box center [1265, 28] width 41 height 14
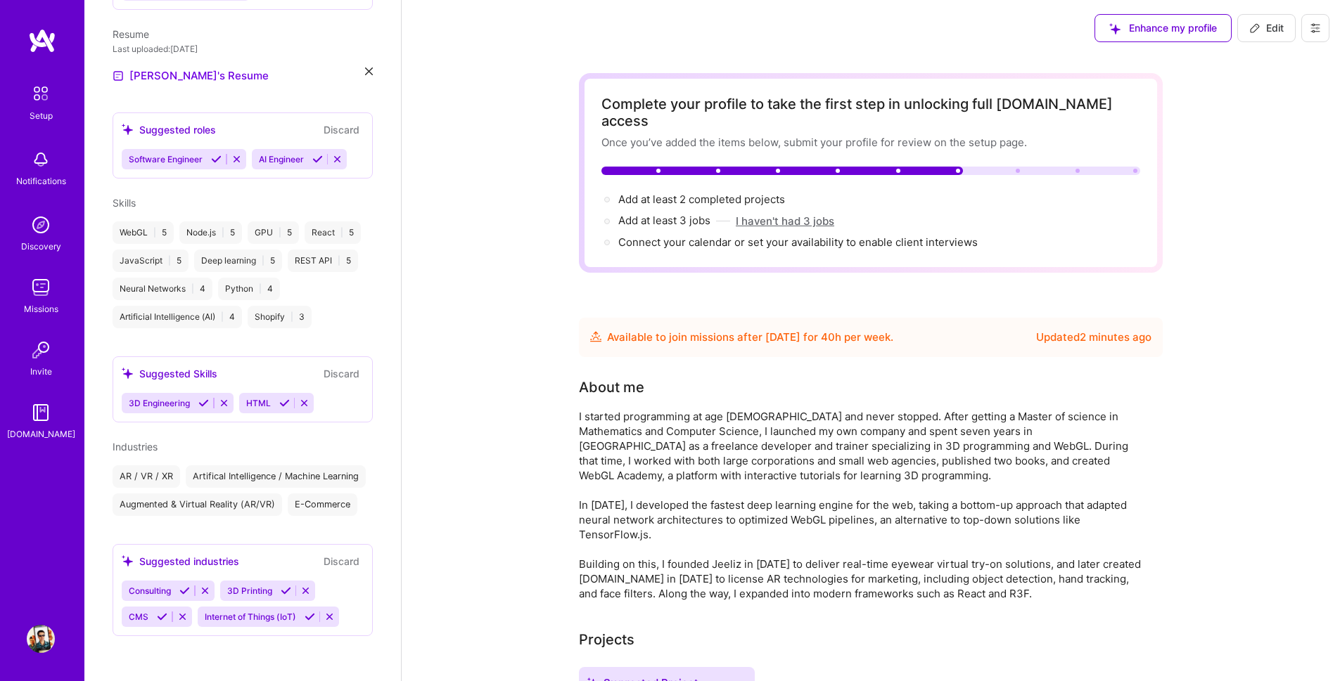
click at [798, 214] on button "I haven't had 3 jobs" at bounding box center [785, 221] width 98 height 15
click at [792, 213] on div "Add at least 3 jobs →" at bounding box center [870, 220] width 539 height 15
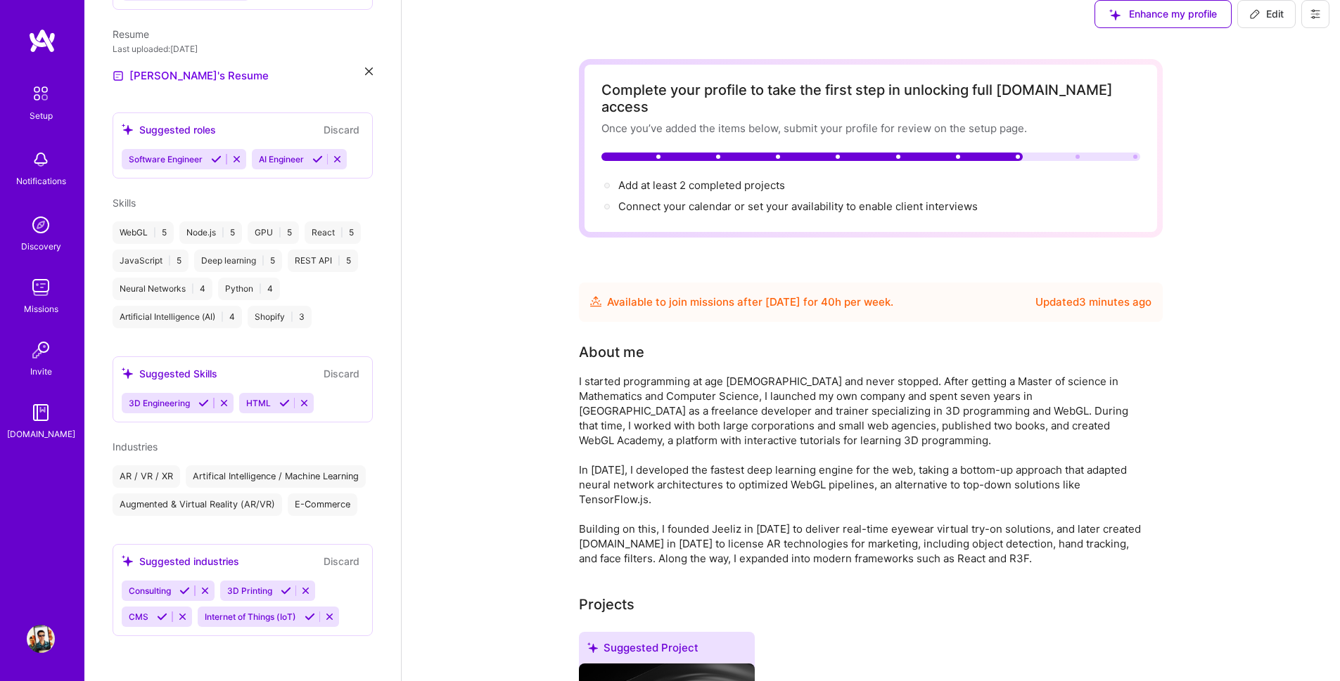
scroll to position [532, 0]
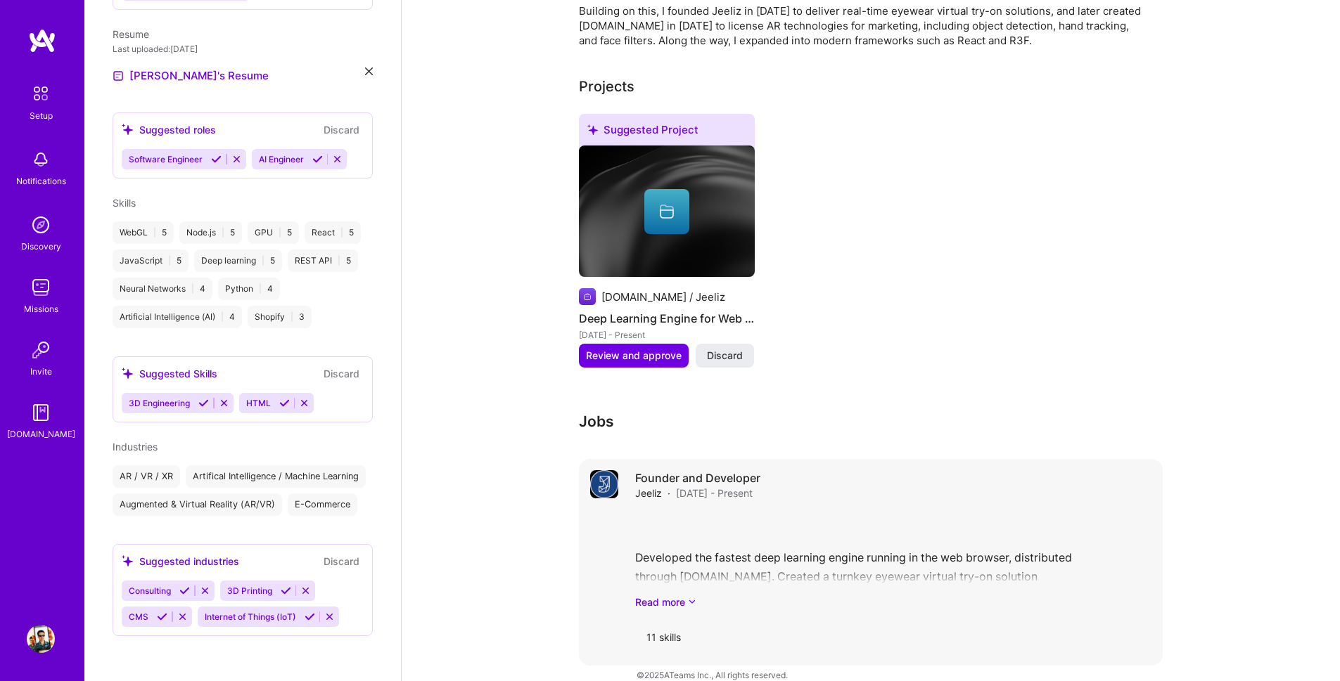
click at [824, 487] on div "Founder and Developer [PERSON_NAME][DATE] - Present Developed the fastest deep …" at bounding box center [893, 562] width 516 height 184
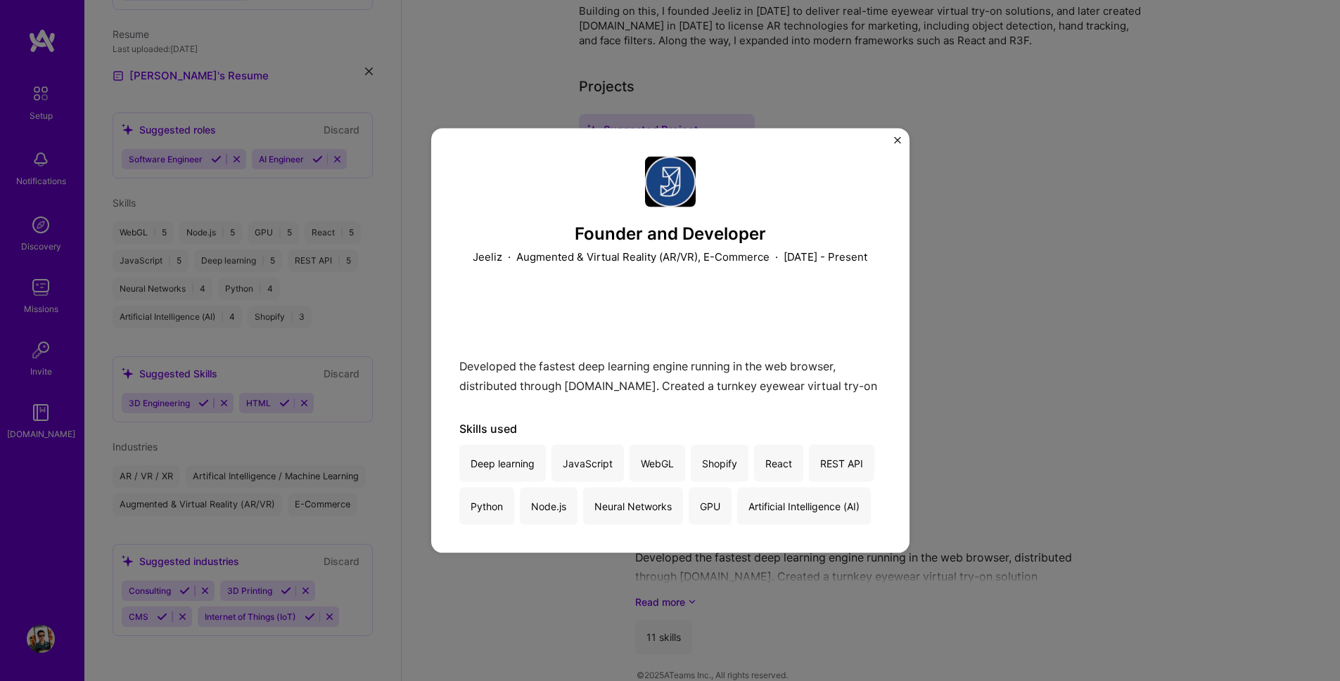
click at [894, 148] on div "Founder and Developer [PERSON_NAME] & Virtual Reality (AR/VR), E-Commerce · [DA…" at bounding box center [670, 340] width 478 height 425
click at [899, 139] on button "Close" at bounding box center [897, 143] width 7 height 15
